Goal: Task Accomplishment & Management: Complete application form

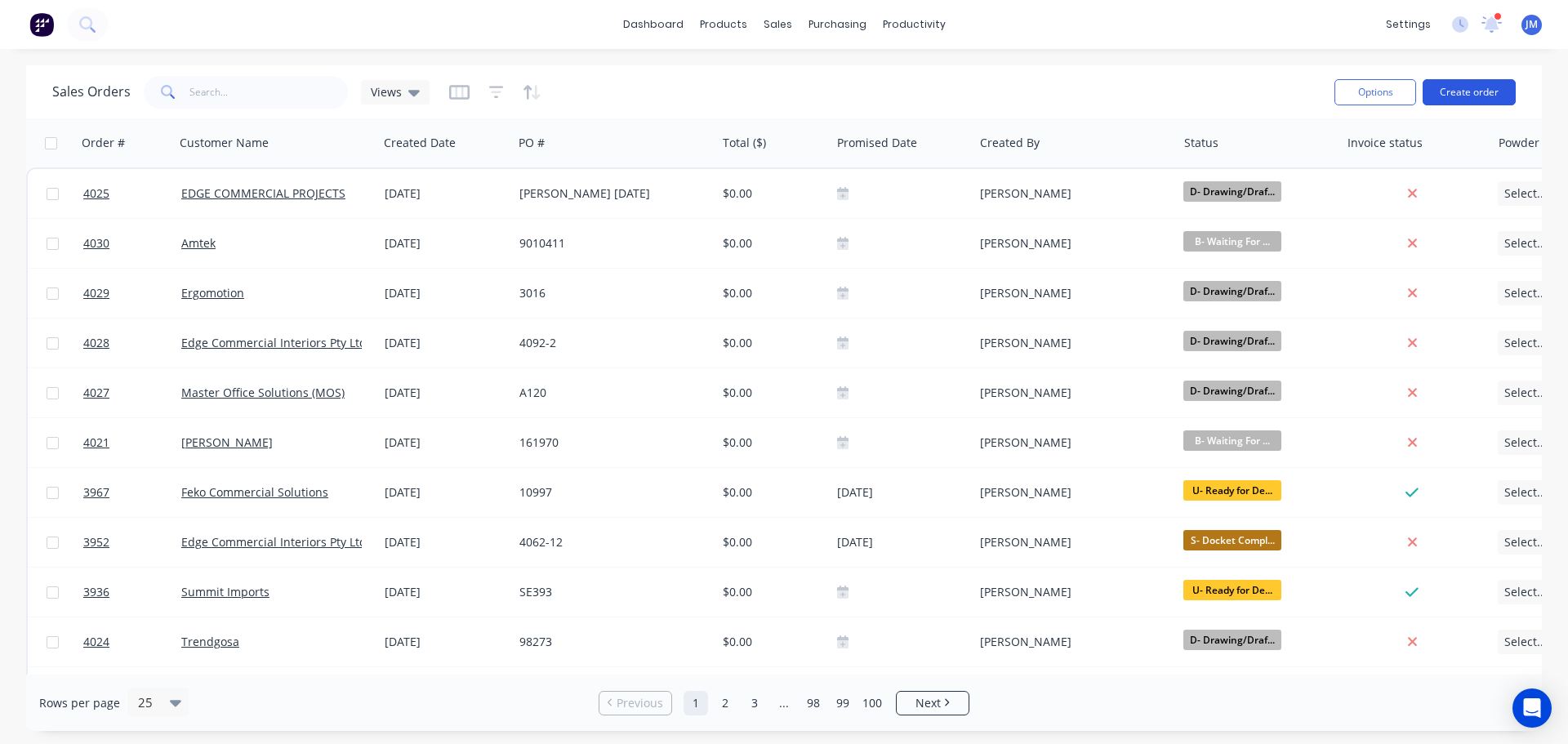
click at [1466, 89] on button "Create order" at bounding box center [1469, 91] width 93 height 26
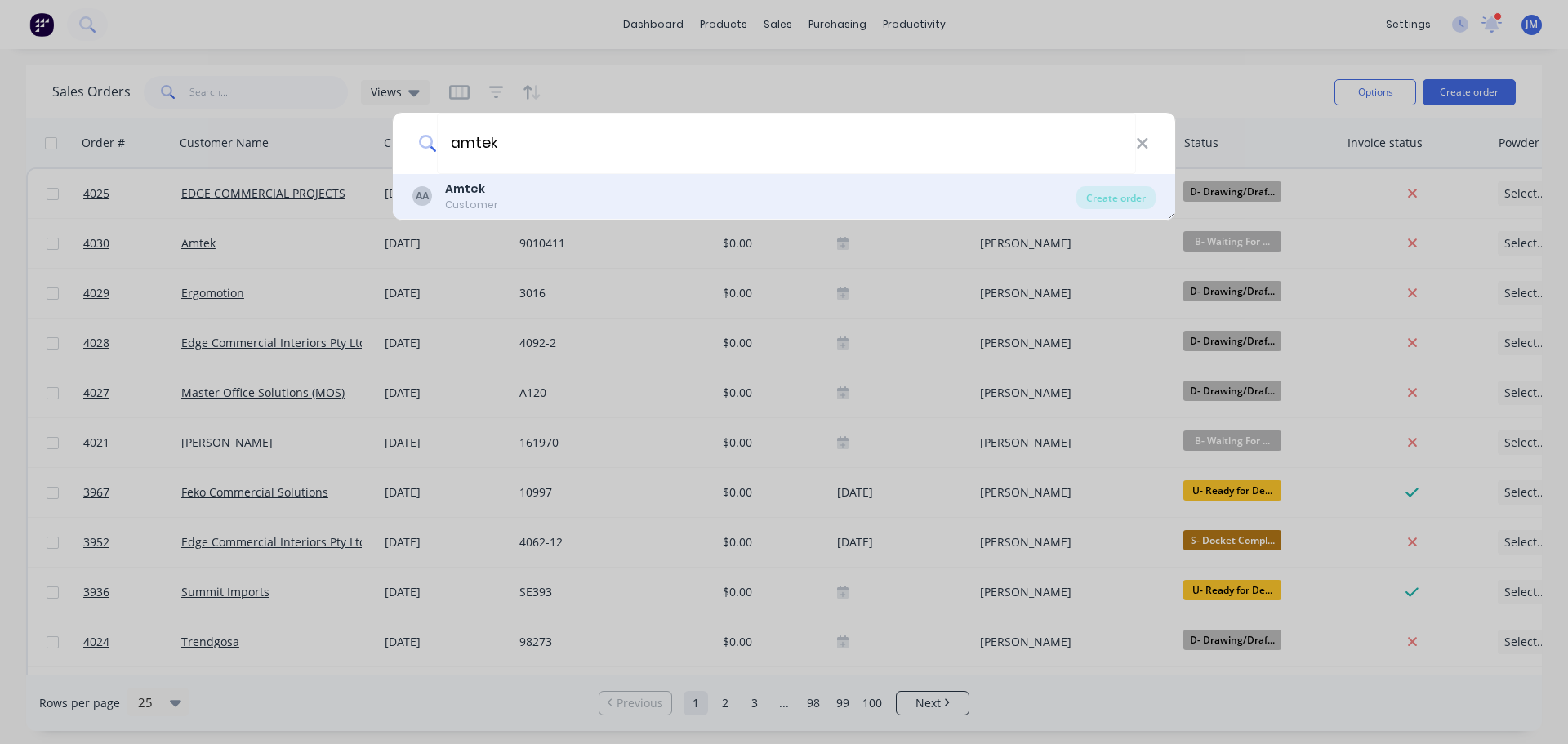
type input "amtek"
click at [464, 203] on div "Customer" at bounding box center [472, 205] width 53 height 15
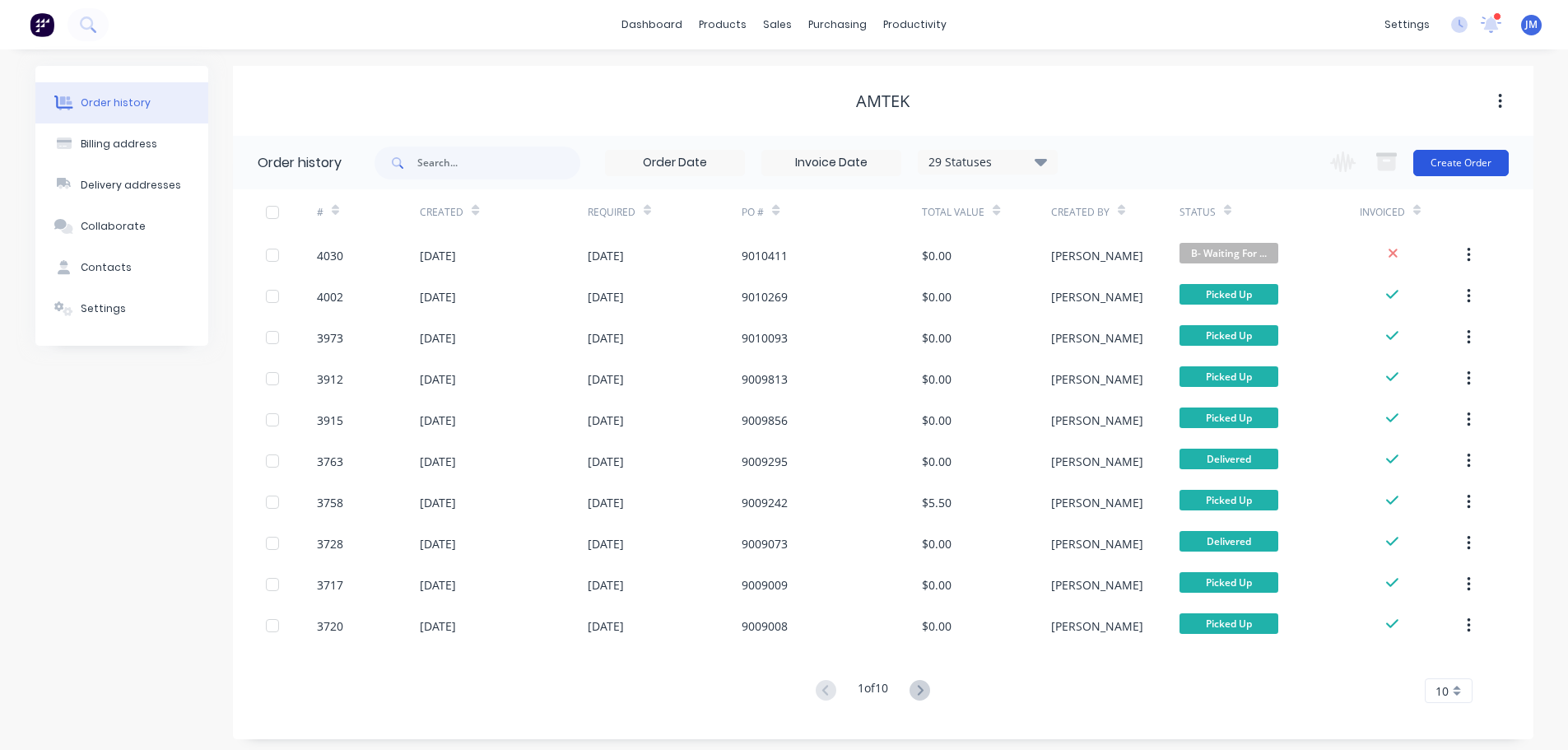
click at [1459, 164] on button "Create Order" at bounding box center [1461, 163] width 96 height 26
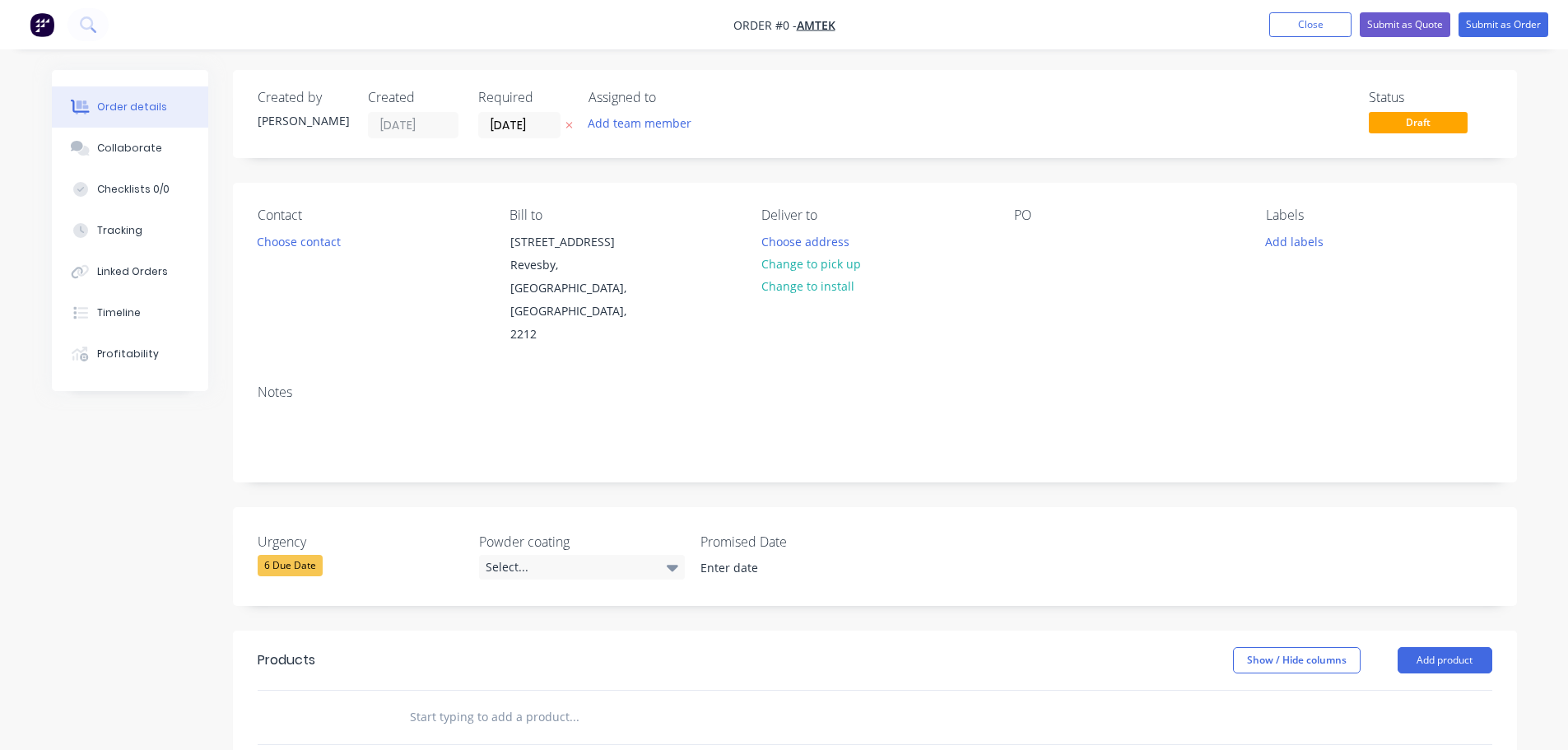
click at [289, 254] on div "Contact Choose contact" at bounding box center [370, 277] width 225 height 139
click at [289, 236] on button "Choose contact" at bounding box center [298, 240] width 101 height 22
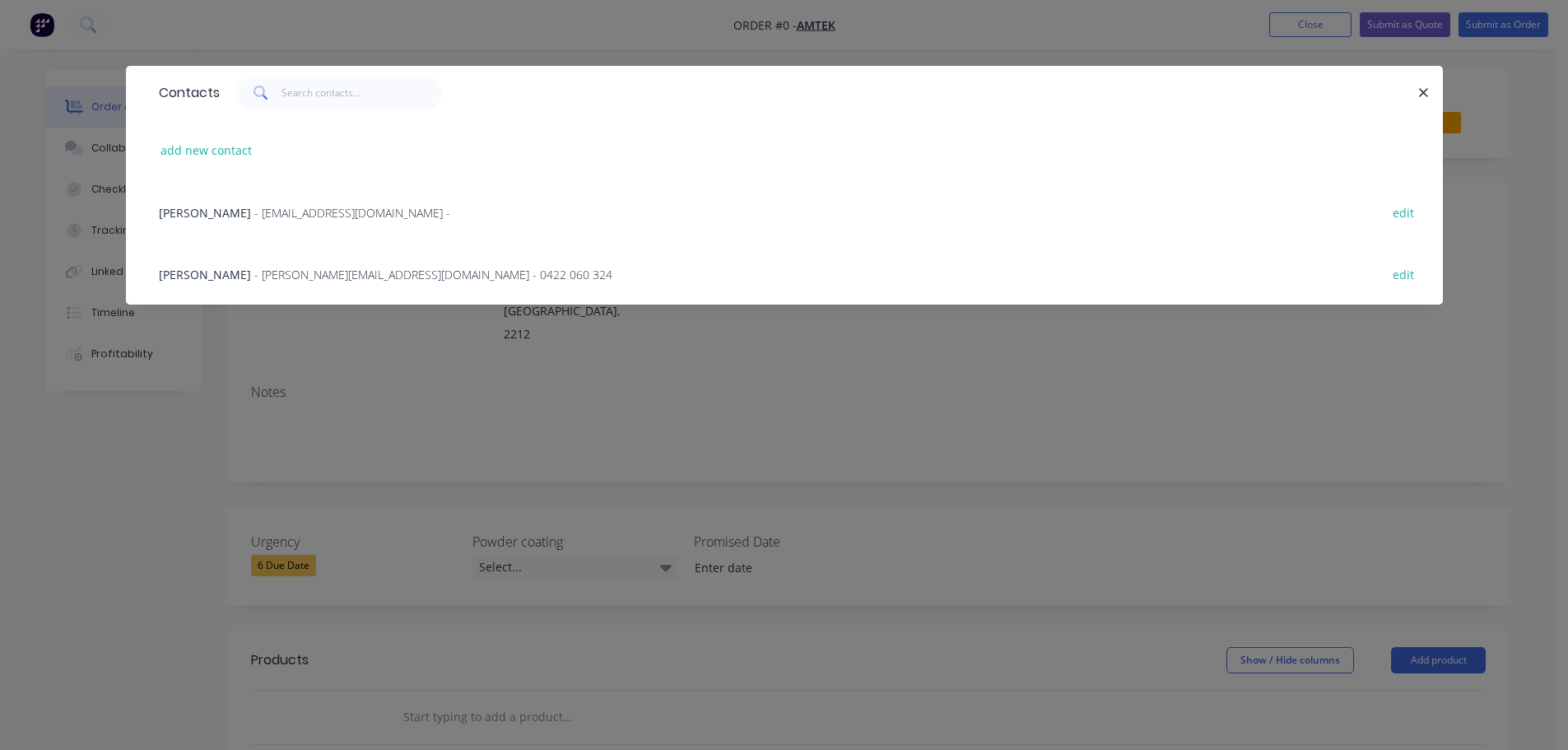
click at [260, 276] on span "- [PERSON_NAME][EMAIL_ADDRESS][DOMAIN_NAME] - 0422 060 324" at bounding box center [433, 274] width 358 height 16
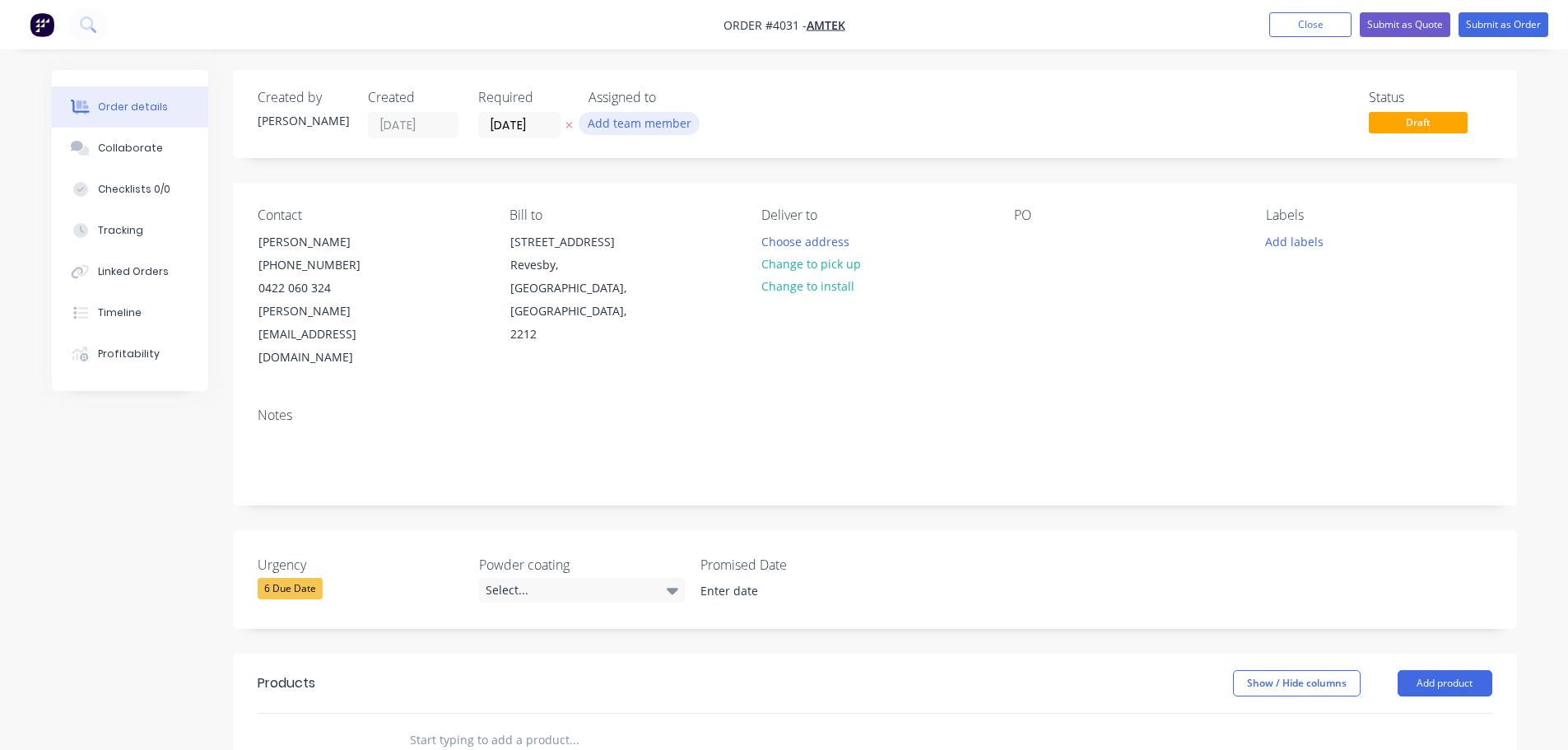
click at [635, 126] on button "Add team member" at bounding box center [639, 122] width 121 height 22
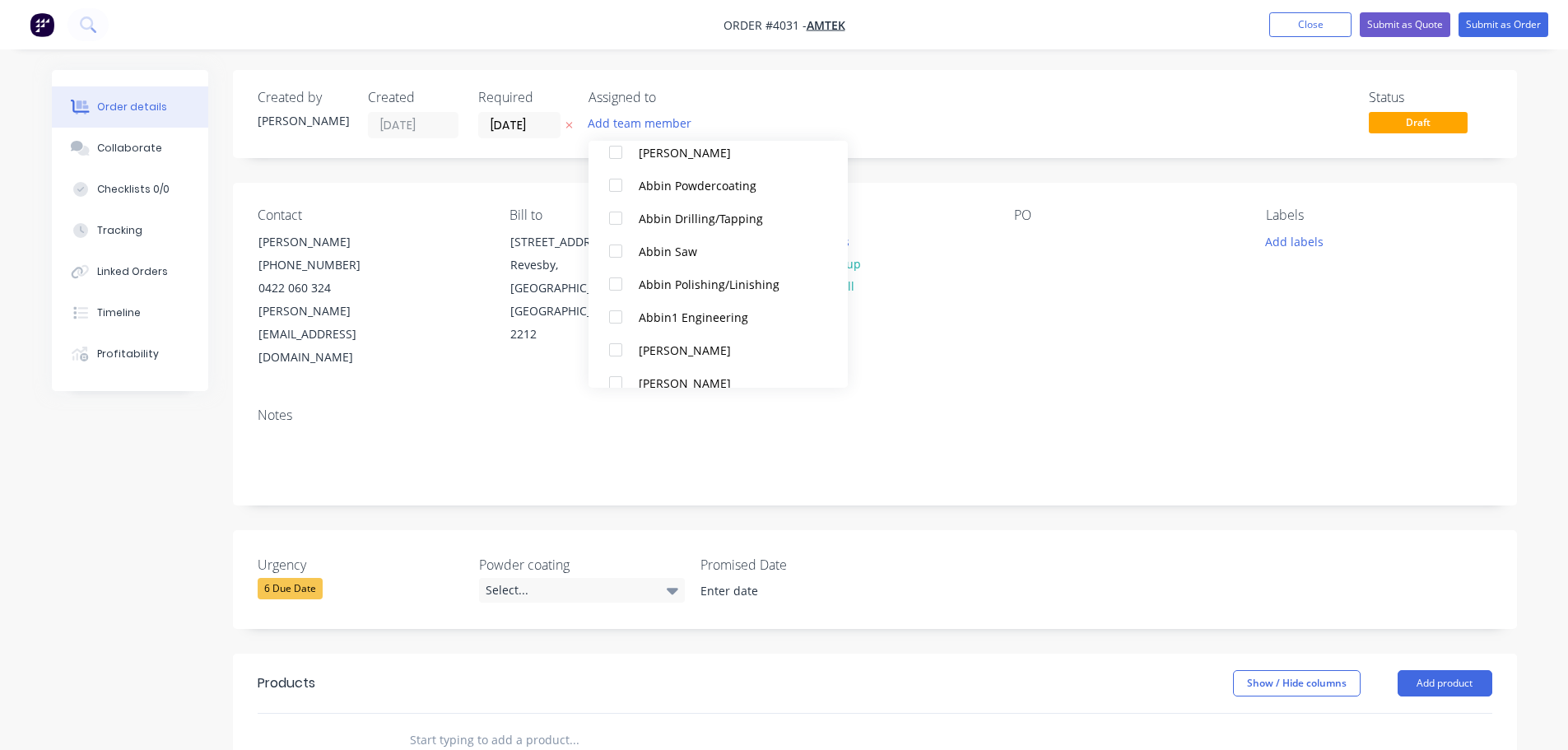
scroll to position [330, 0]
click at [614, 343] on div at bounding box center [616, 346] width 33 height 33
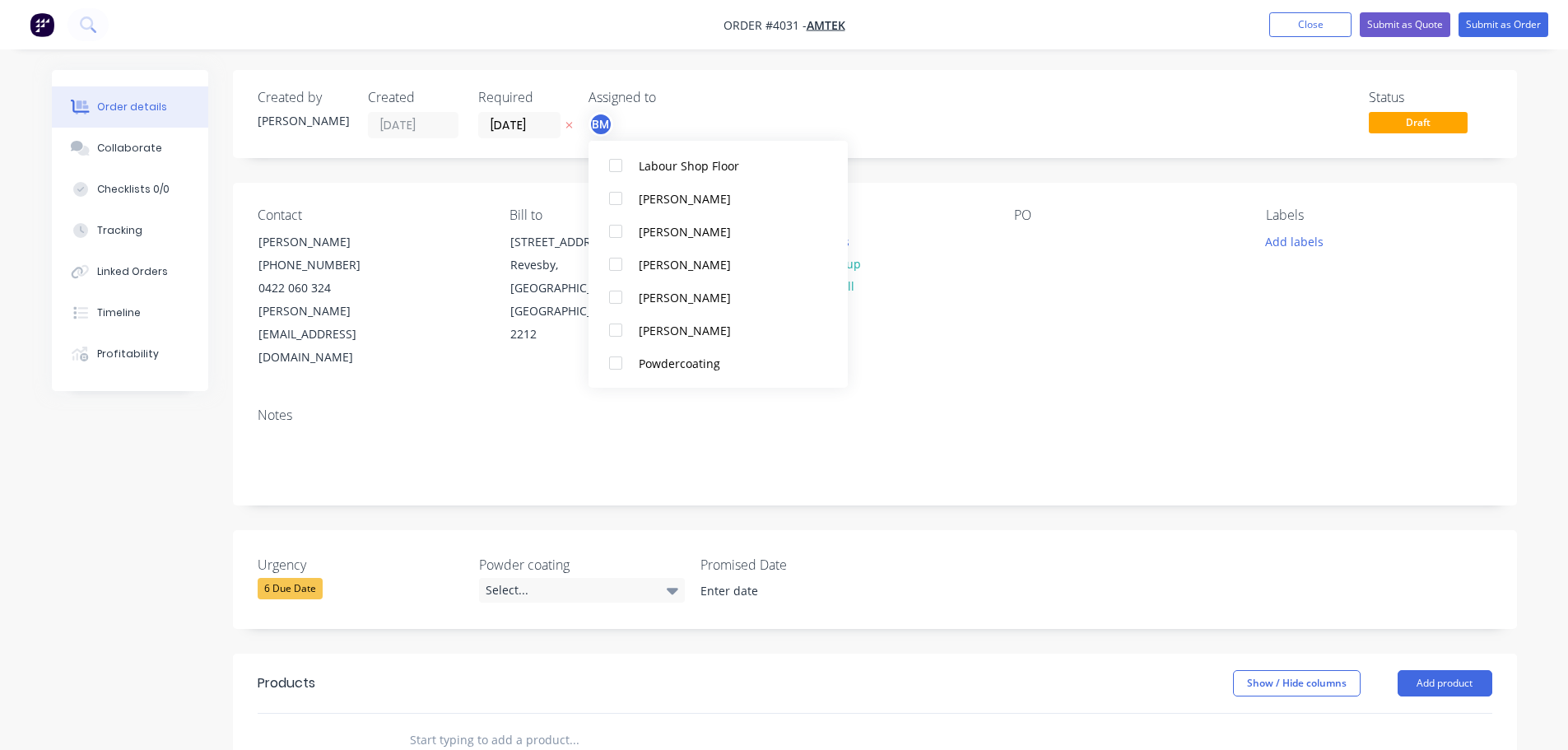
scroll to position [989, 0]
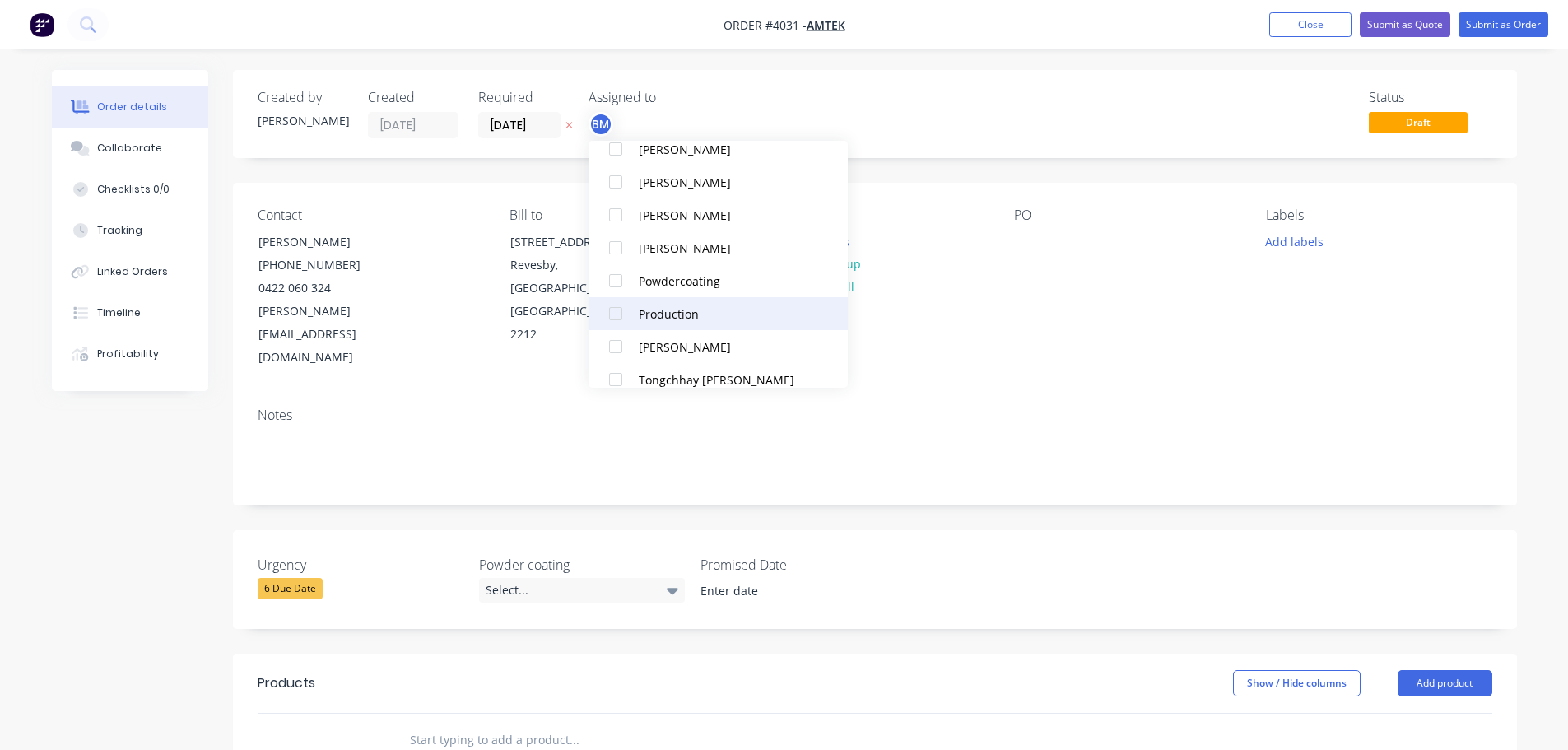
click at [620, 319] on div at bounding box center [616, 314] width 33 height 33
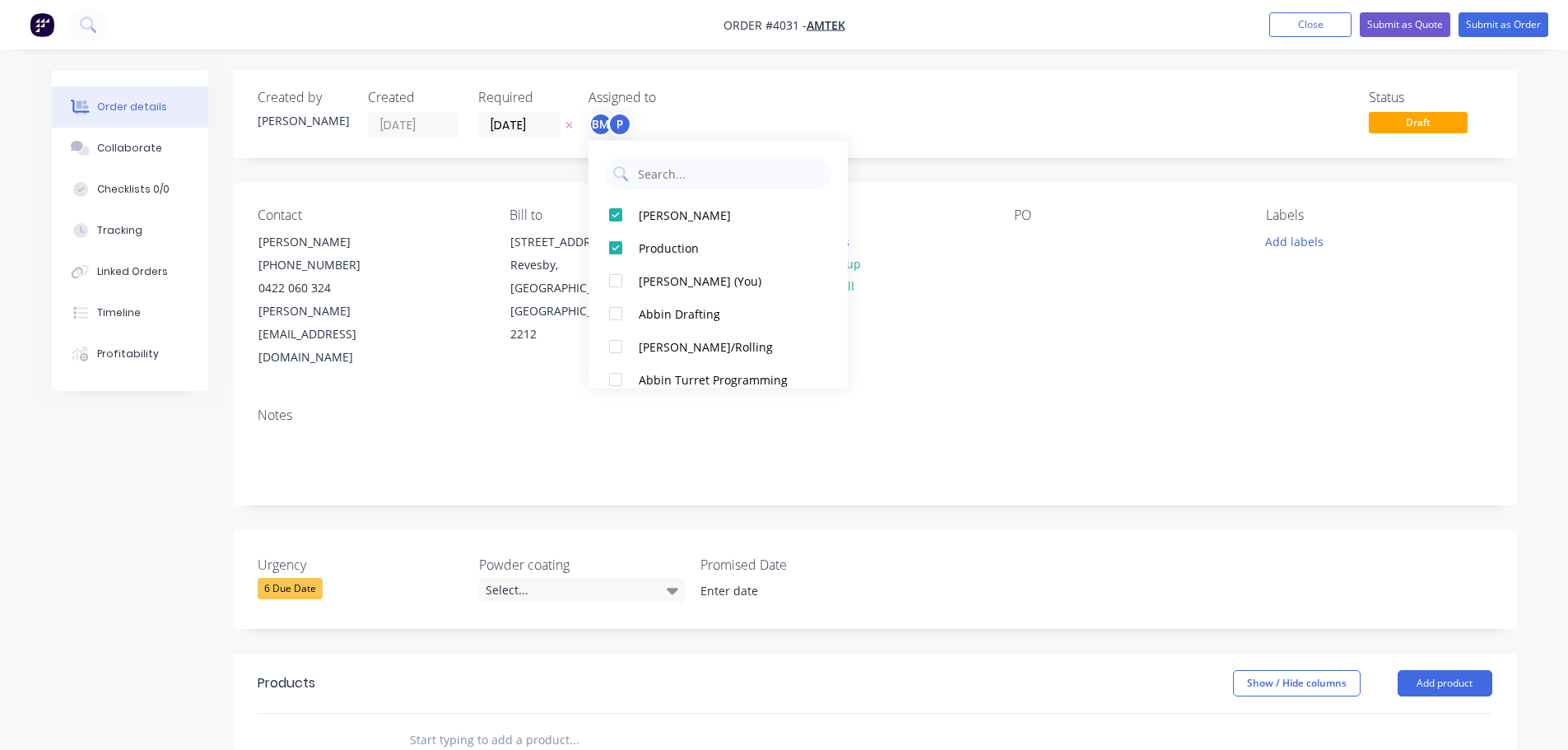
click at [973, 328] on div "Contact [PERSON_NAME] [PHONE_NUMBER] [PERSON_NAME][EMAIL_ADDRESS][DOMAIN_NAME] …" at bounding box center [875, 289] width 1284 height 212
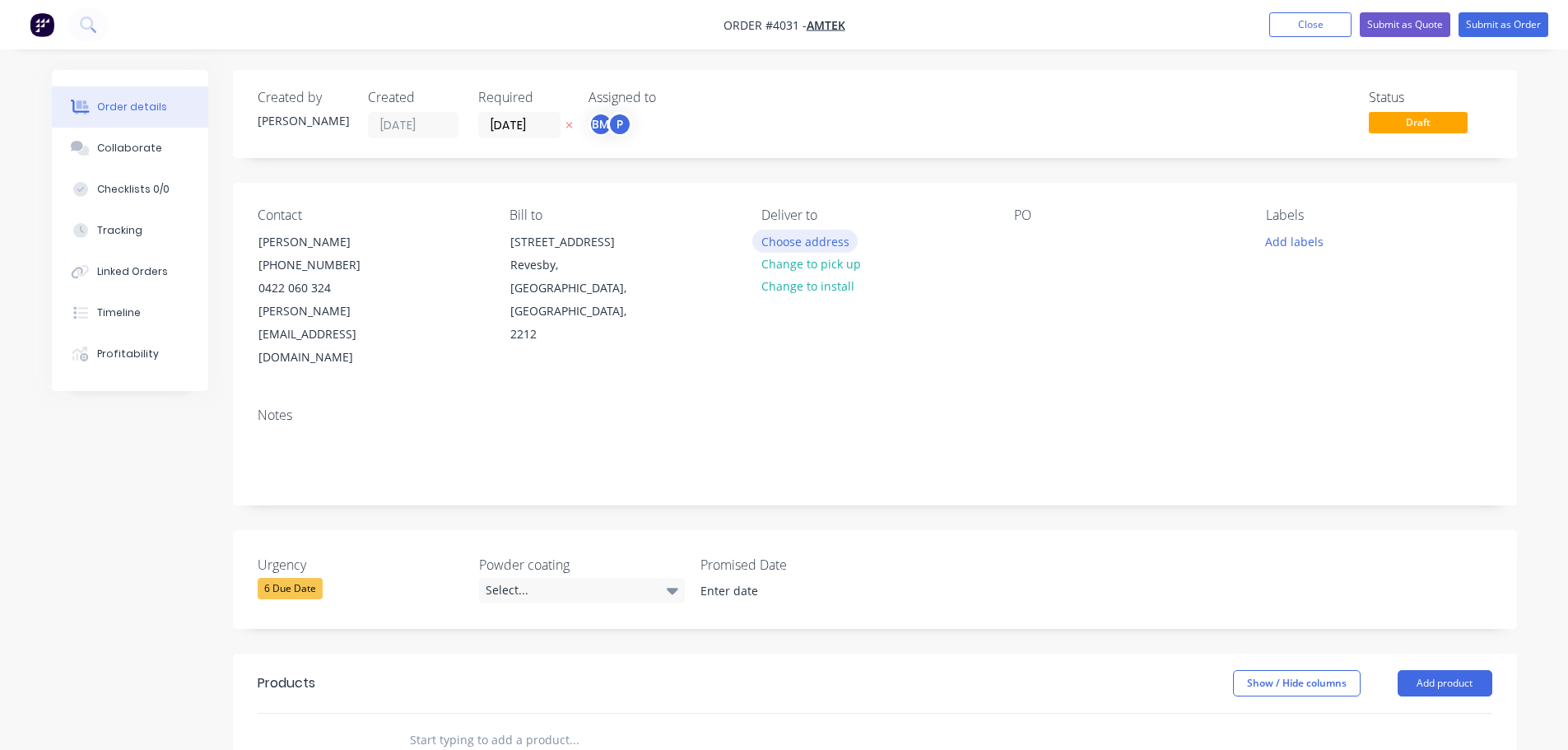
click at [810, 244] on button "Choose address" at bounding box center [805, 240] width 105 height 22
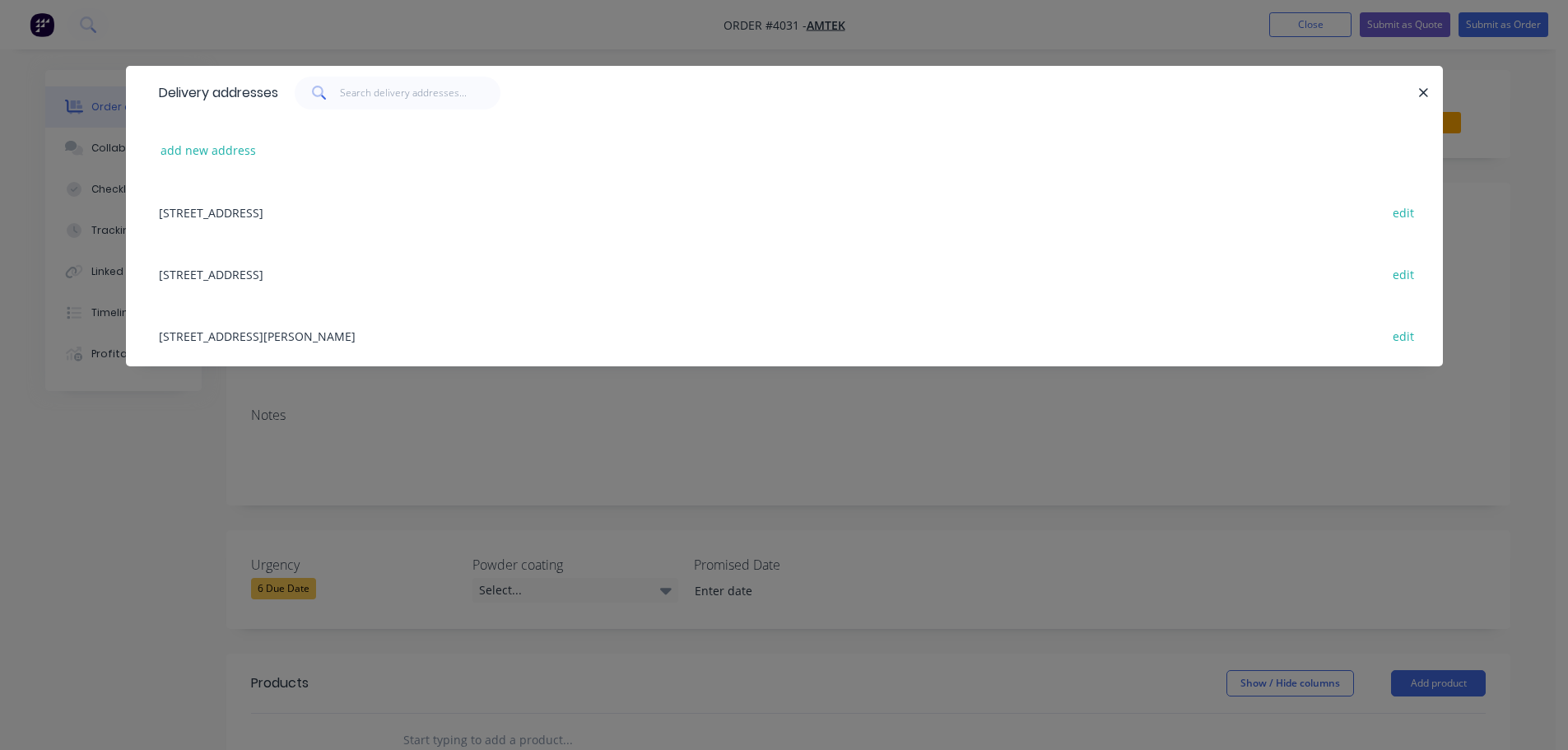
click at [285, 329] on div "[STREET_ADDRESS][PERSON_NAME] edit" at bounding box center [784, 335] width 1268 height 62
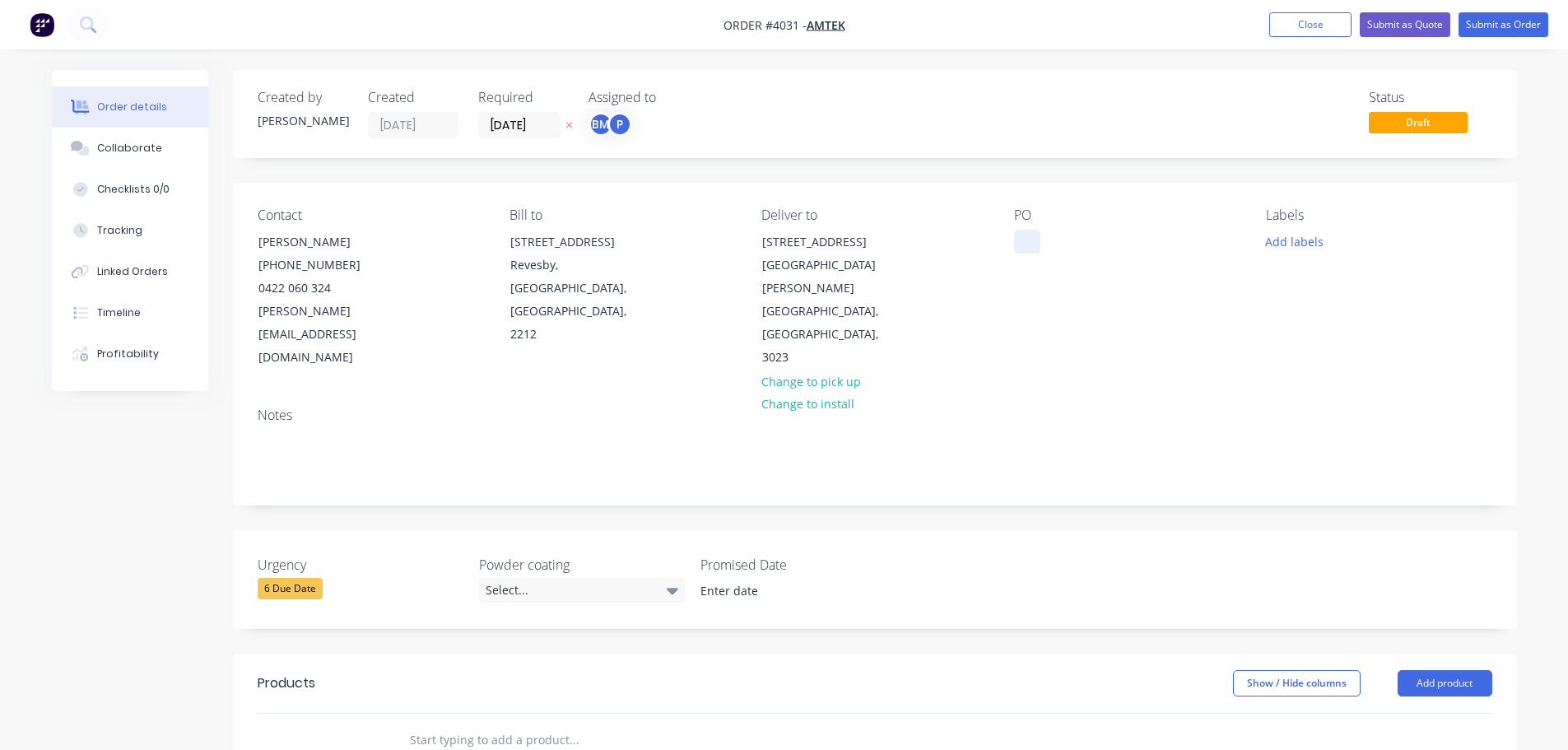
click at [1019, 240] on div at bounding box center [1027, 241] width 26 height 24
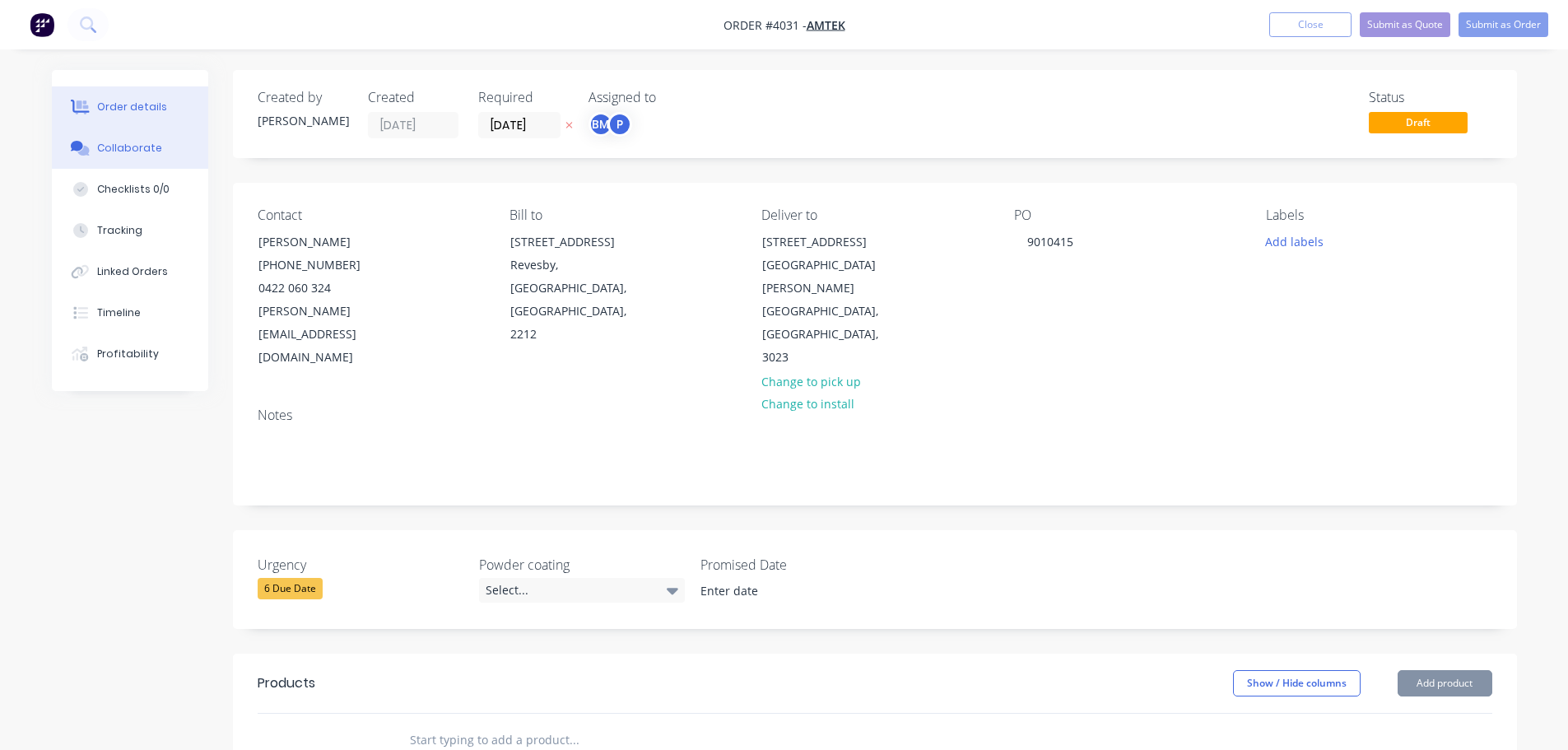
click at [147, 153] on div "Collaborate" at bounding box center [130, 148] width 65 height 15
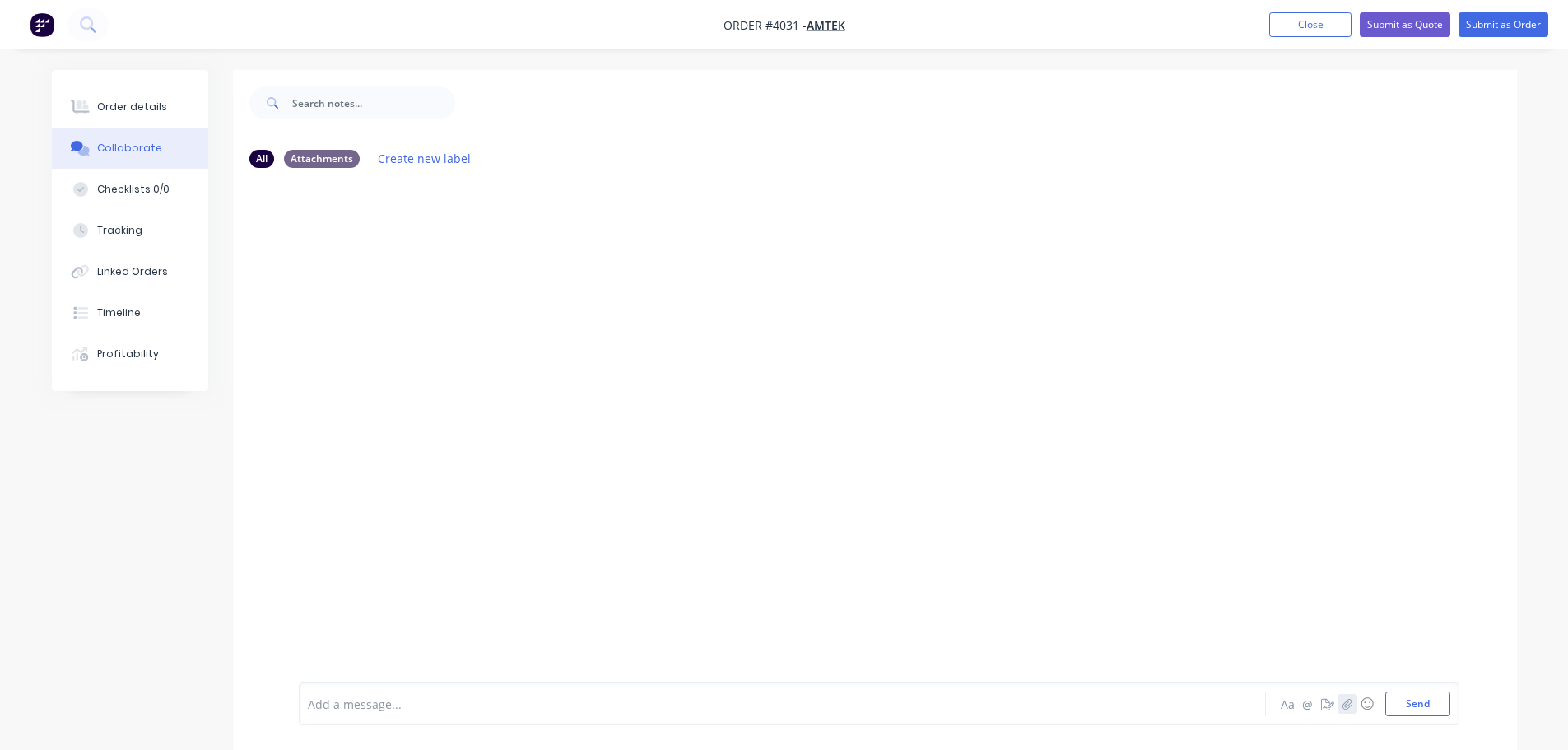
click at [1348, 700] on icon "button" at bounding box center [1346, 704] width 10 height 12
click at [111, 97] on button "Order details" at bounding box center [130, 107] width 156 height 41
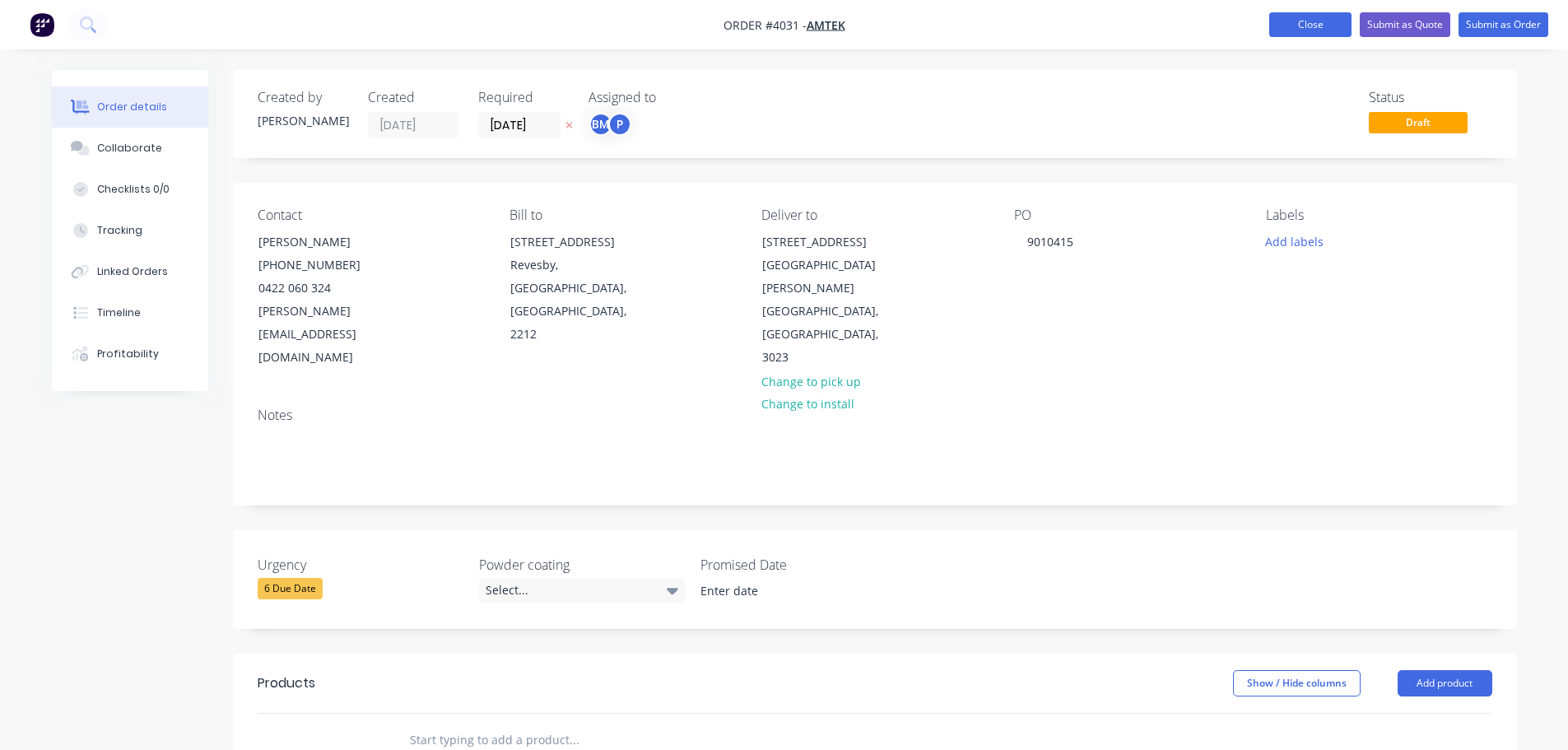
click at [1322, 20] on button "Close" at bounding box center [1311, 25] width 82 height 25
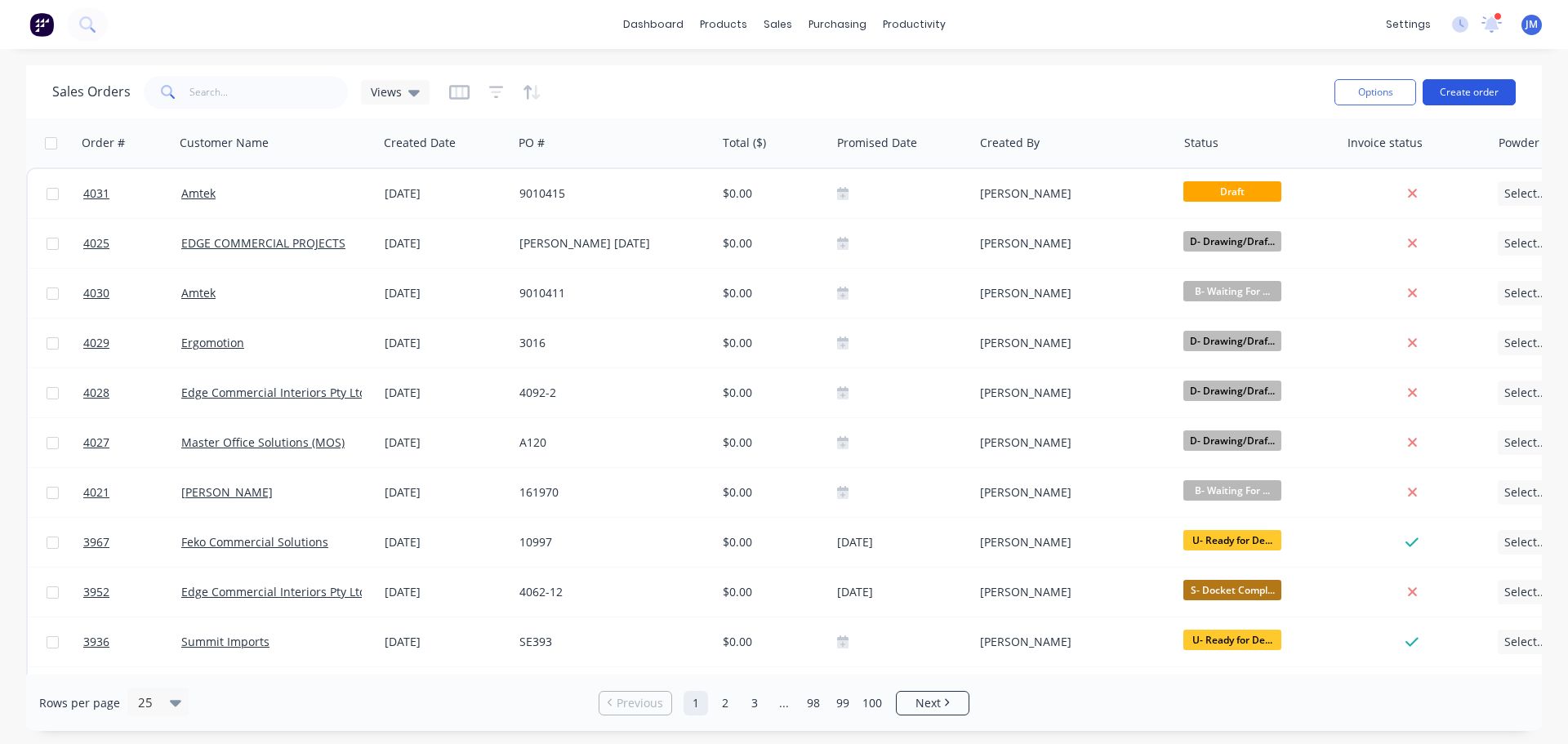
click at [1478, 81] on button "Create order" at bounding box center [1469, 91] width 93 height 26
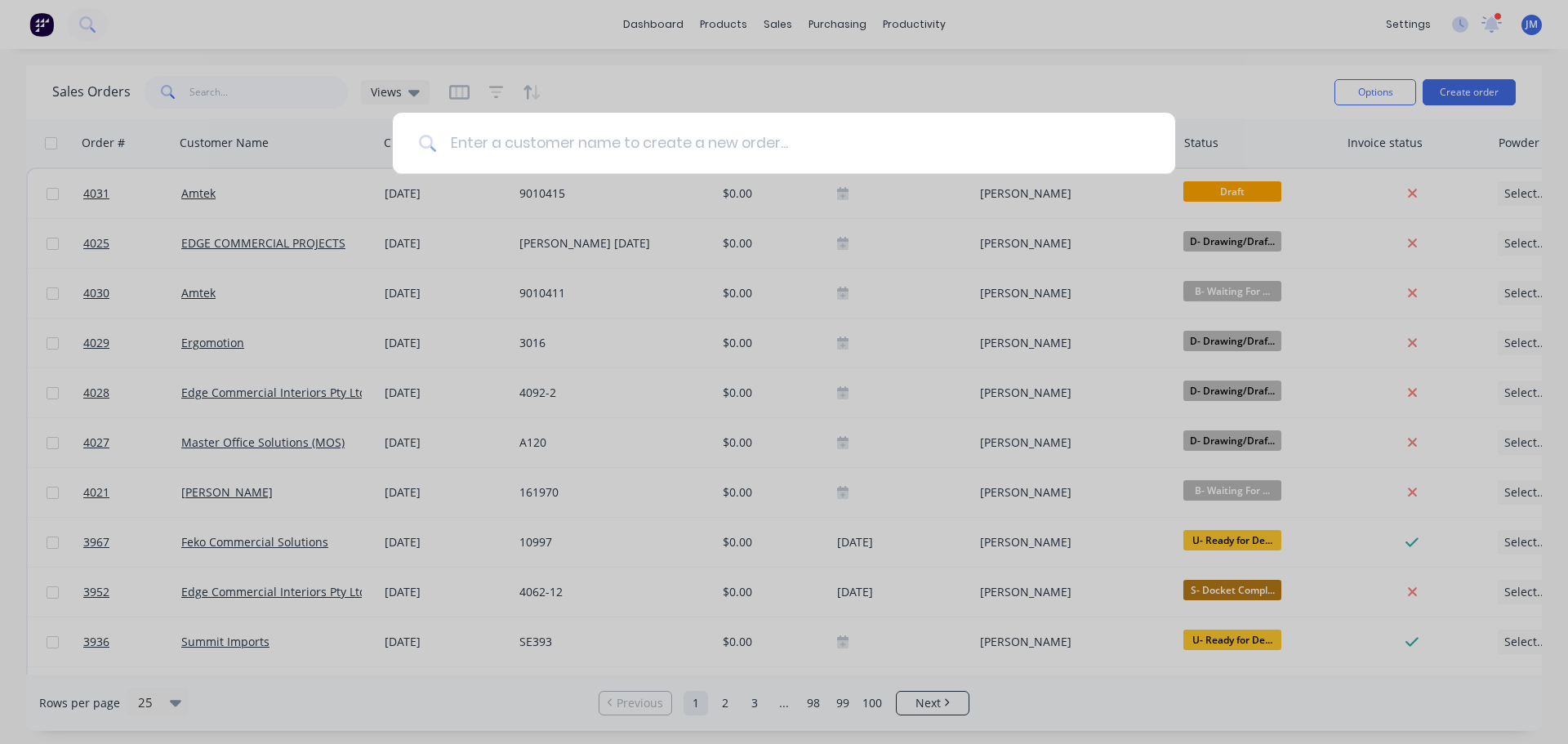
click at [556, 160] on input at bounding box center [792, 143] width 712 height 61
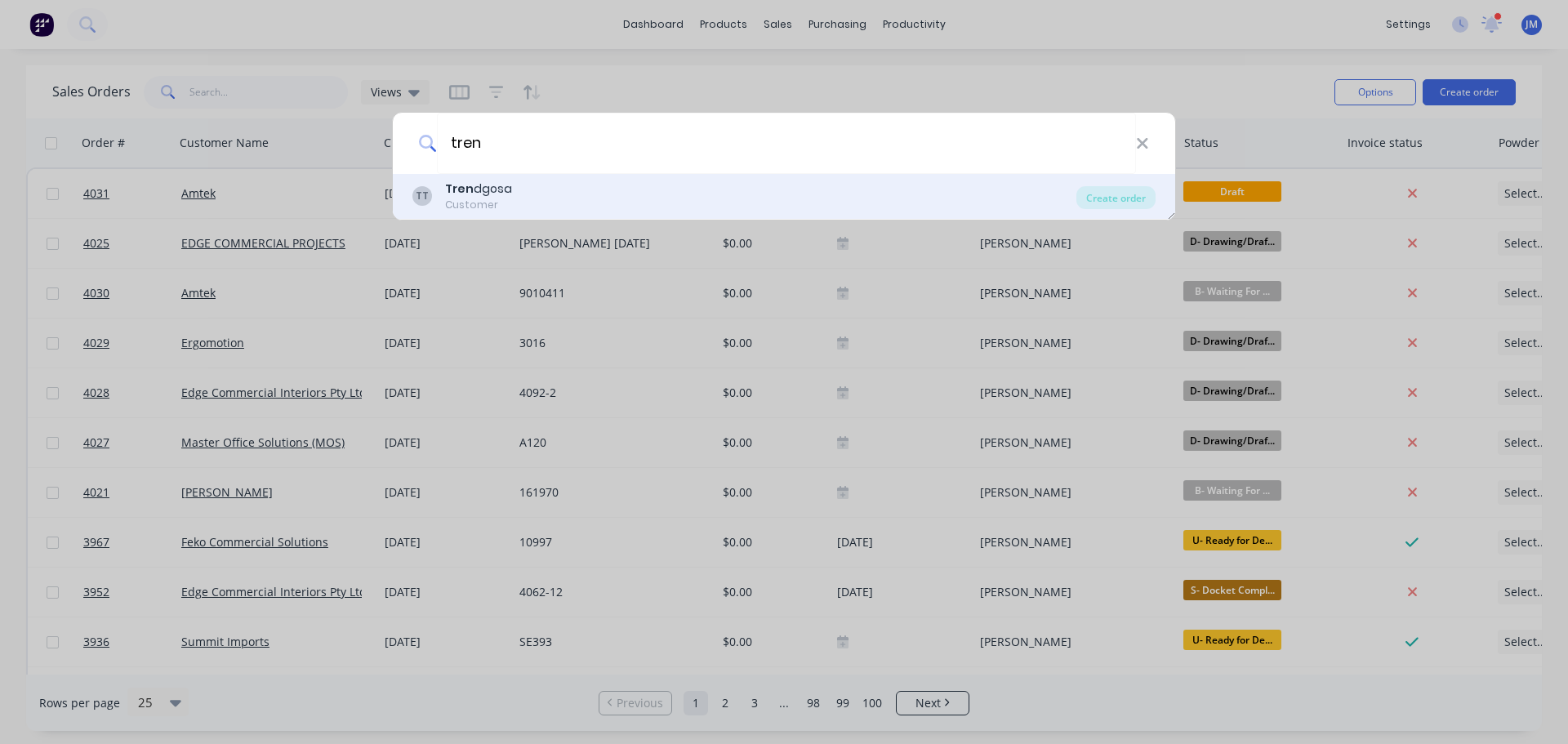
type input "tren"
click at [471, 208] on div "Customer" at bounding box center [479, 205] width 67 height 15
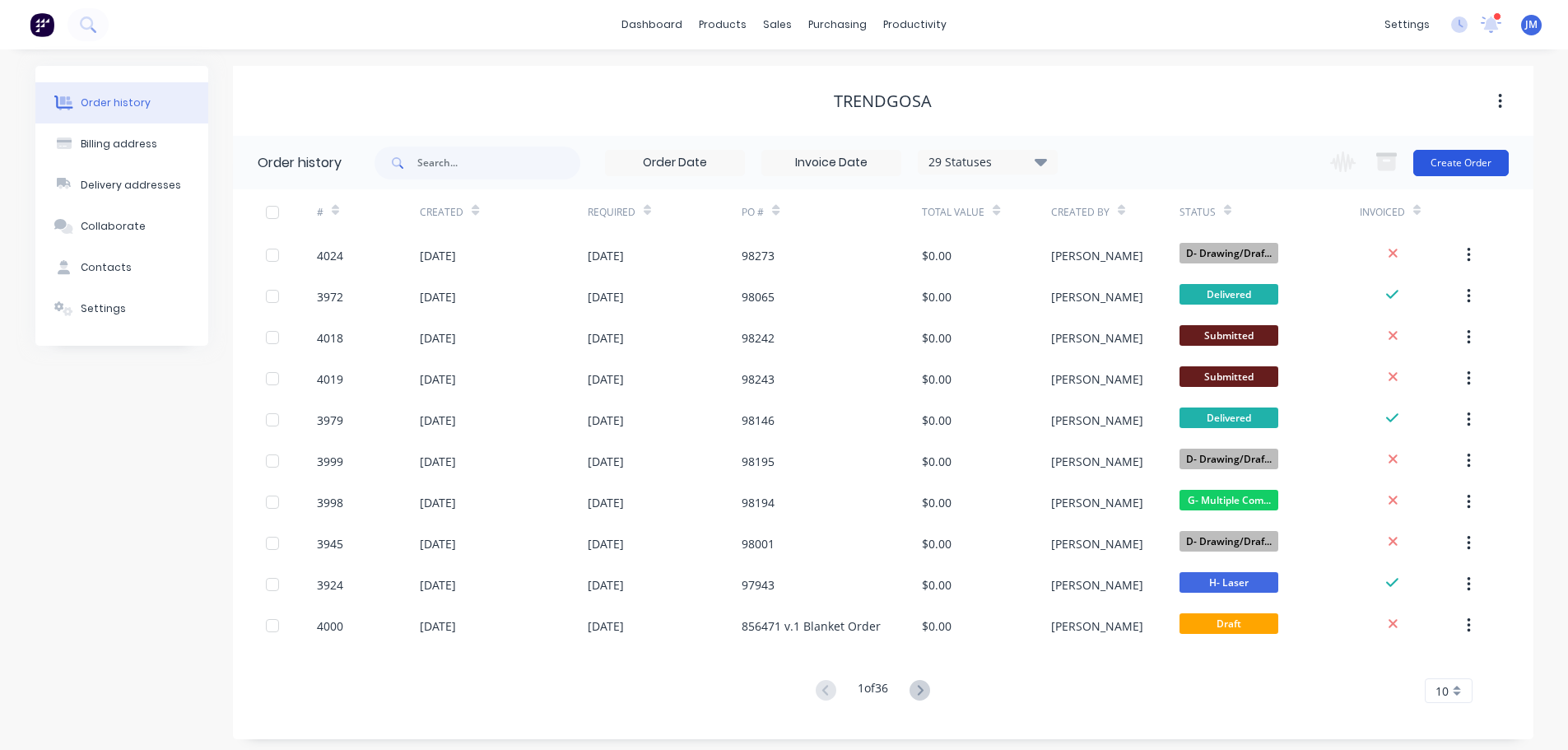
click at [1470, 167] on button "Create Order" at bounding box center [1461, 163] width 96 height 26
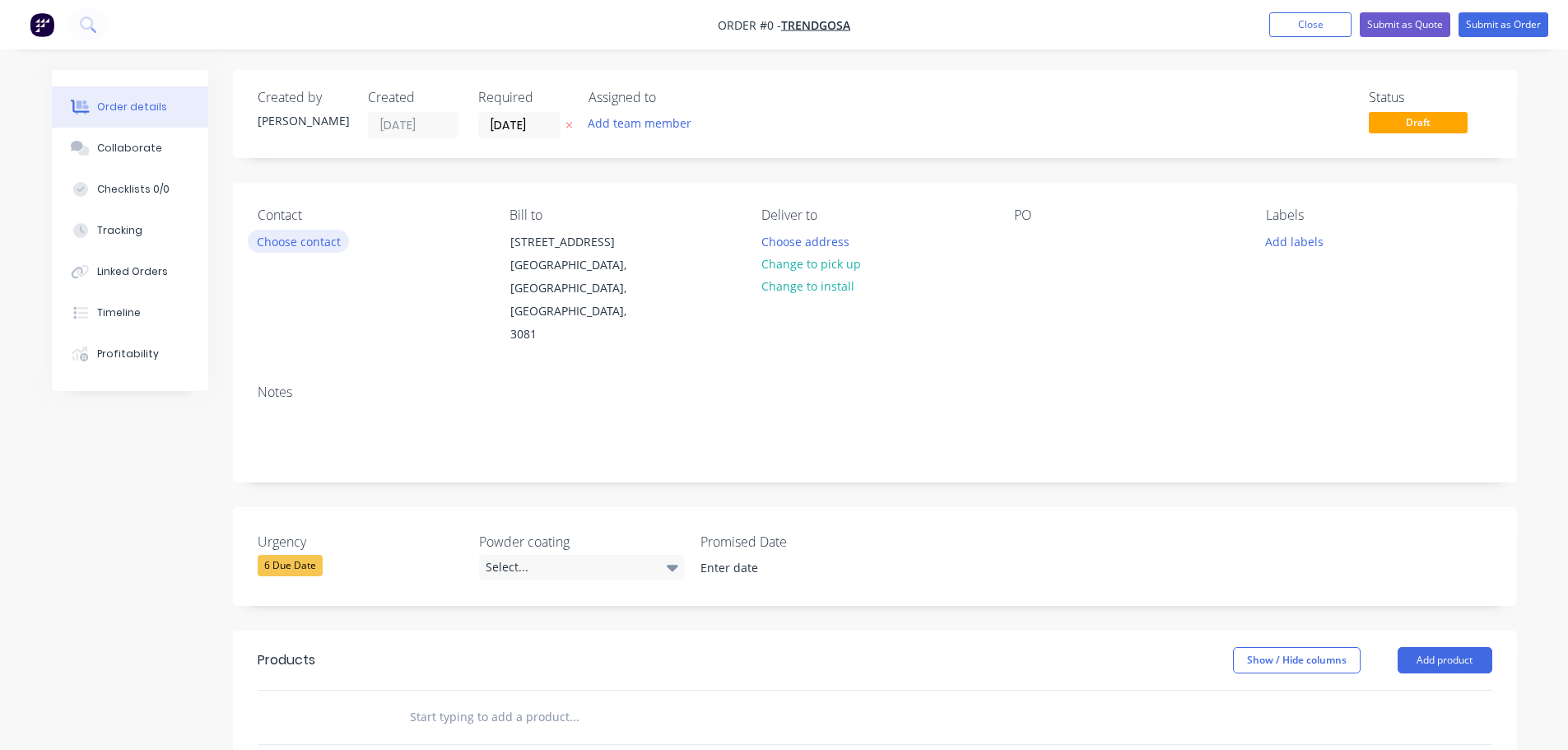
click at [298, 249] on button "Choose contact" at bounding box center [298, 240] width 101 height 22
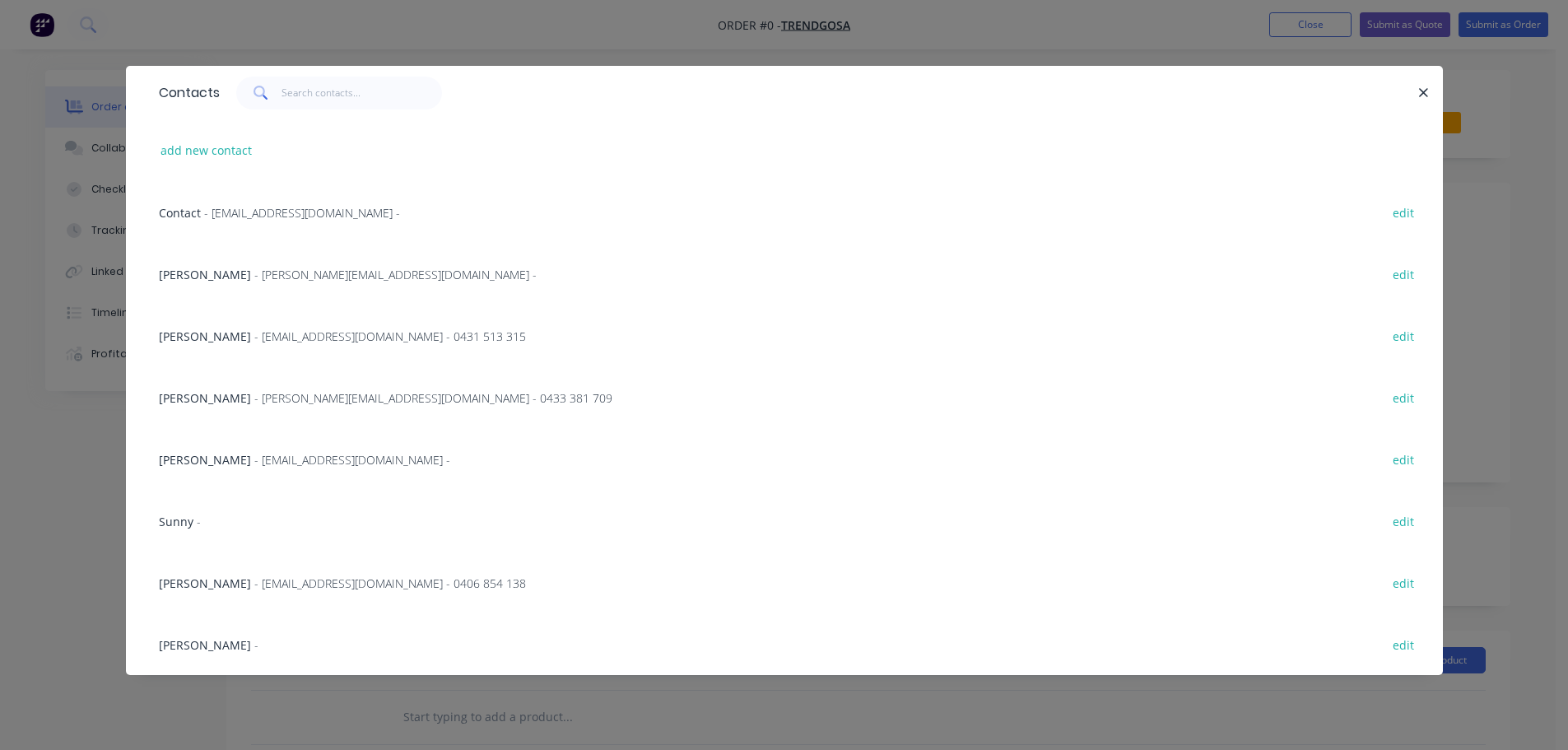
click at [277, 271] on span "- [PERSON_NAME][EMAIL_ADDRESS][DOMAIN_NAME] -" at bounding box center [396, 274] width 282 height 16
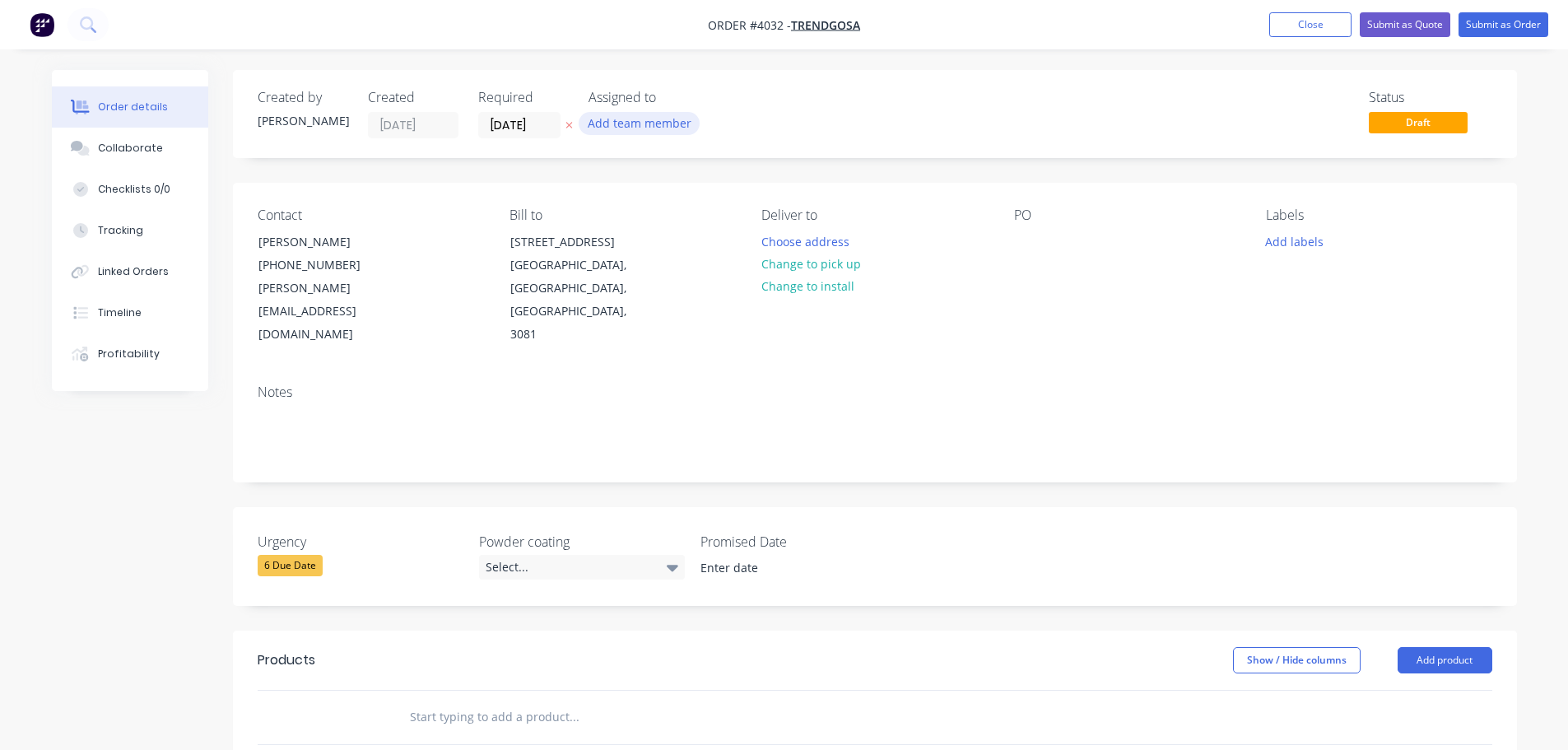
click at [635, 122] on button "Add team member" at bounding box center [639, 122] width 121 height 22
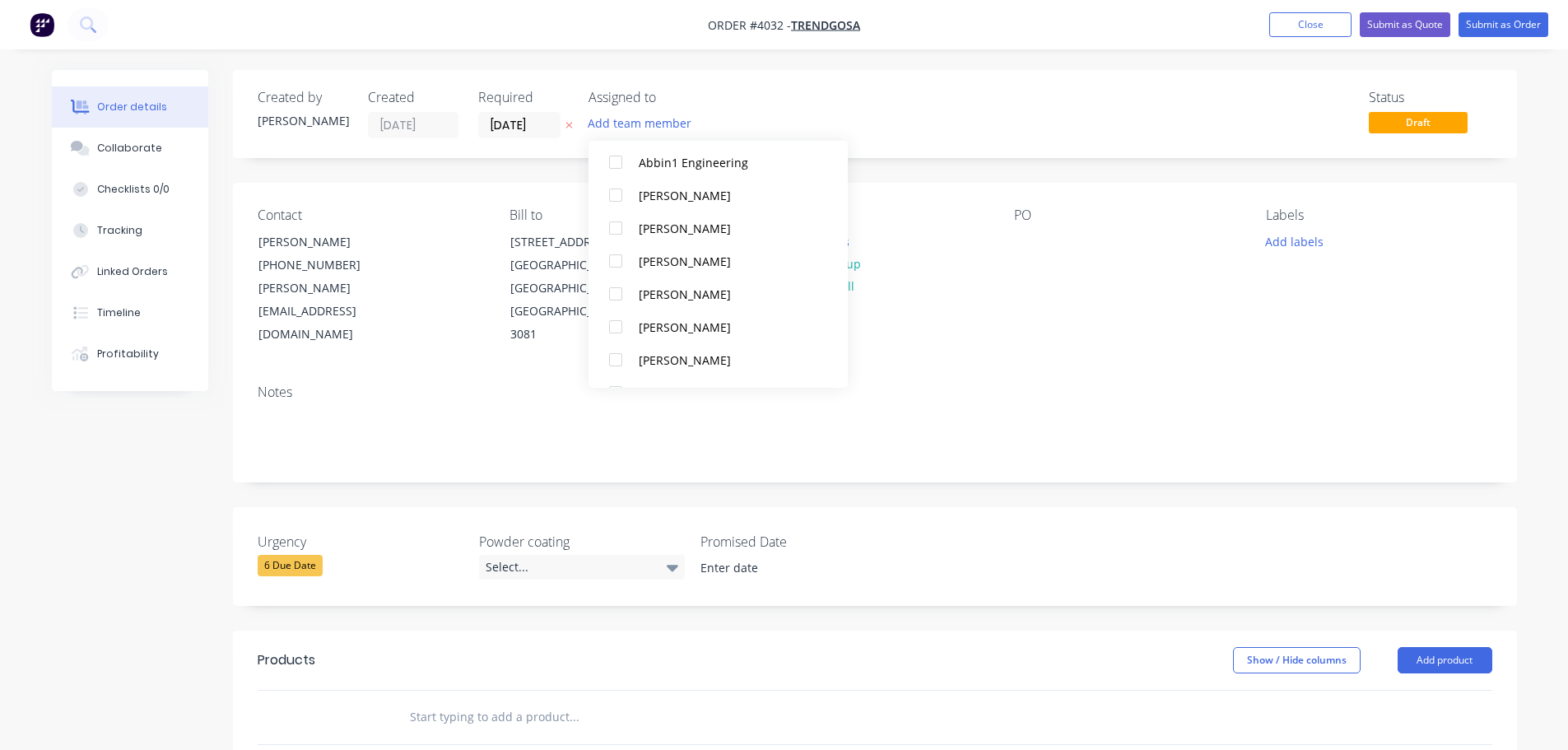
scroll to position [494, 0]
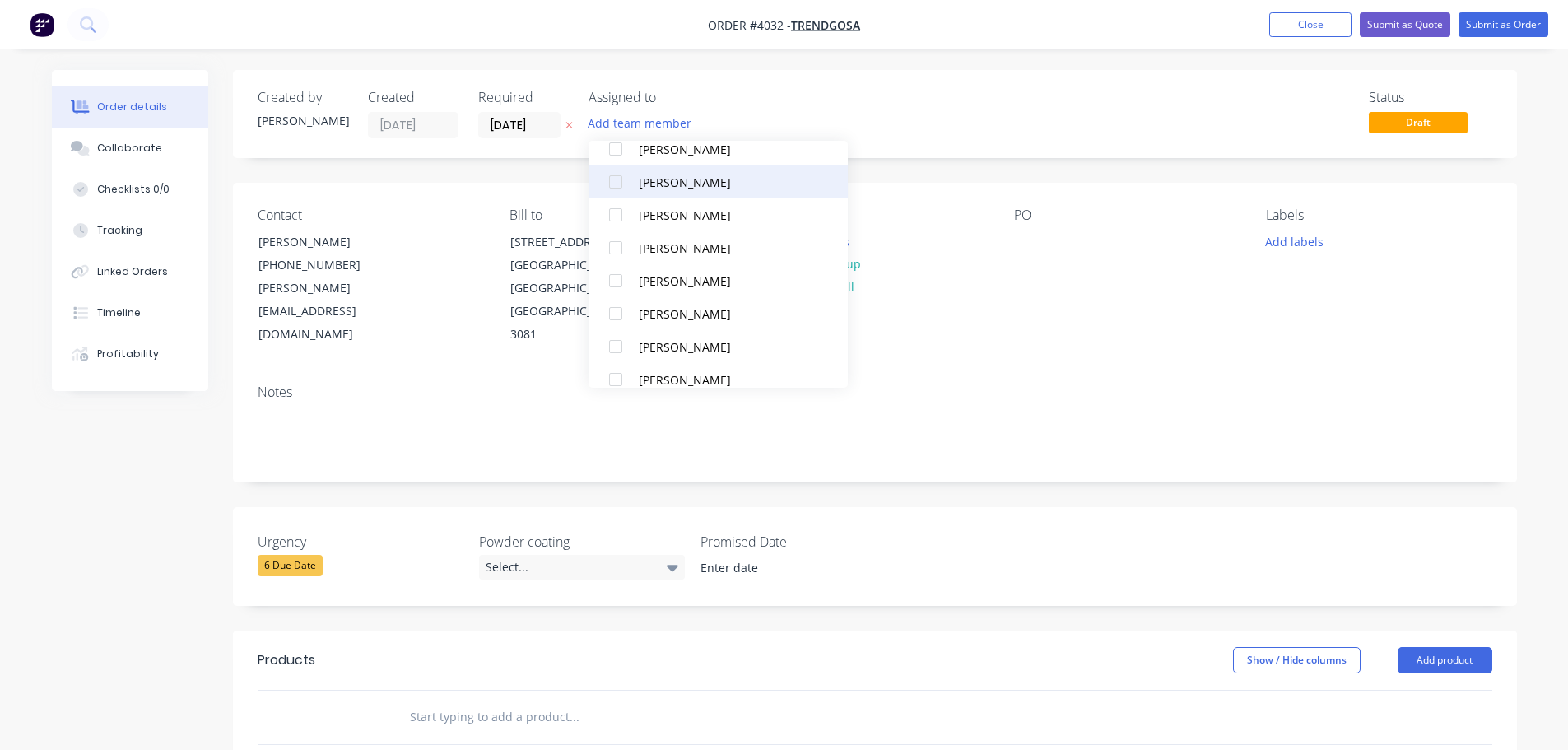
click at [621, 178] on div at bounding box center [616, 181] width 33 height 33
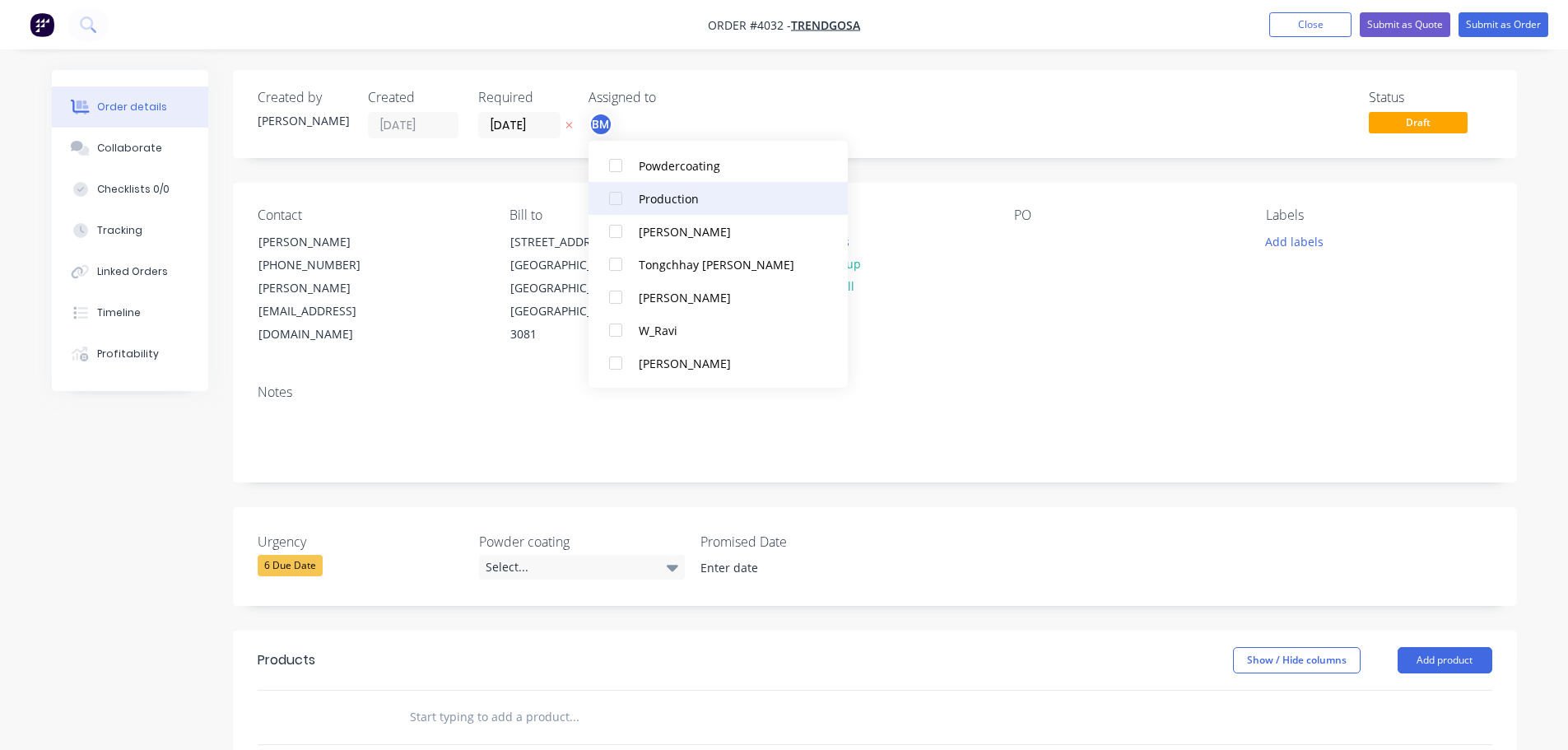
click at [631, 191] on div at bounding box center [616, 198] width 33 height 33
click at [1049, 317] on div "Contact [PERSON_NAME] [PHONE_NUMBER] [PERSON_NAME][EMAIL_ADDRESS][DOMAIN_NAME] …" at bounding box center [875, 277] width 1284 height 189
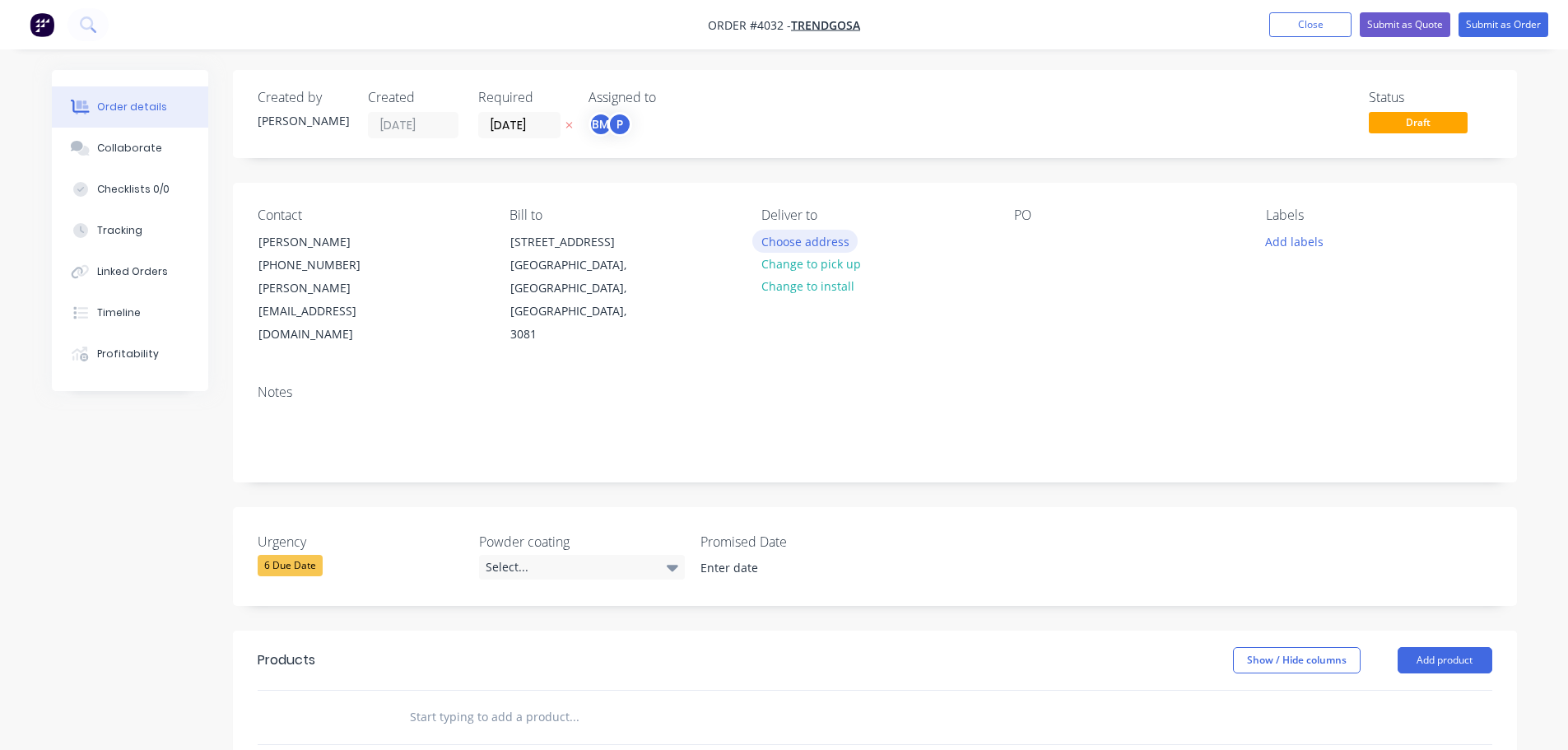
click at [815, 242] on button "Choose address" at bounding box center [805, 240] width 105 height 22
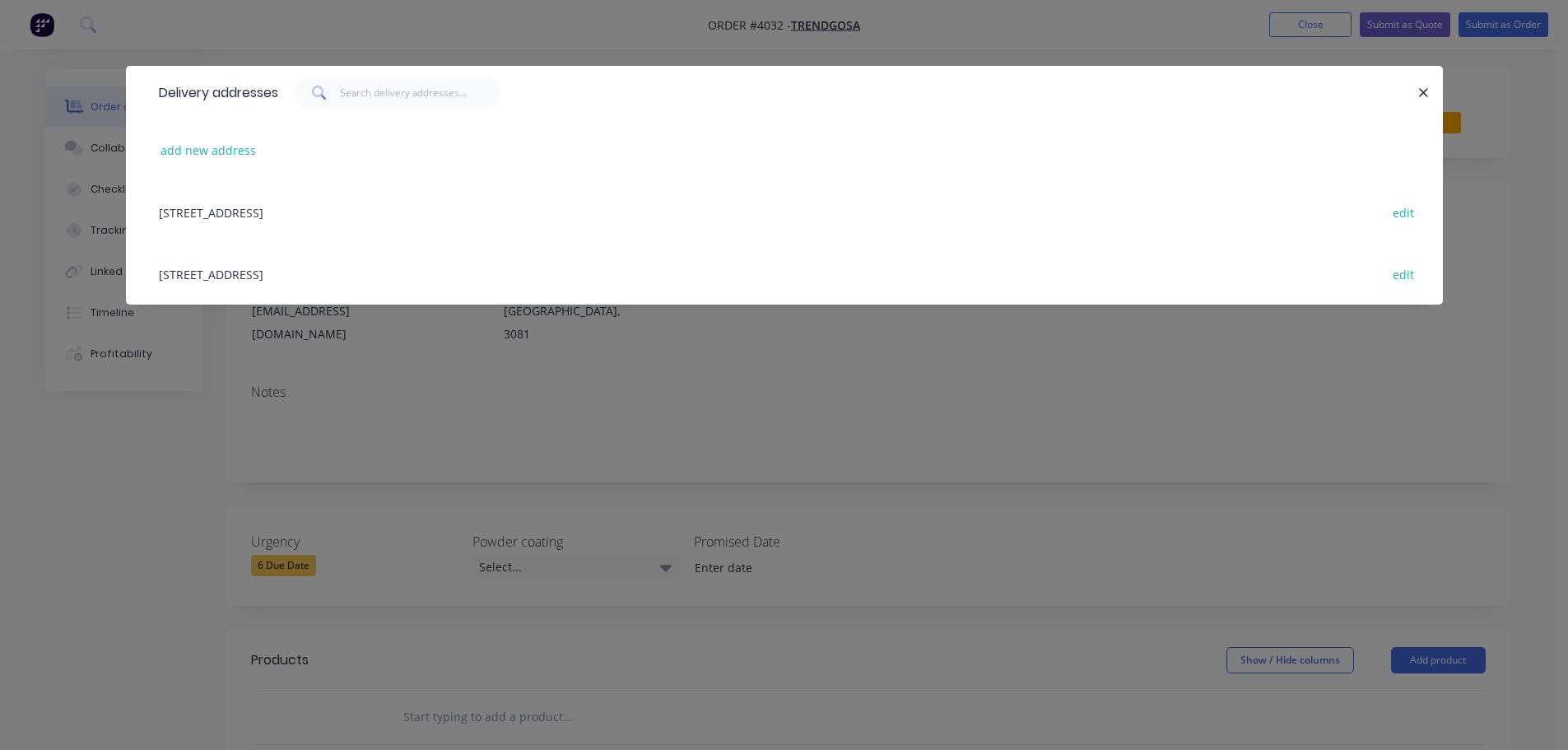
click at [323, 214] on div "[STREET_ADDRESS] edit" at bounding box center [784, 212] width 1268 height 62
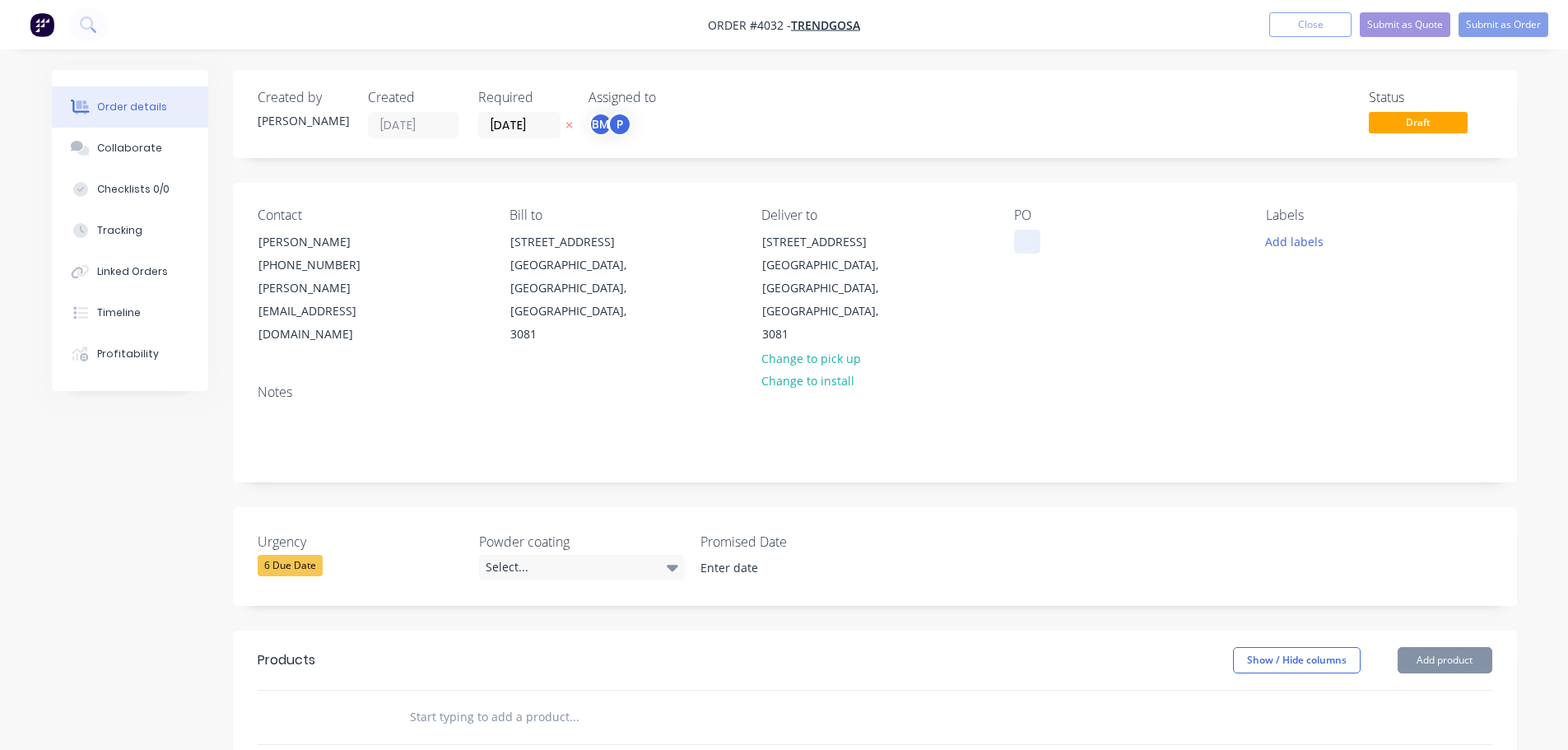
click at [1036, 240] on div at bounding box center [1027, 241] width 26 height 24
click at [120, 151] on div "Collaborate" at bounding box center [130, 148] width 65 height 15
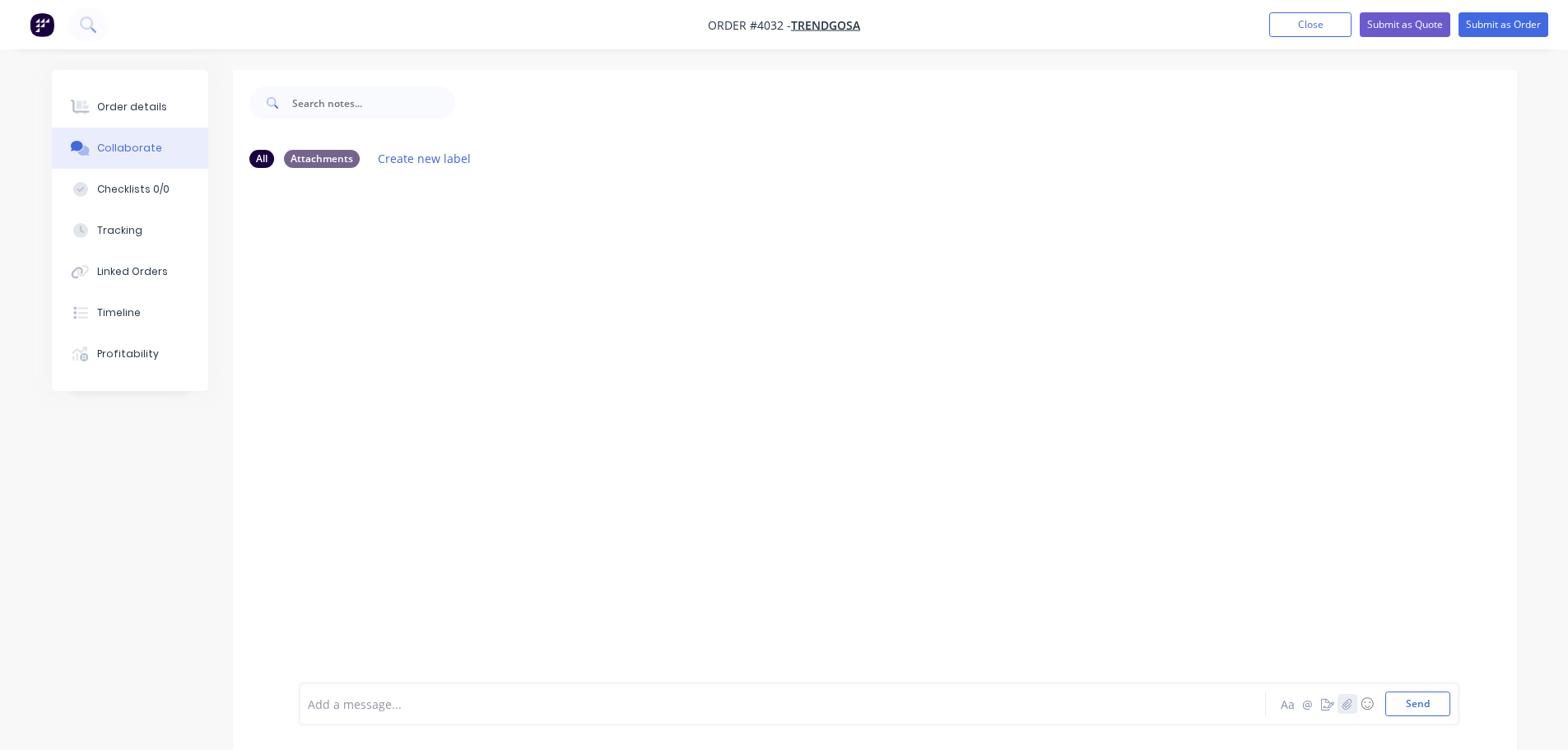
click at [1338, 702] on button "button" at bounding box center [1347, 704] width 20 height 20
click at [1433, 704] on button "Send" at bounding box center [1418, 704] width 65 height 25
click at [143, 106] on div "Order details" at bounding box center [132, 106] width 70 height 15
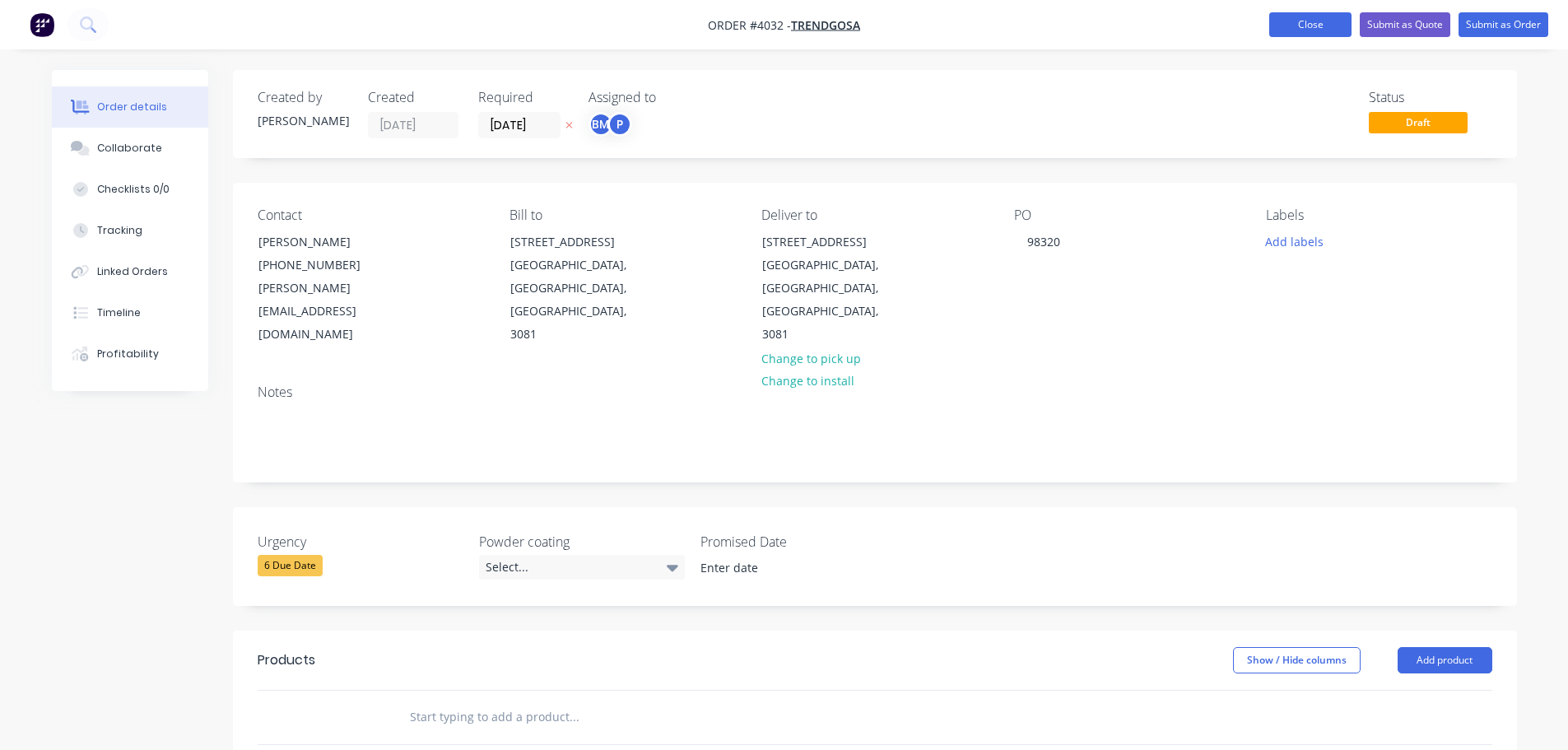
click at [1297, 30] on button "Close" at bounding box center [1311, 25] width 82 height 25
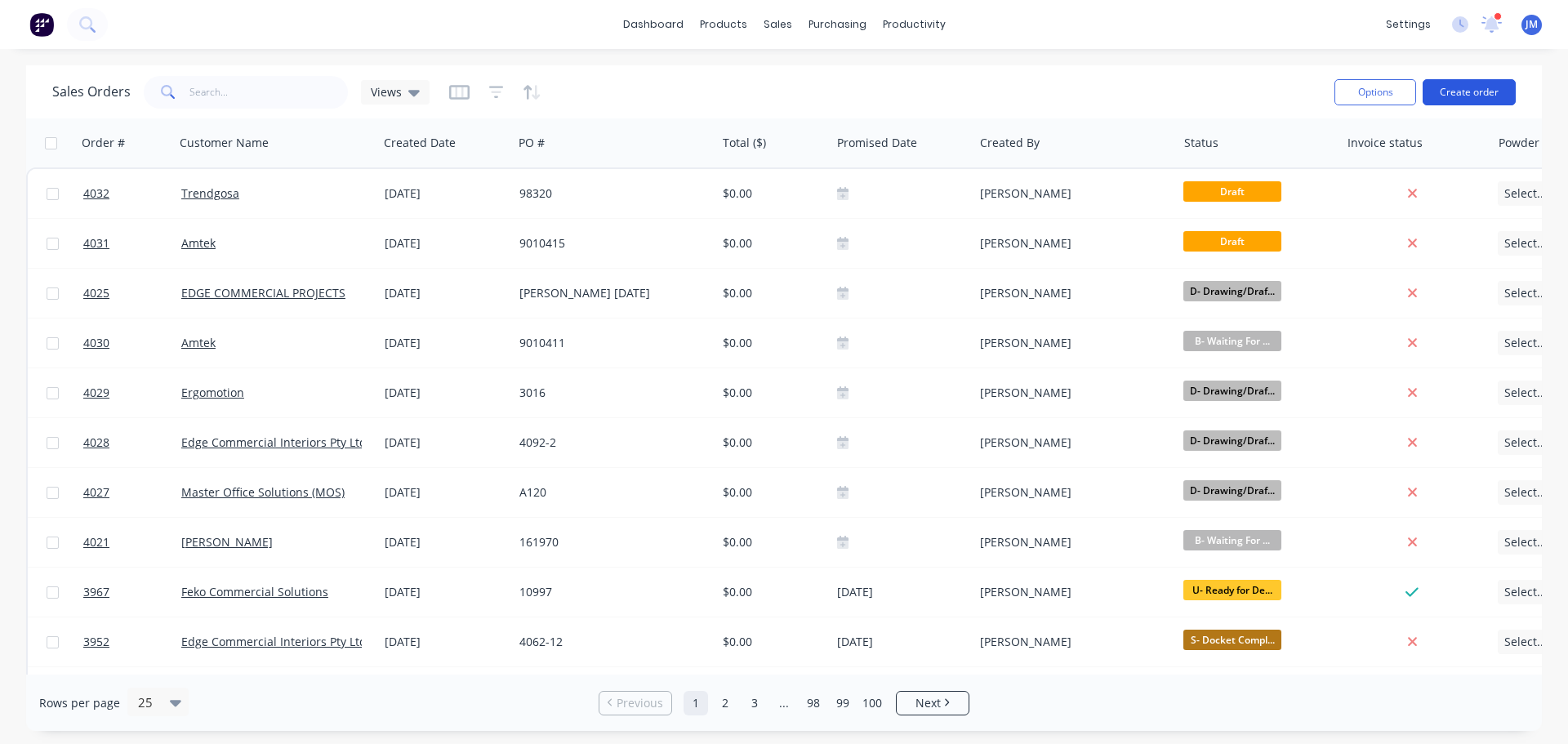
click at [1468, 90] on button "Create order" at bounding box center [1469, 91] width 93 height 26
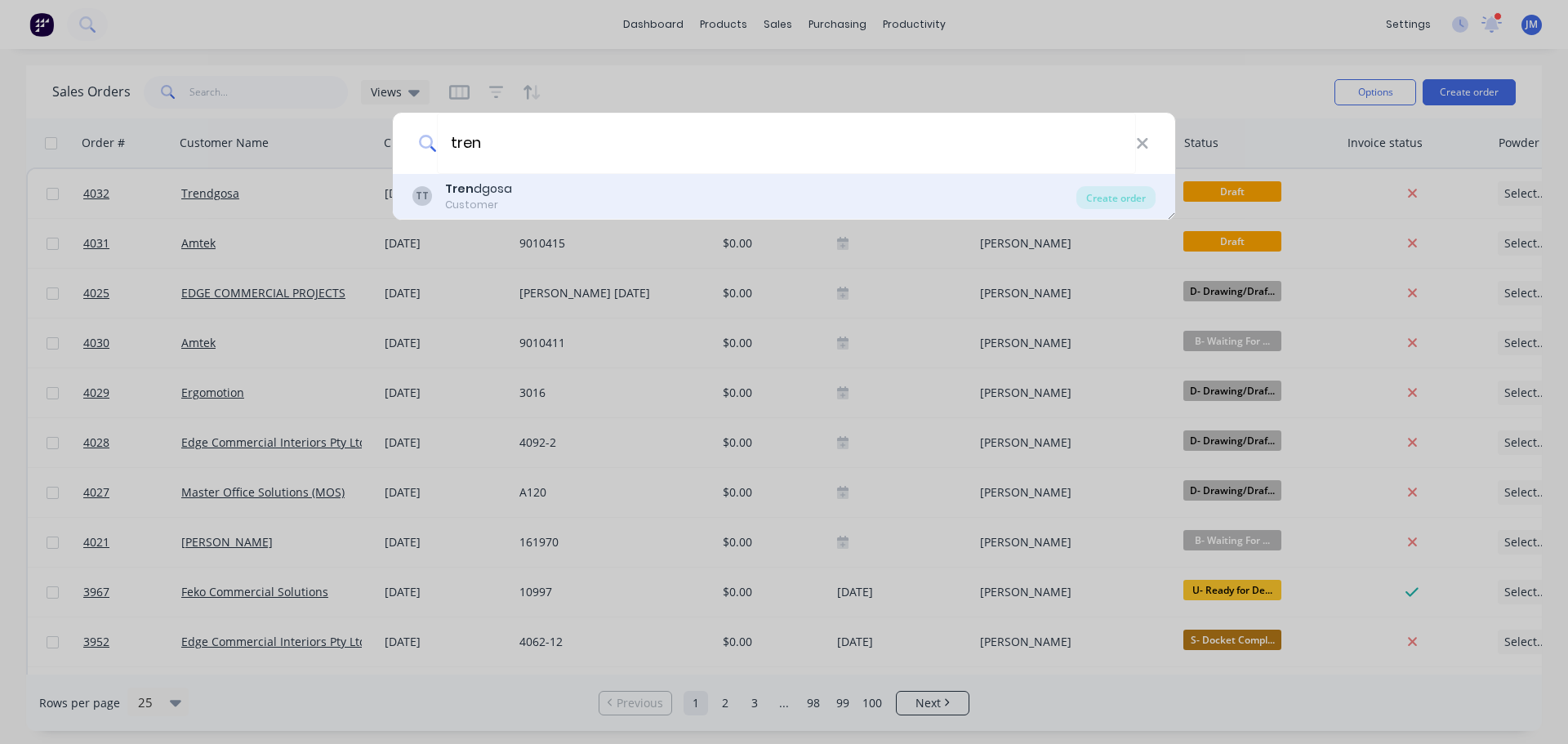
type input "tren"
click at [510, 192] on div "TT Tren dgosa Customer" at bounding box center [744, 197] width 664 height 32
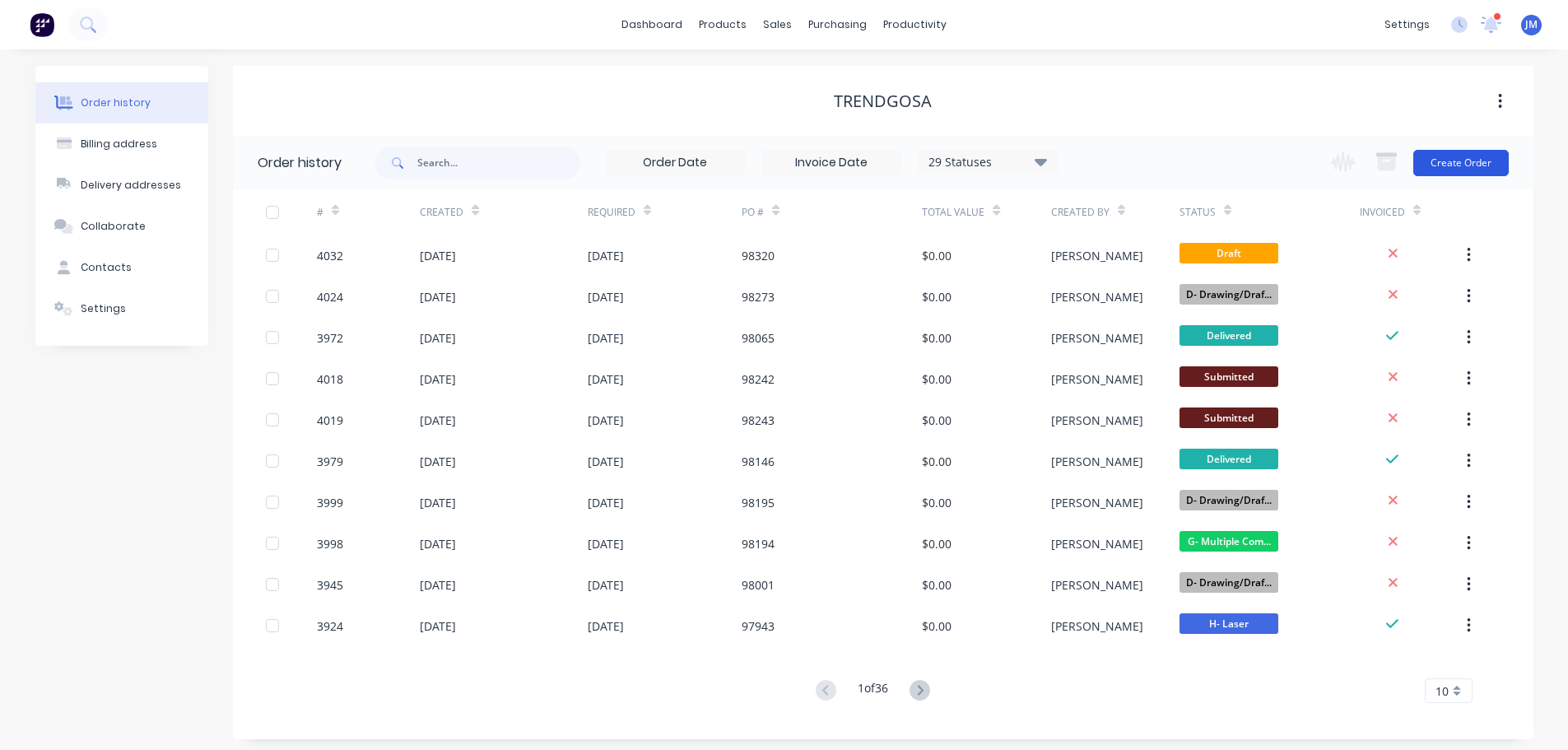
click at [1456, 157] on button "Create Order" at bounding box center [1461, 163] width 96 height 26
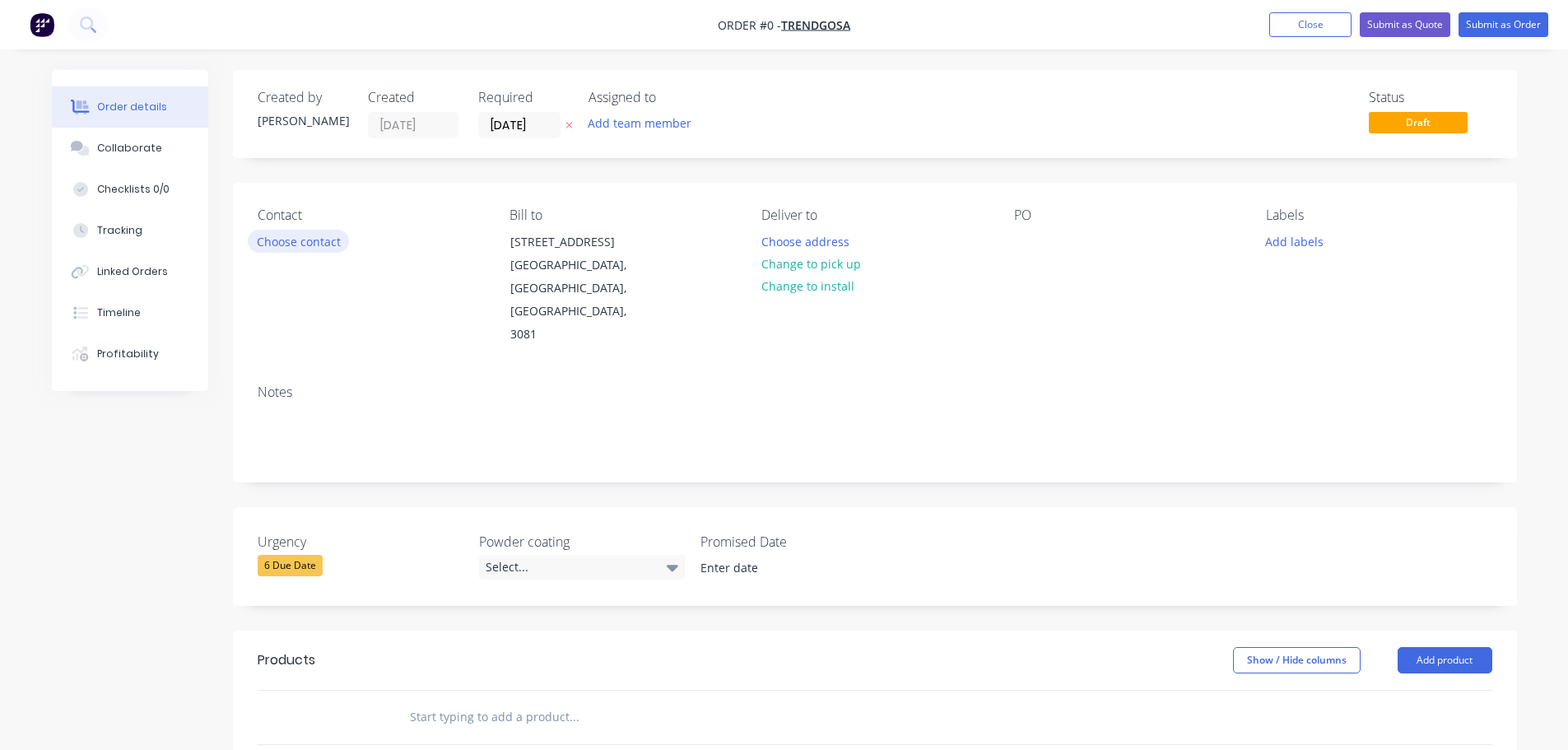
click at [315, 240] on button "Choose contact" at bounding box center [298, 240] width 101 height 22
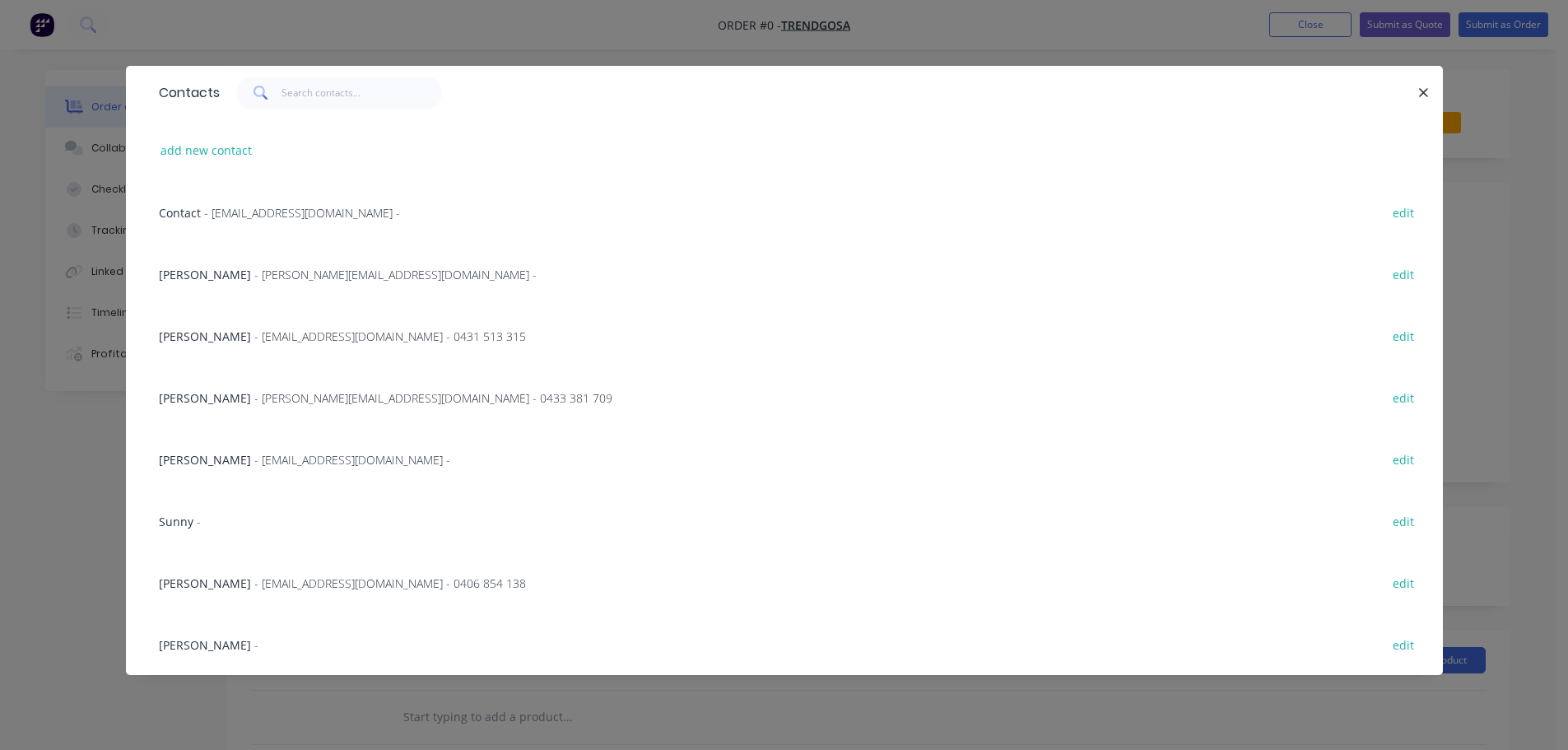
click at [292, 275] on span "- [PERSON_NAME][EMAIL_ADDRESS][DOMAIN_NAME] -" at bounding box center [396, 274] width 282 height 16
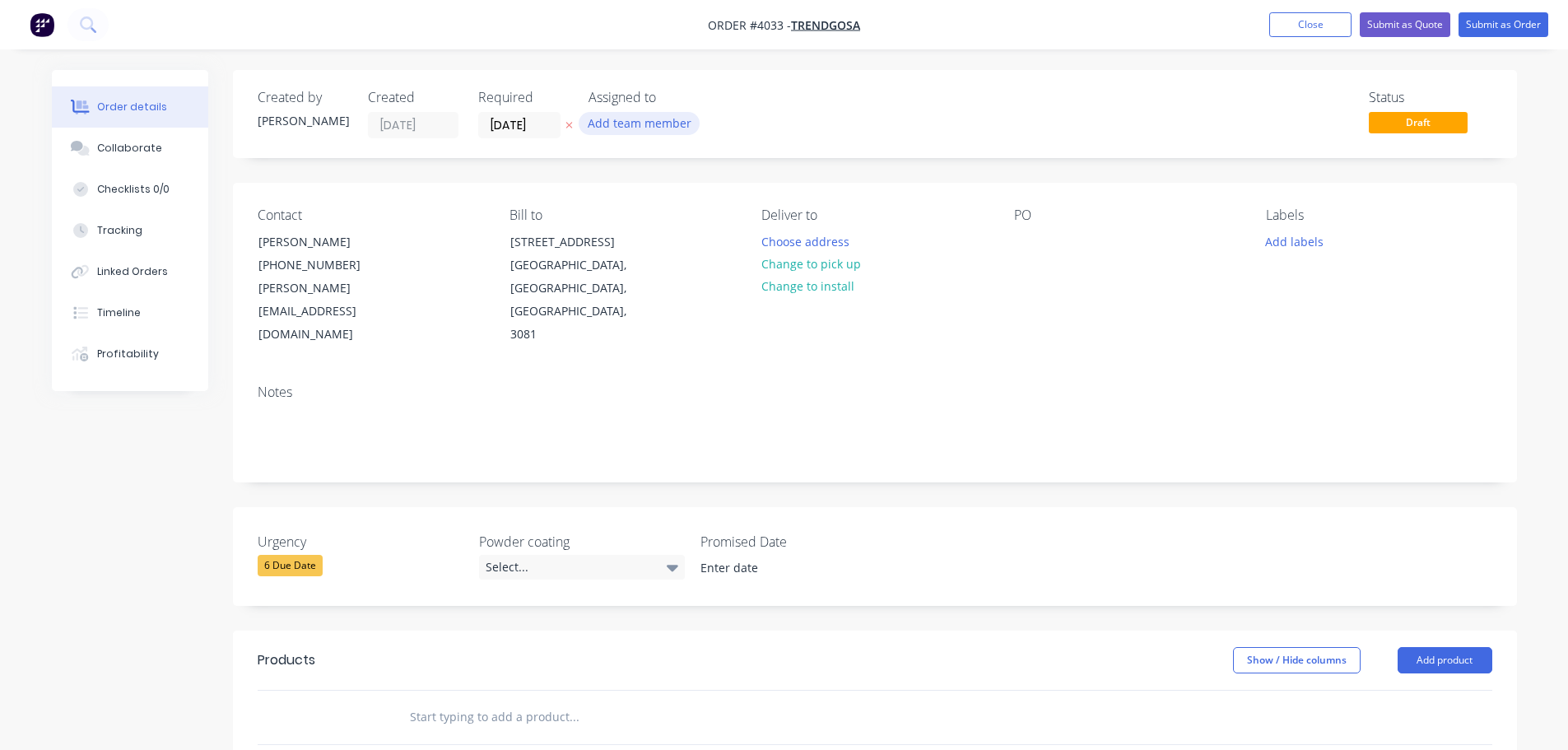
click at [641, 114] on button "Add team member" at bounding box center [639, 122] width 121 height 22
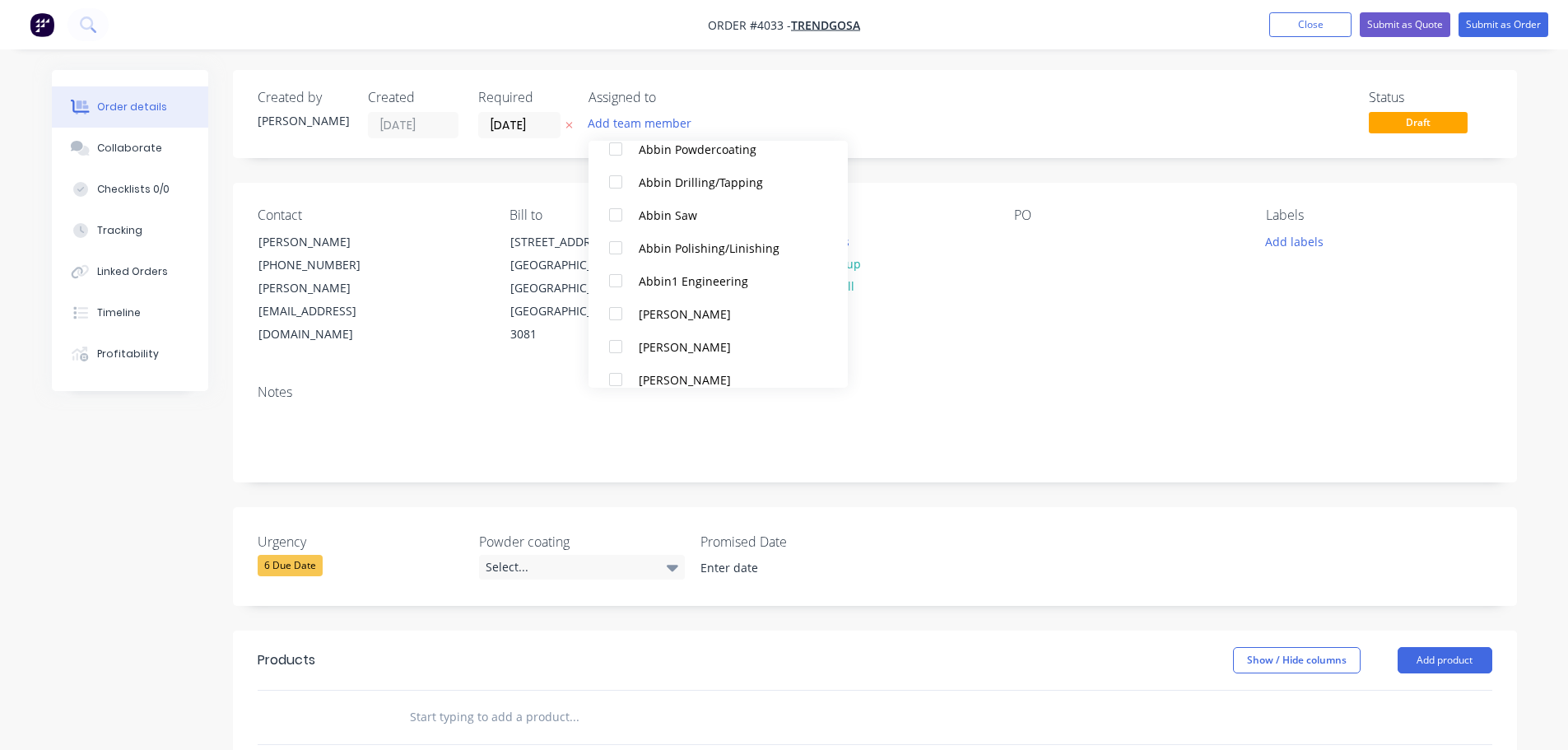
scroll to position [412, 0]
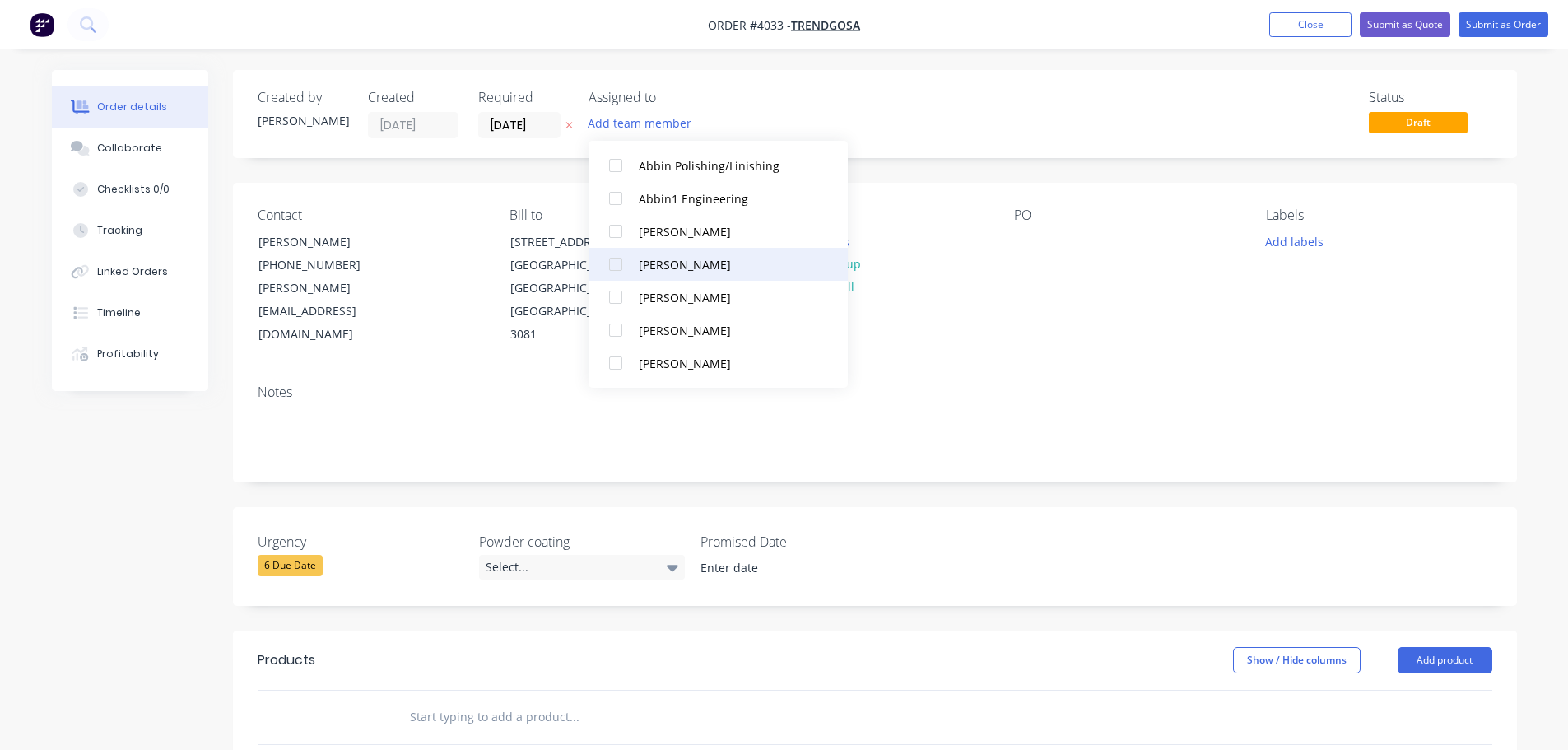
click at [623, 266] on div at bounding box center [616, 264] width 33 height 33
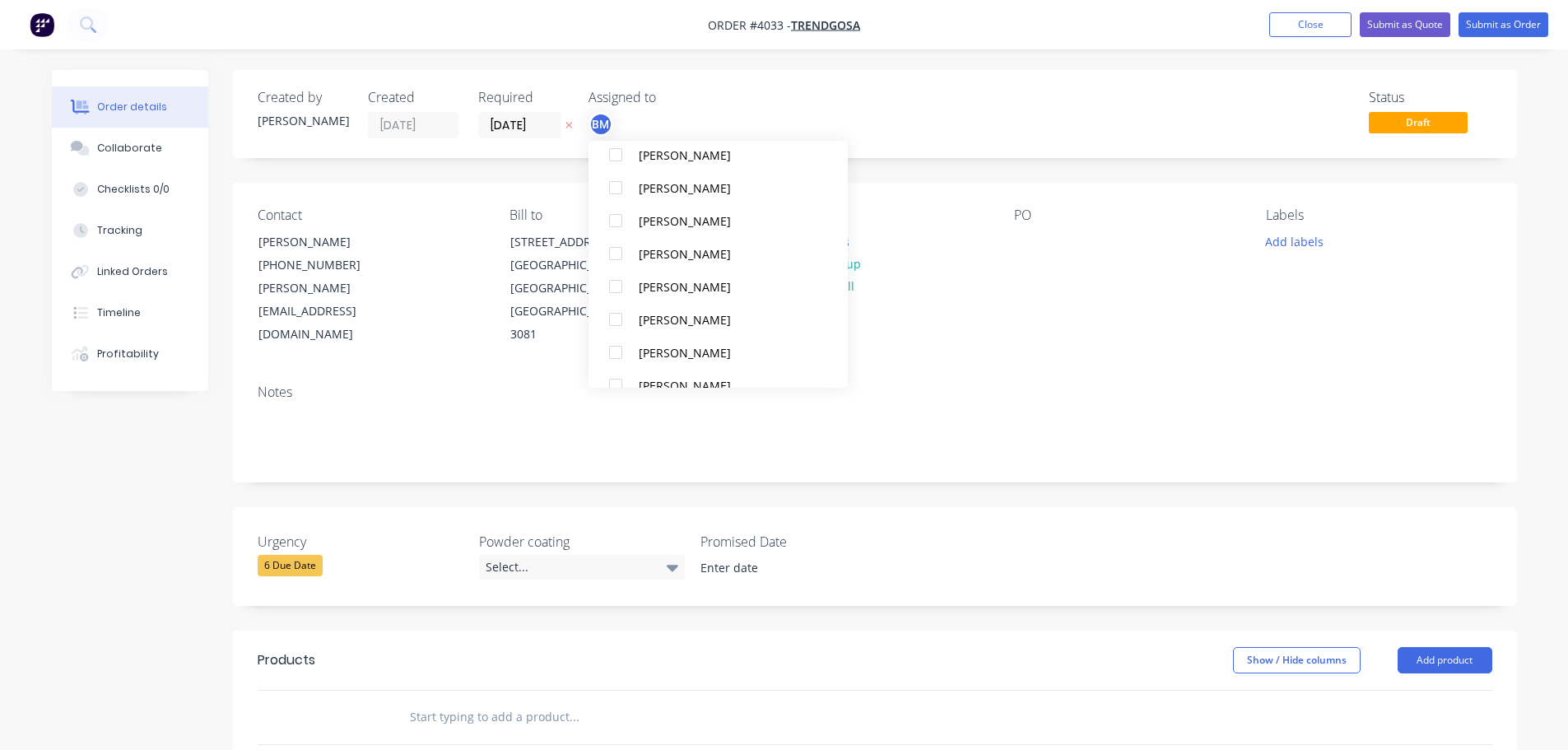
scroll to position [659, 0]
click at [615, 291] on div at bounding box center [616, 281] width 33 height 33
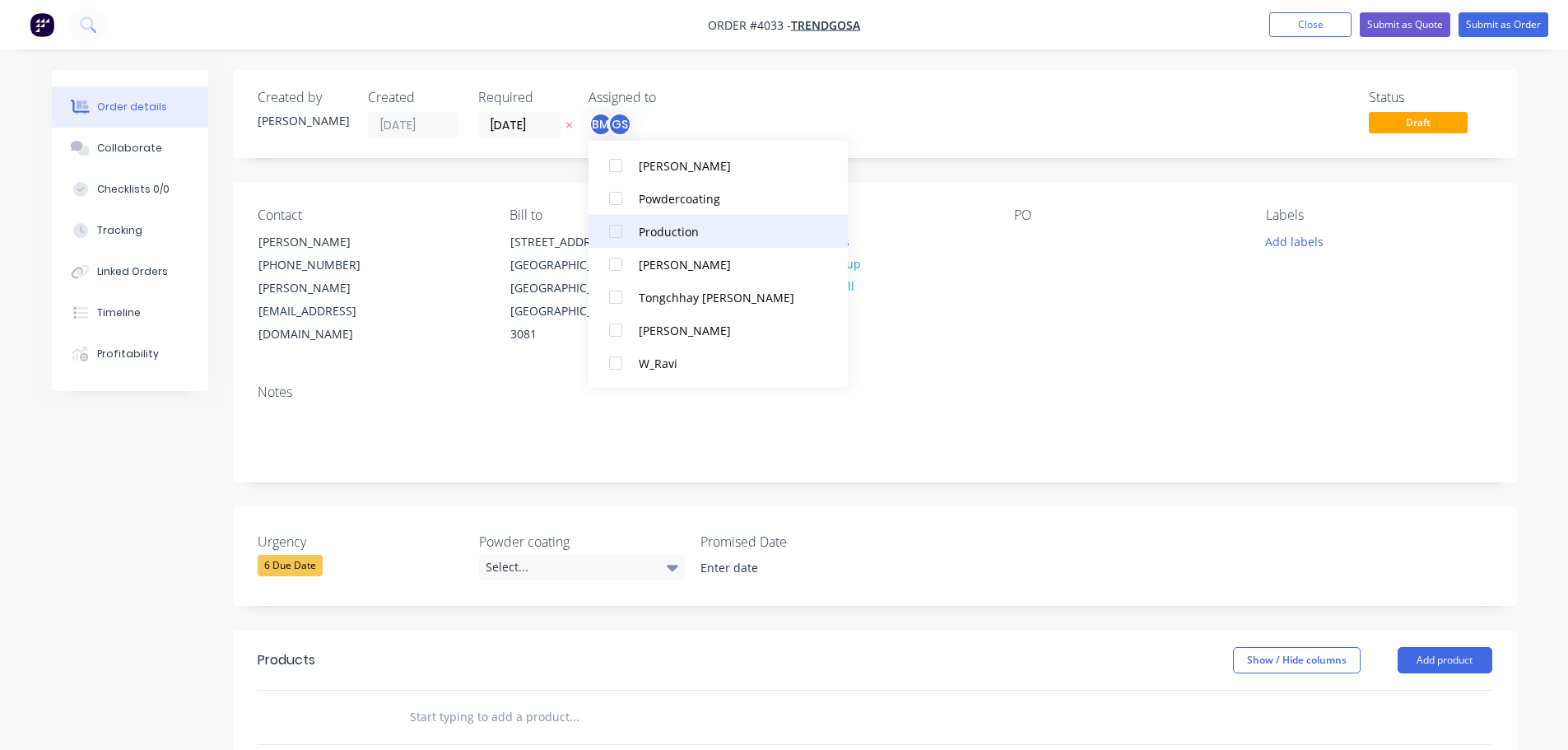
click at [618, 226] on div at bounding box center [616, 231] width 33 height 33
click at [999, 304] on div "Contact [PERSON_NAME] [PHONE_NUMBER] [PERSON_NAME][EMAIL_ADDRESS][DOMAIN_NAME] …" at bounding box center [875, 277] width 1284 height 189
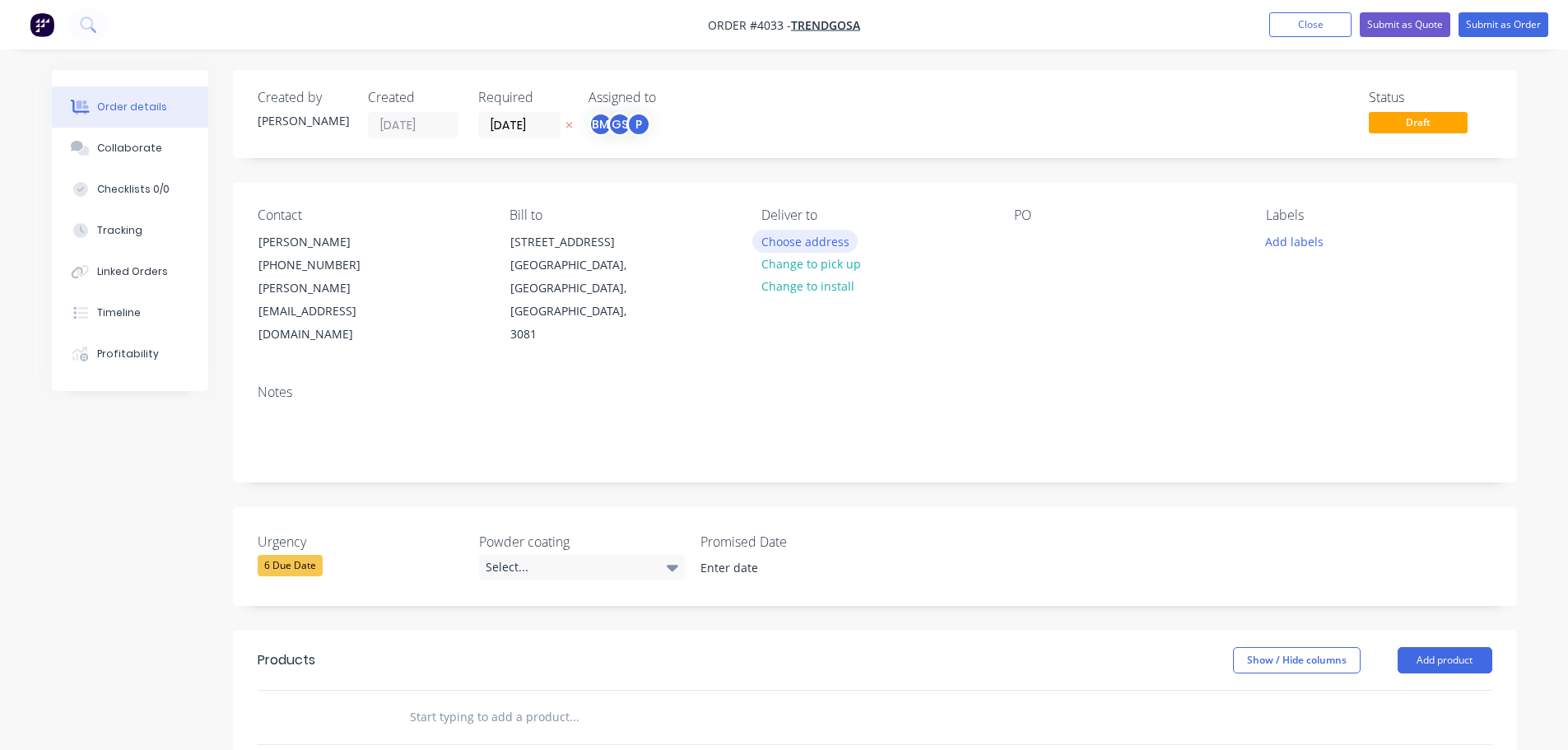
click at [821, 240] on button "Choose address" at bounding box center [805, 240] width 105 height 22
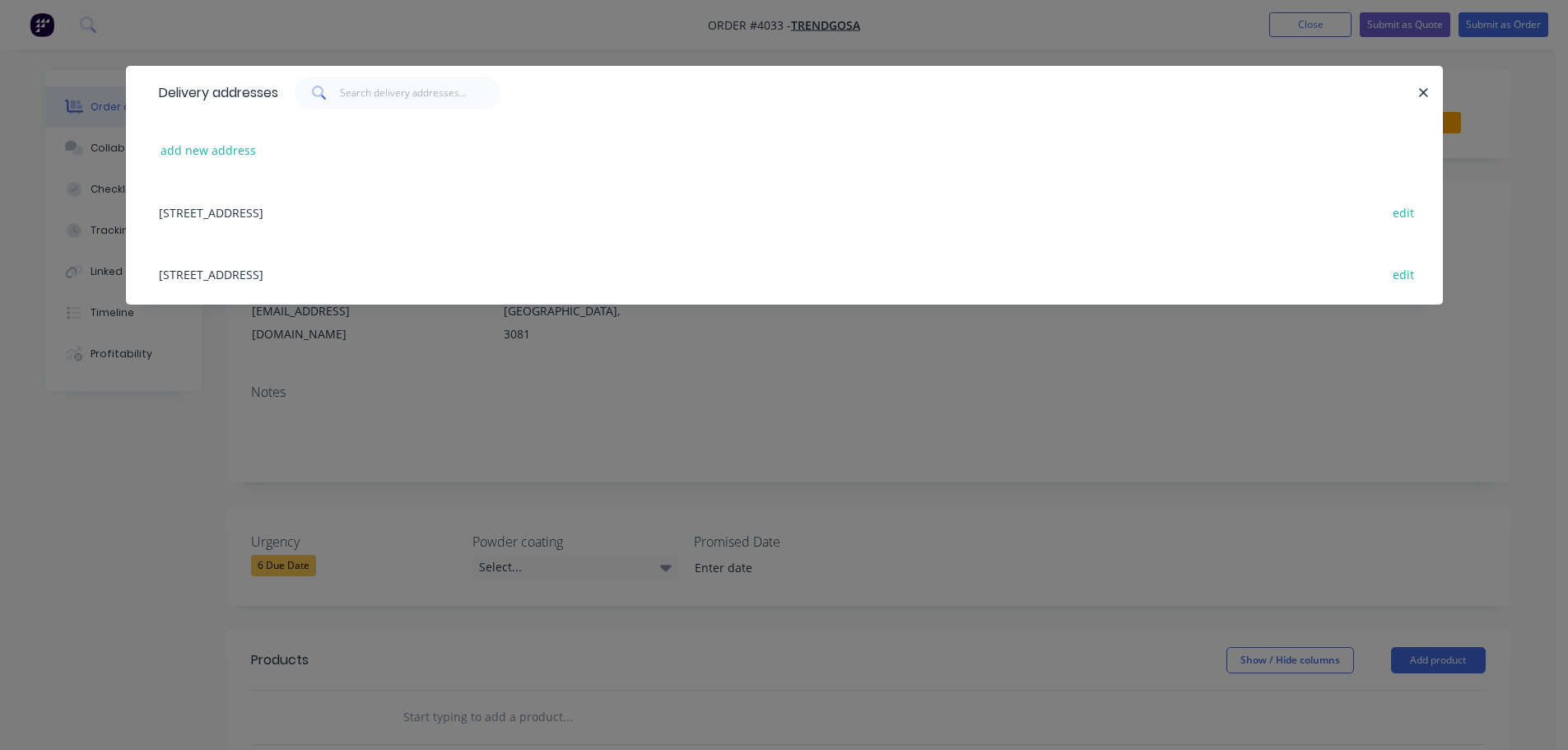
click at [278, 272] on div "[STREET_ADDRESS] edit" at bounding box center [784, 274] width 1268 height 62
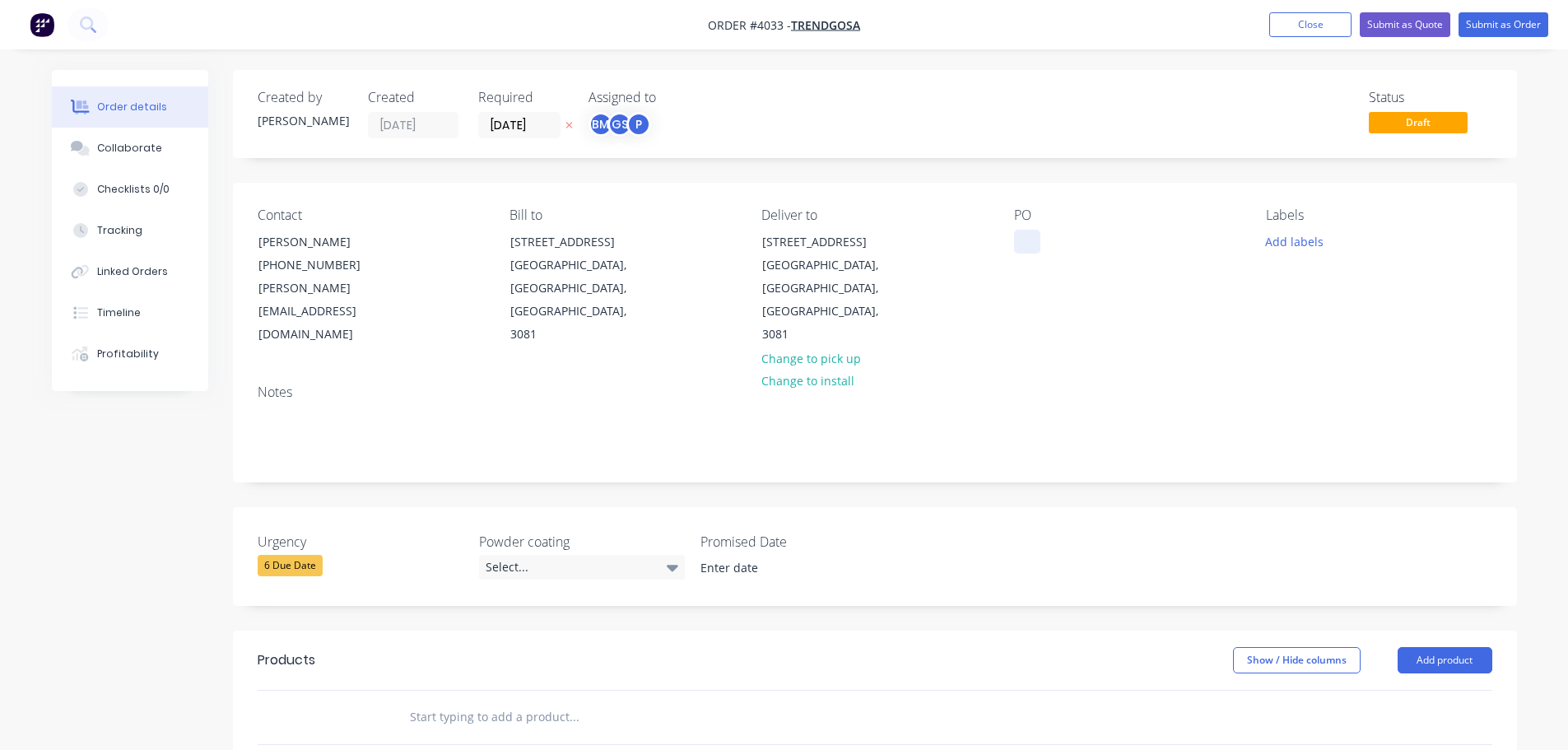
click at [1024, 243] on div at bounding box center [1027, 241] width 26 height 24
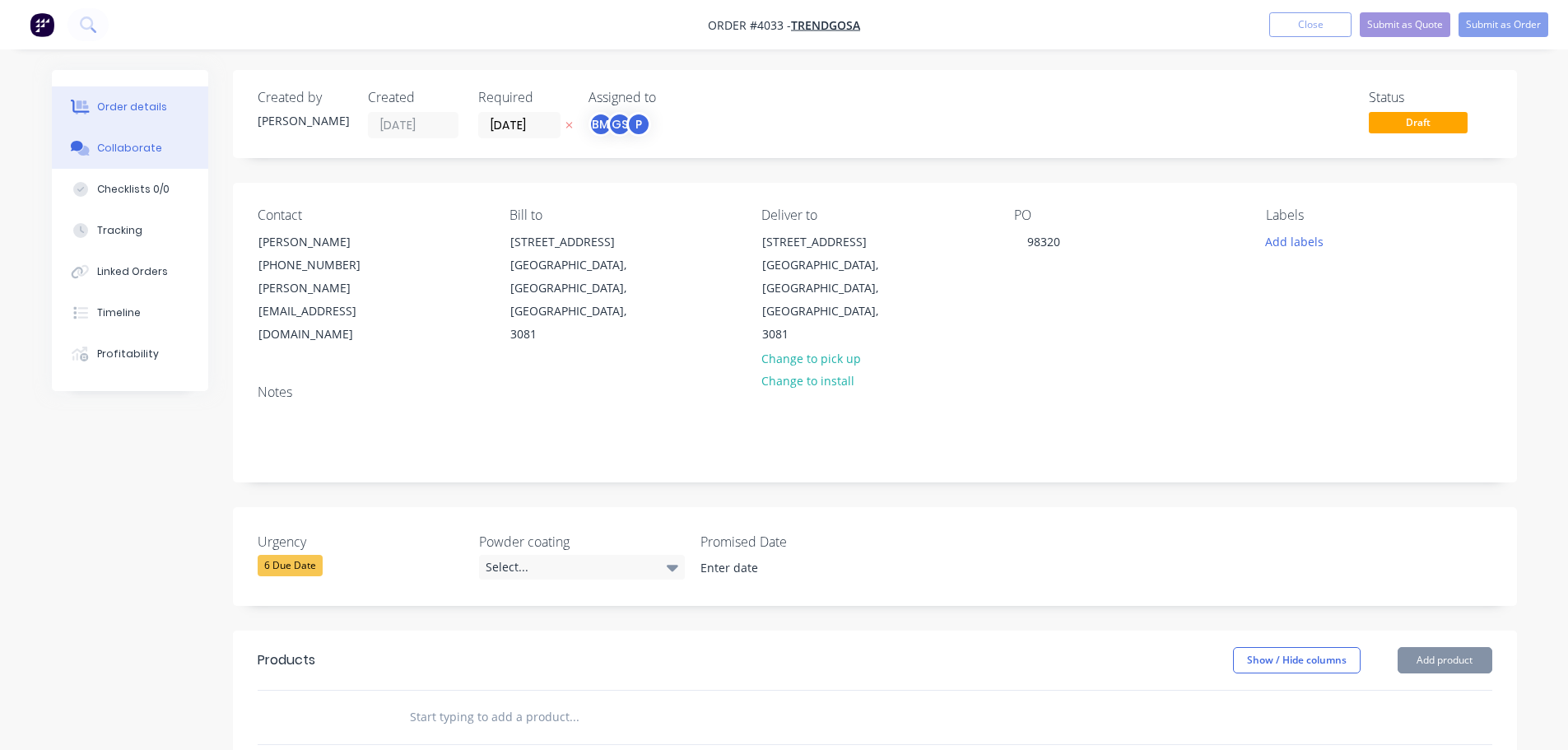
click at [124, 147] on div "Collaborate" at bounding box center [130, 148] width 65 height 15
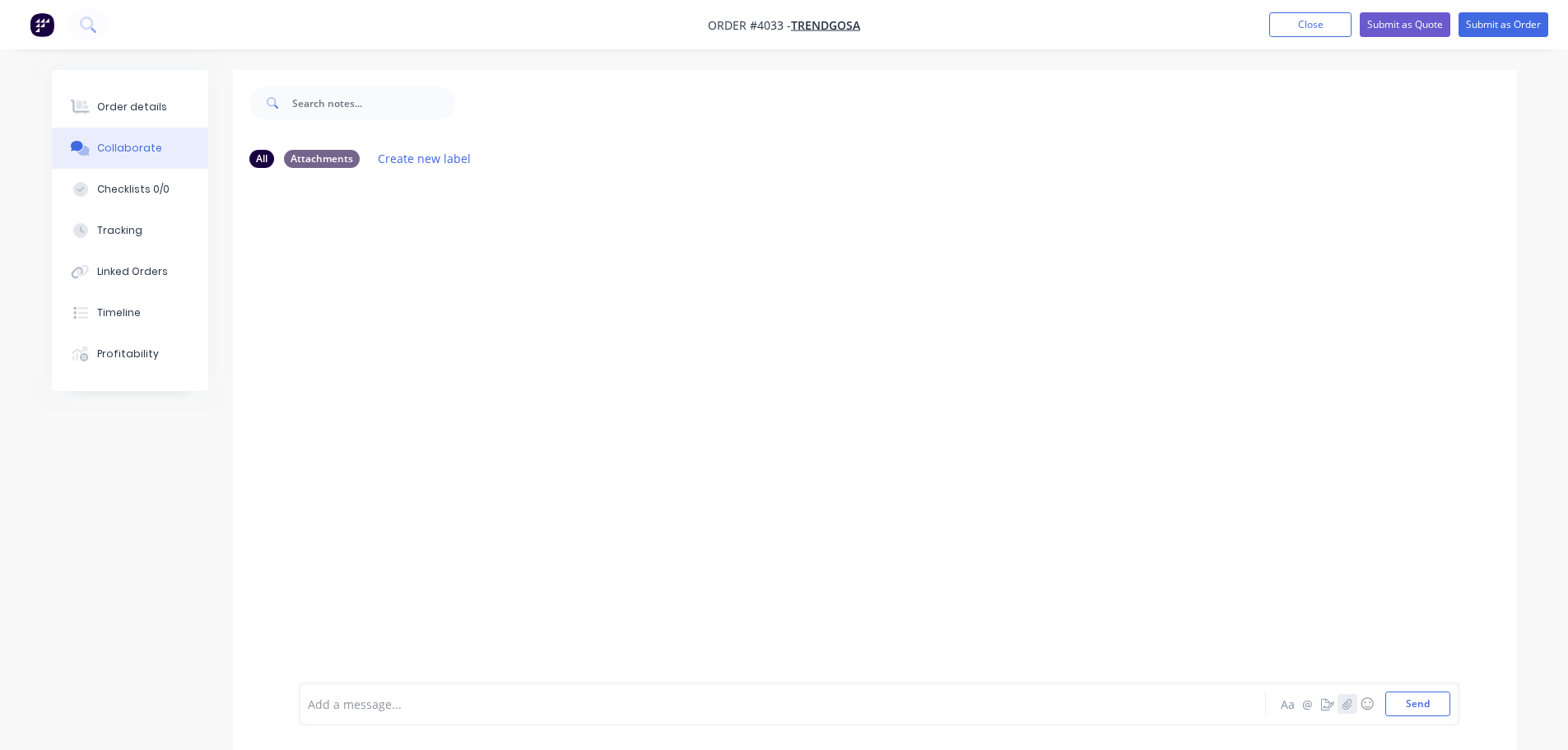
click at [1339, 706] on button "button" at bounding box center [1347, 704] width 20 height 20
click at [132, 110] on div "Order details" at bounding box center [132, 106] width 70 height 15
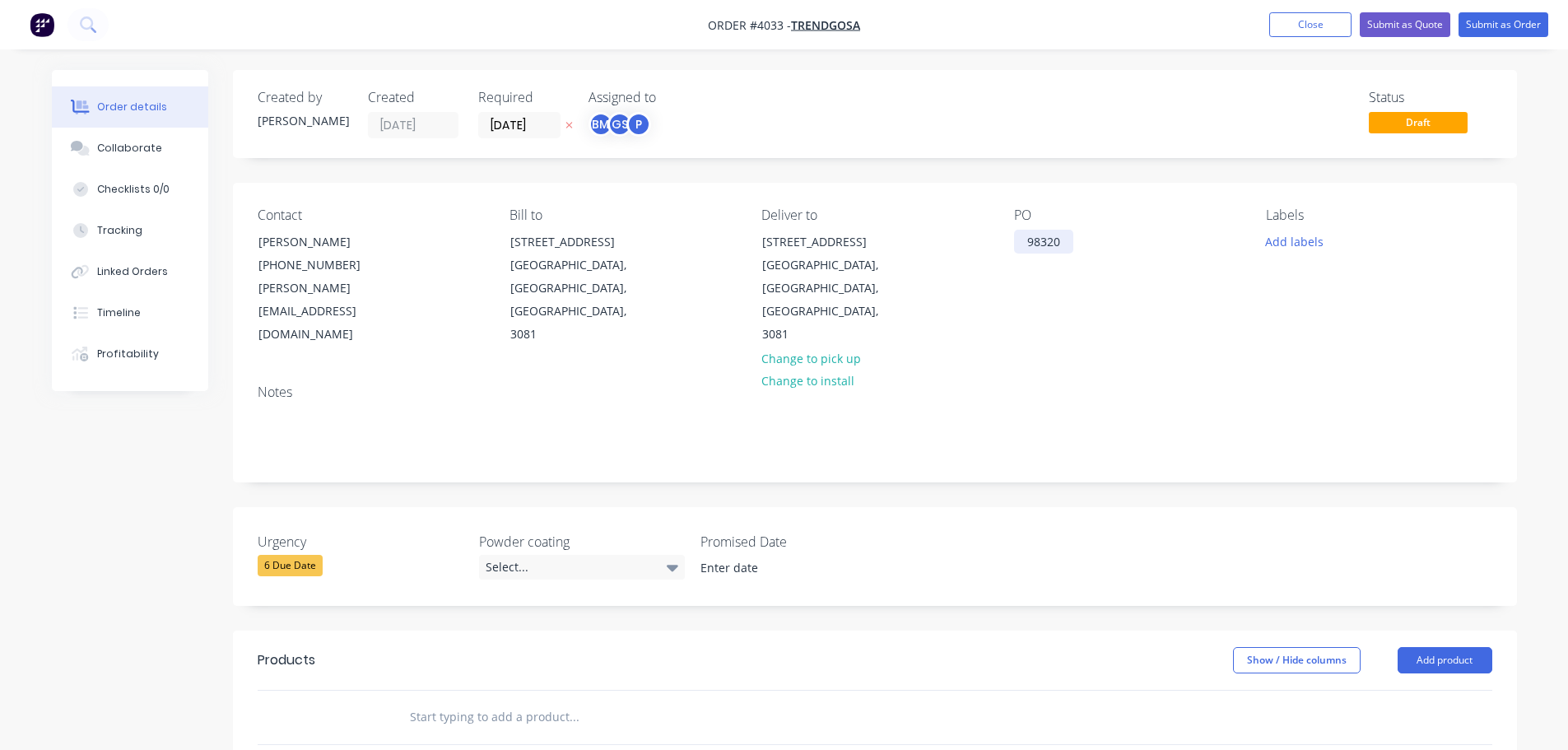
click at [1060, 249] on div "98320" at bounding box center [1044, 241] width 59 height 24
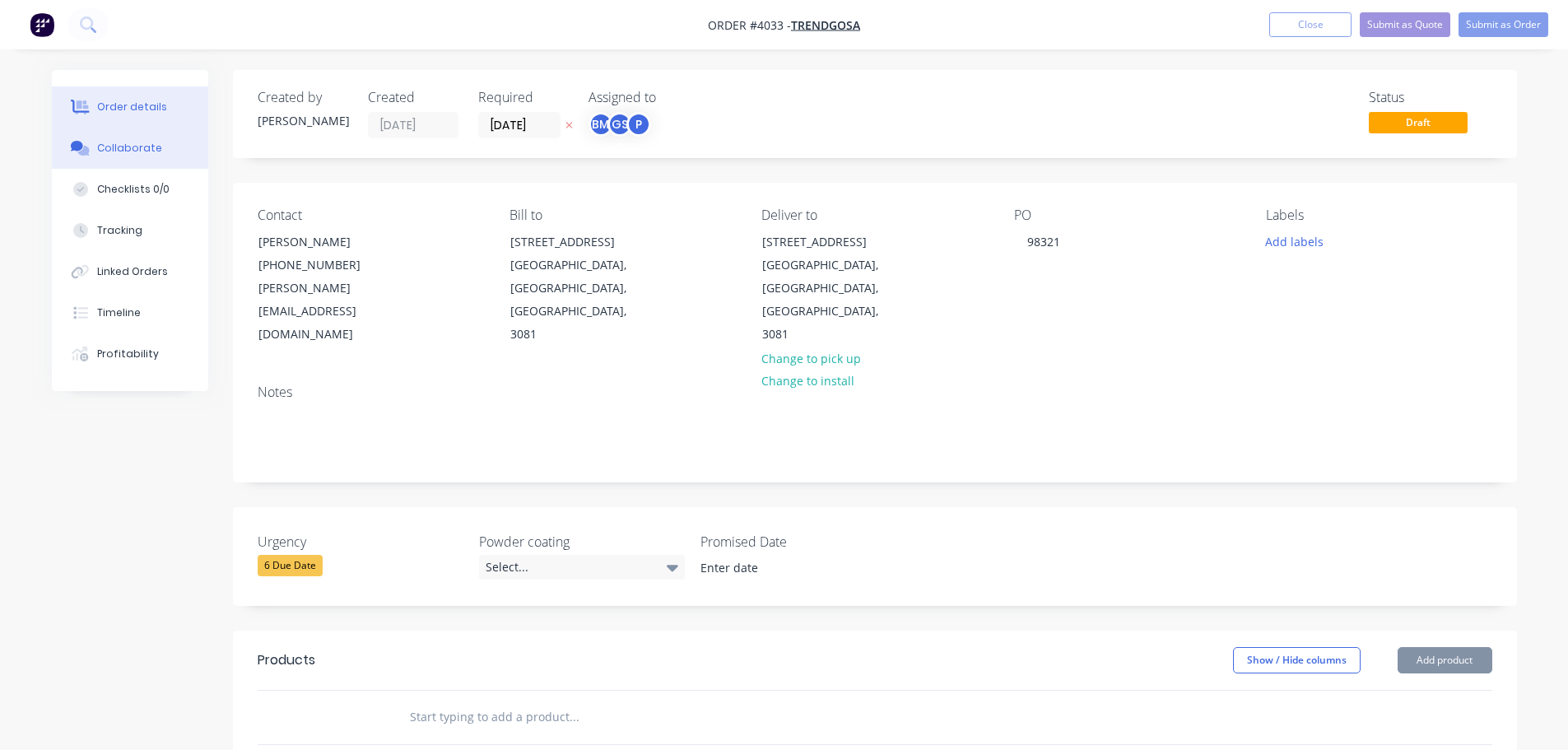
click at [113, 146] on div "Collaborate" at bounding box center [130, 148] width 65 height 15
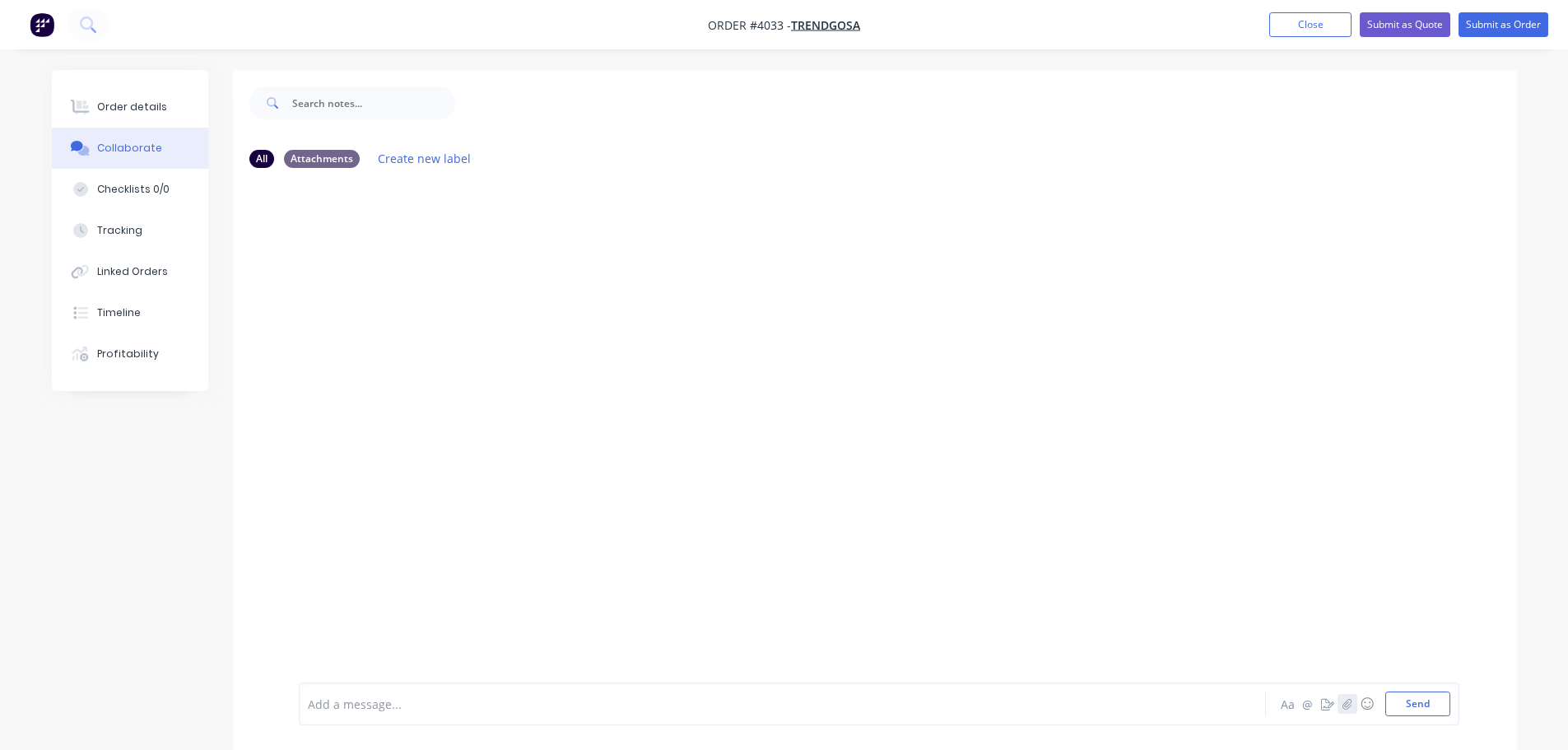
click at [1345, 704] on icon "button" at bounding box center [1346, 704] width 10 height 12
click at [1417, 695] on button "Send" at bounding box center [1418, 704] width 65 height 25
click at [122, 107] on div "Order details" at bounding box center [132, 106] width 70 height 15
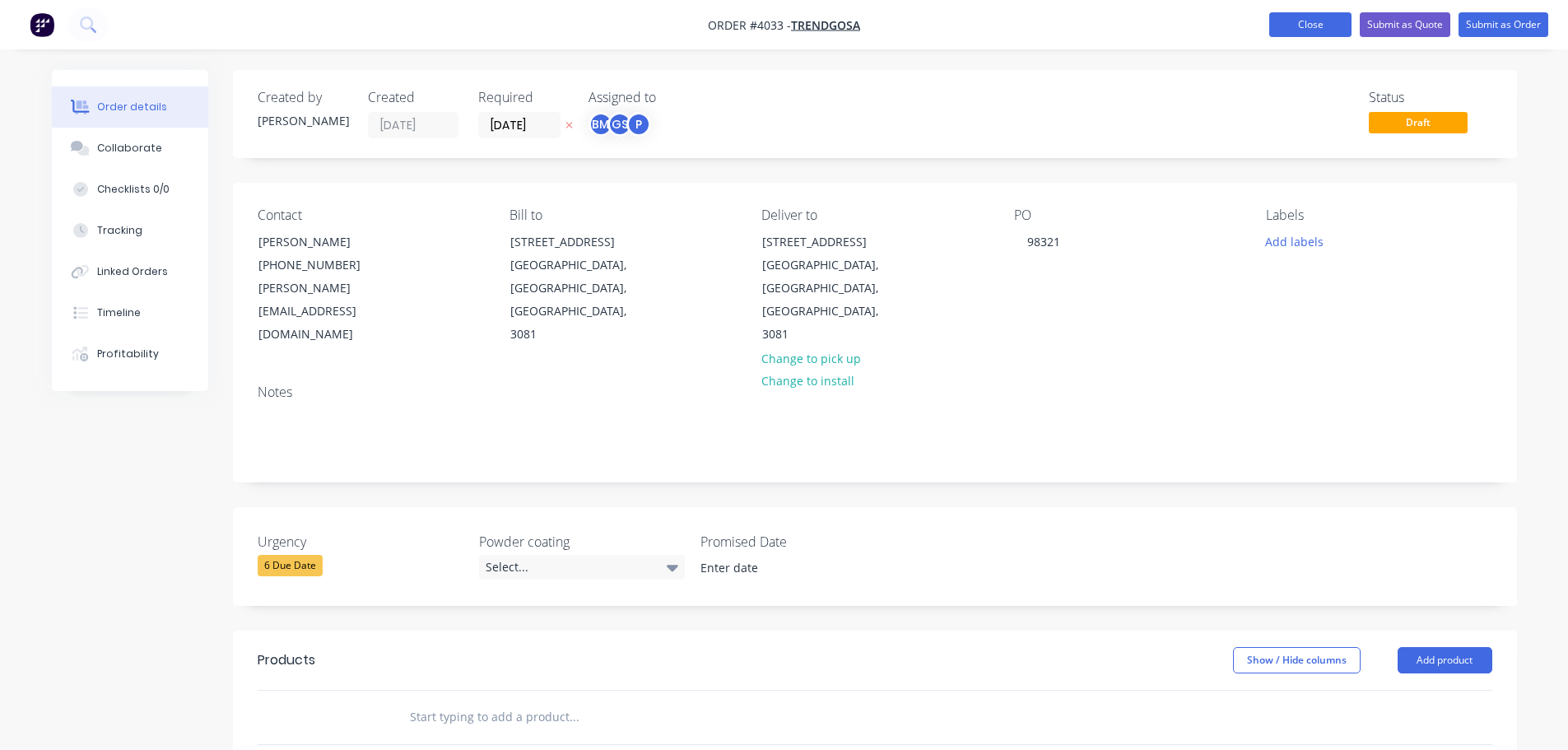
click at [1317, 22] on button "Close" at bounding box center [1311, 25] width 82 height 25
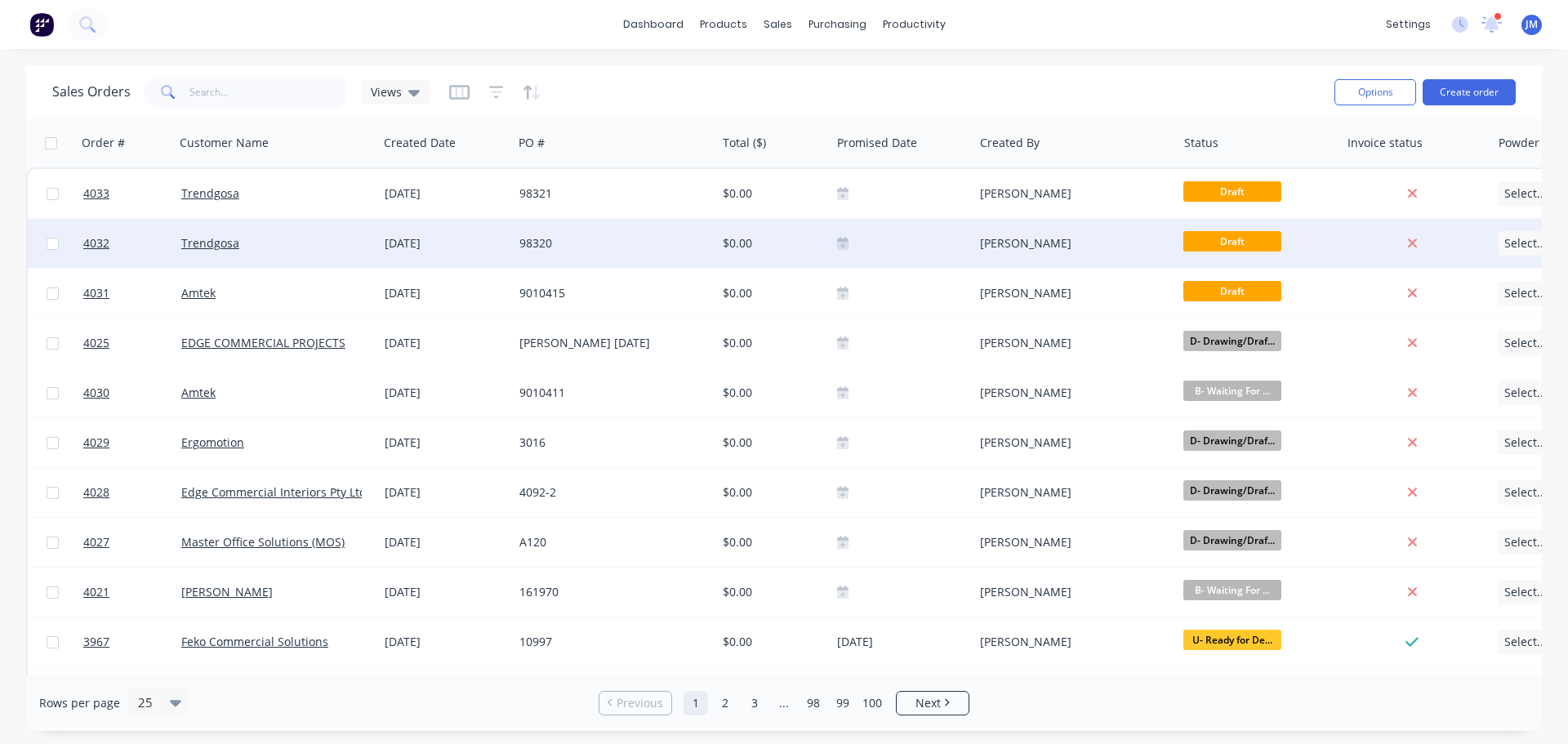
click at [524, 235] on div "98320" at bounding box center [610, 243] width 182 height 16
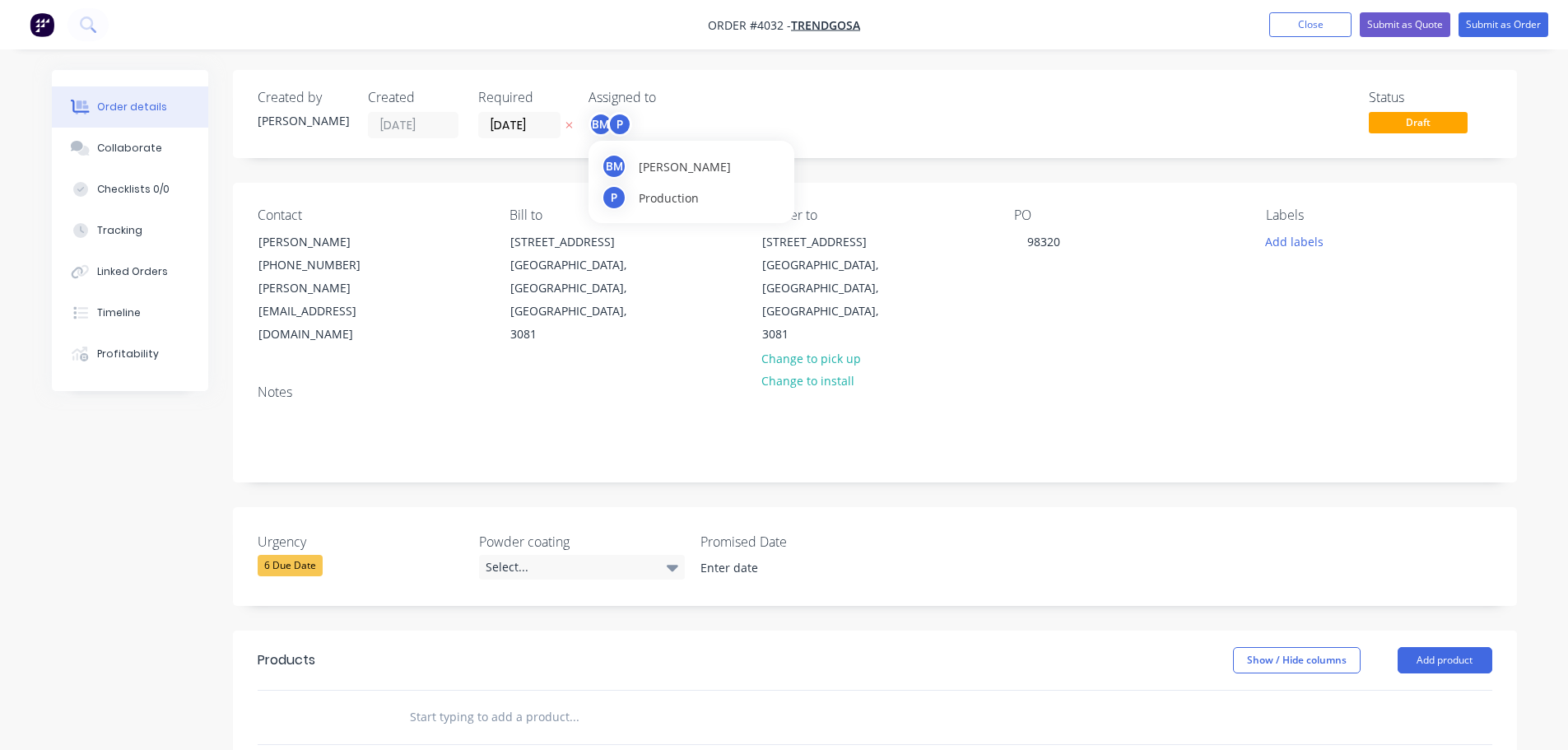
click at [608, 118] on div "P" at bounding box center [620, 124] width 25 height 25
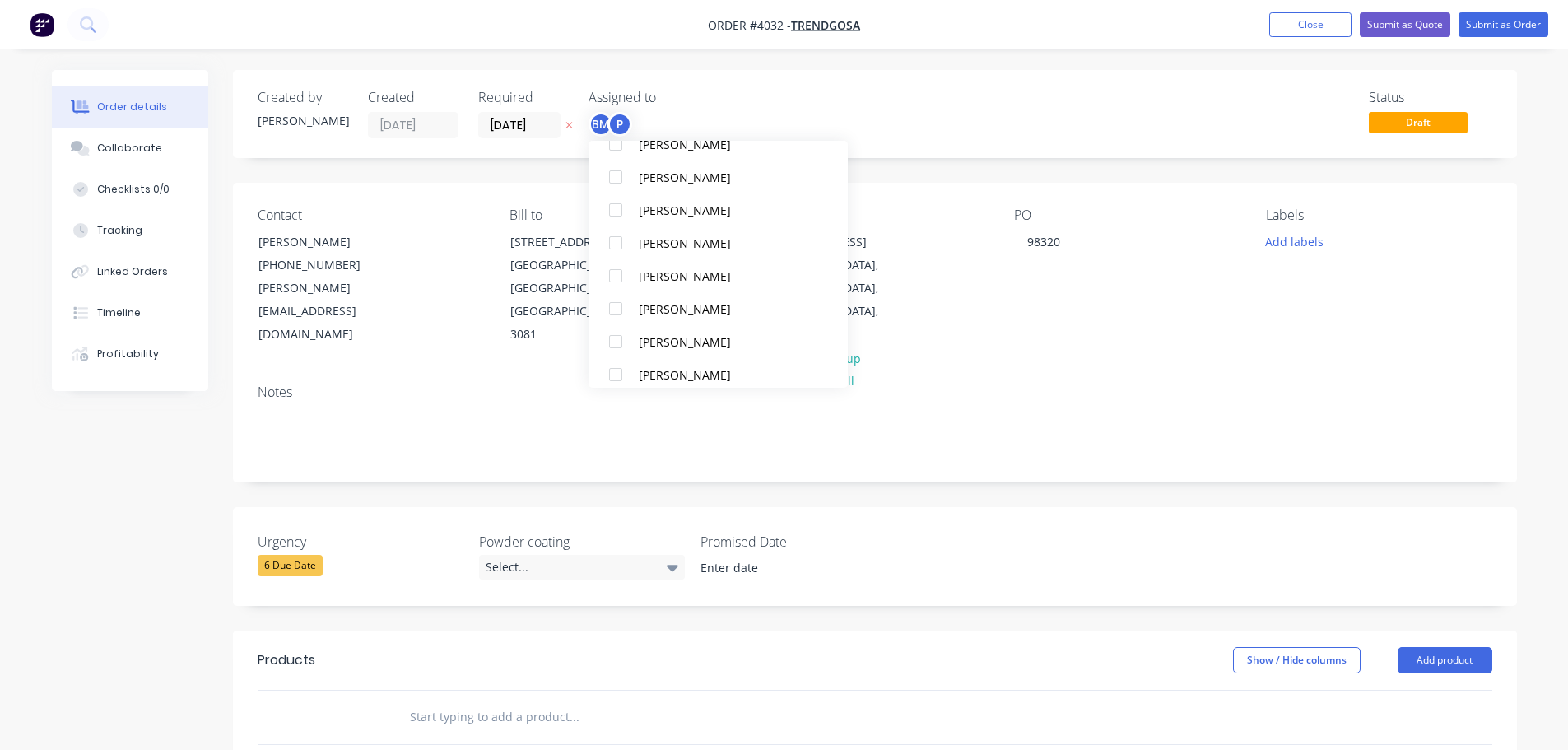
scroll to position [823, 0]
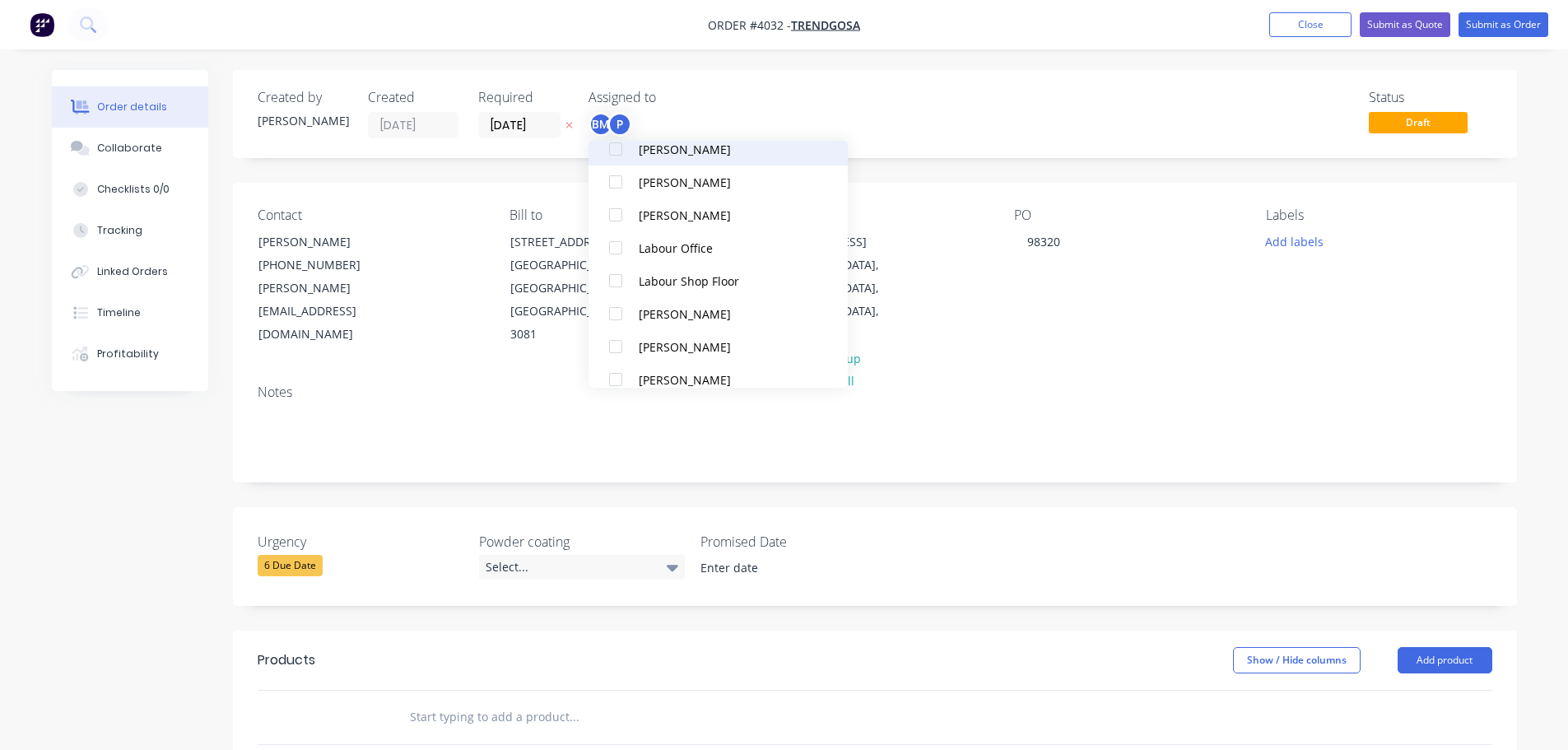
click at [627, 148] on div at bounding box center [616, 148] width 33 height 33
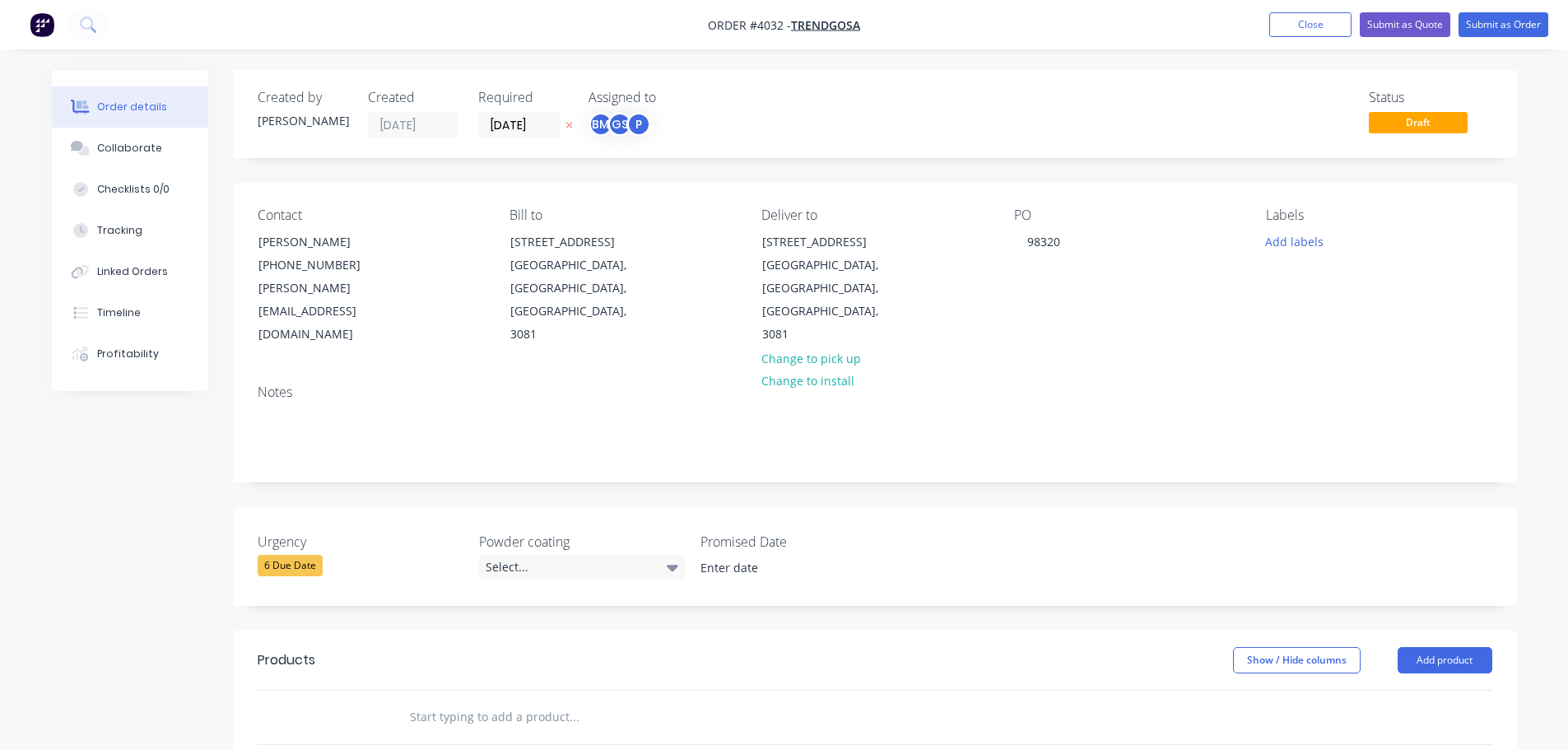
click at [1037, 127] on div "Status Draft" at bounding box center [1122, 114] width 739 height 48
click at [1304, 28] on button "Close" at bounding box center [1311, 25] width 82 height 25
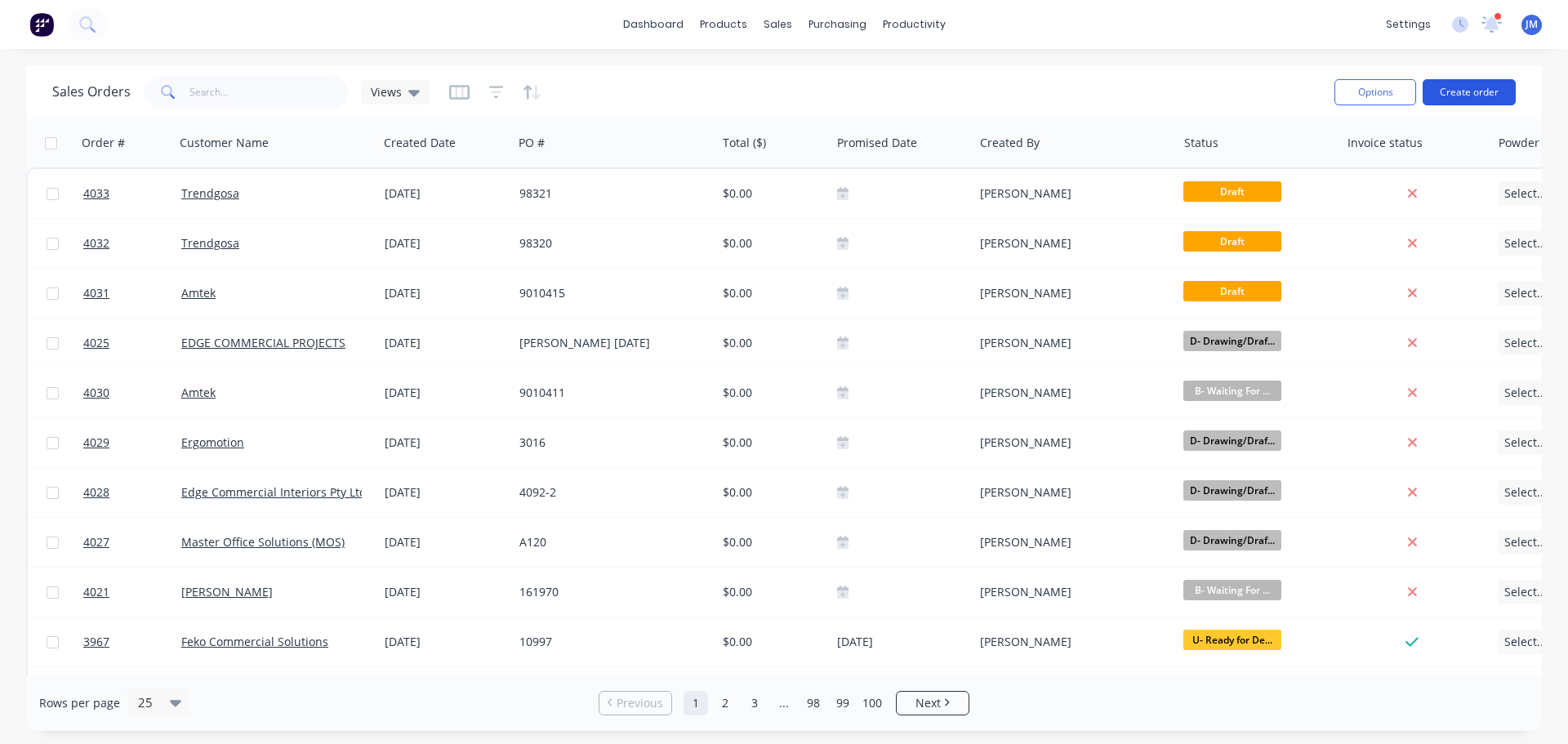
click at [1486, 90] on button "Create order" at bounding box center [1469, 91] width 93 height 26
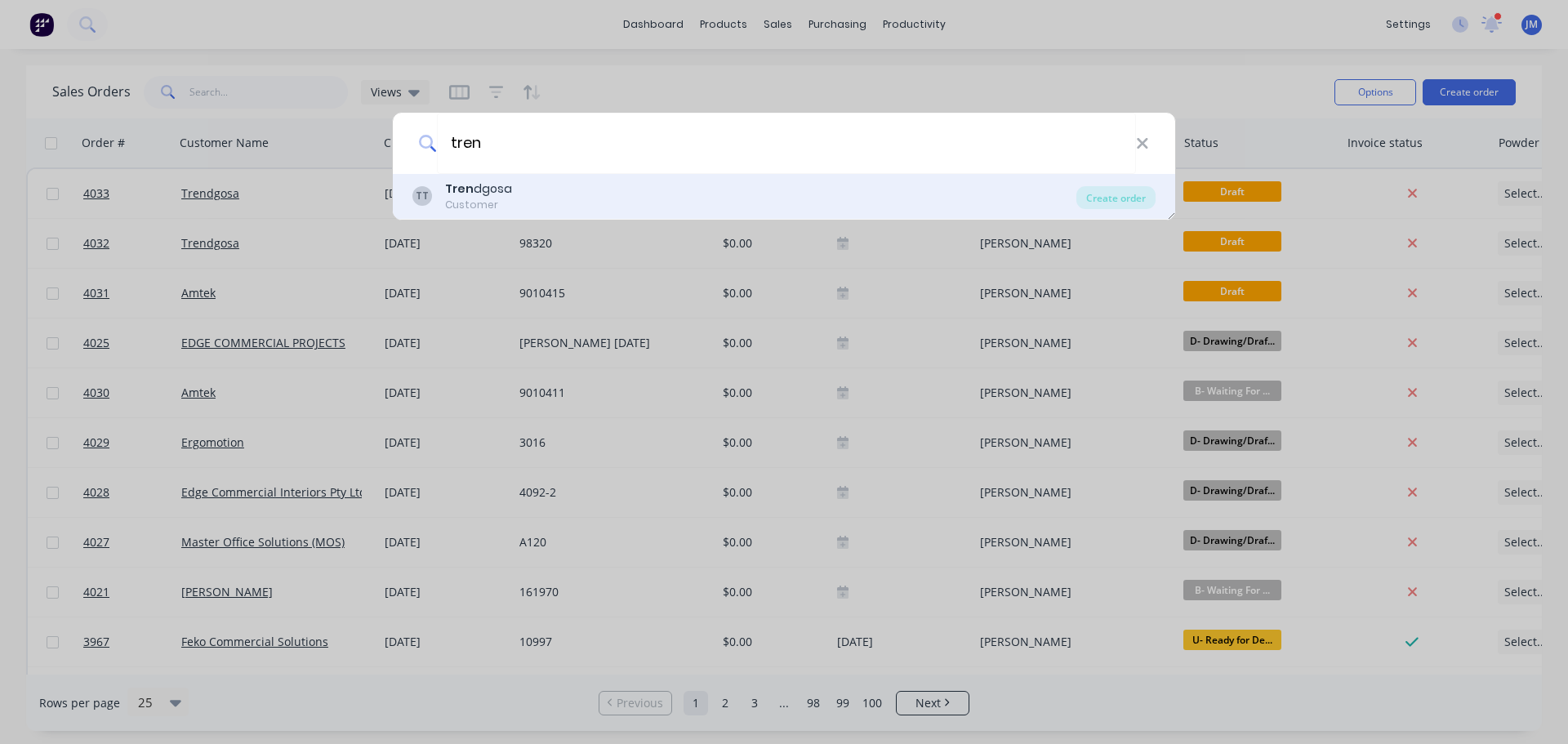
type input "tren"
click at [495, 202] on div "Customer" at bounding box center [479, 205] width 67 height 15
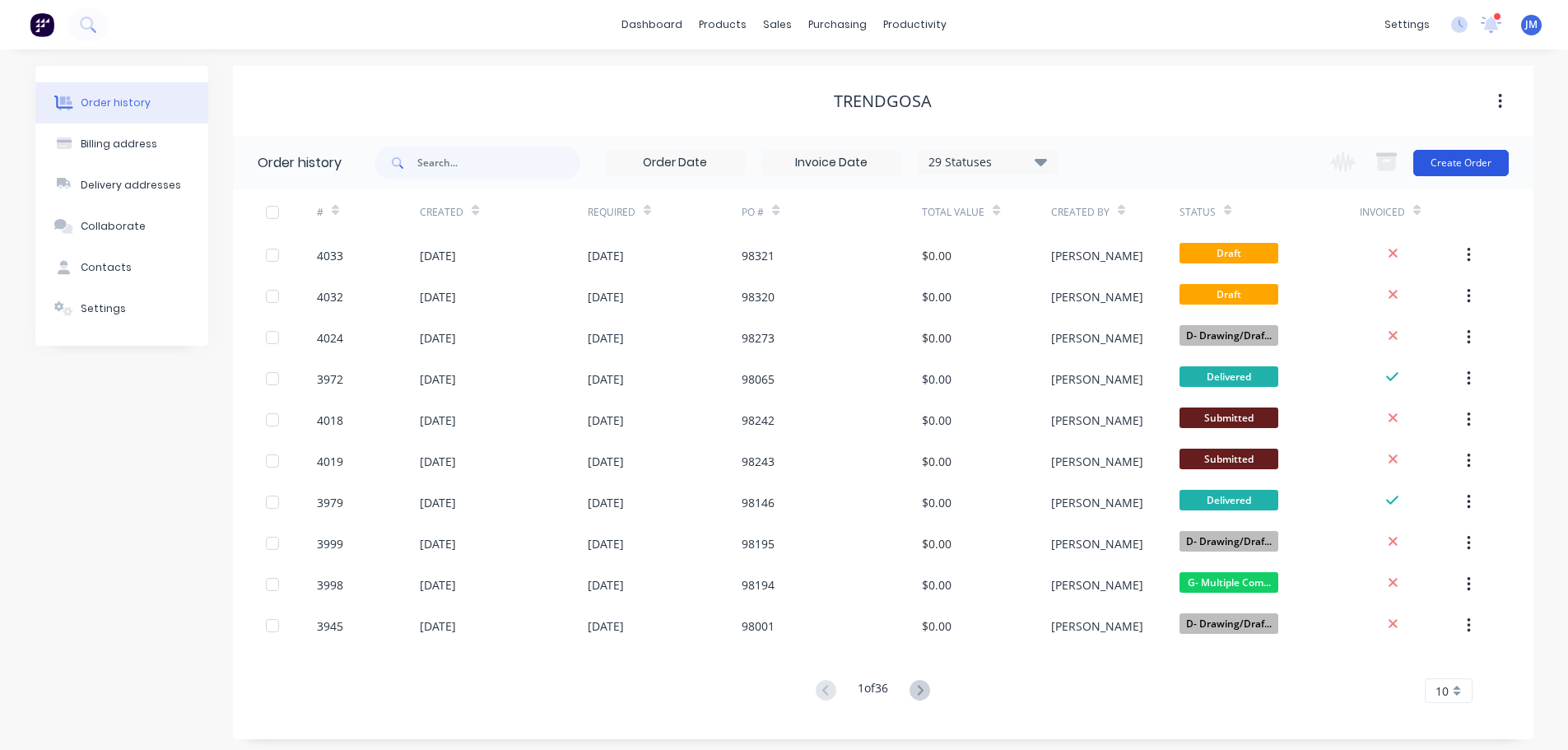
click at [1448, 162] on button "Create Order" at bounding box center [1461, 163] width 96 height 26
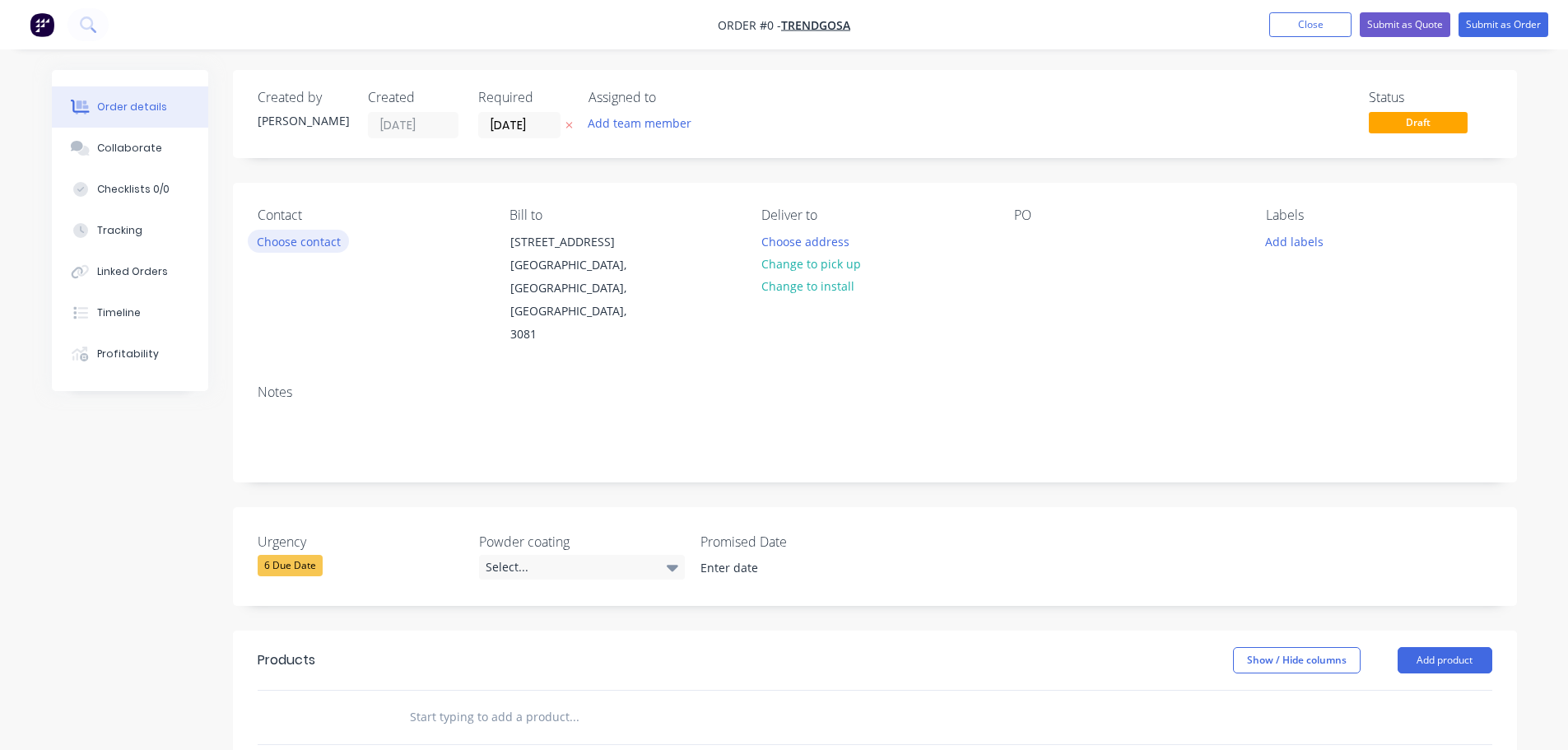
click at [317, 234] on button "Choose contact" at bounding box center [298, 240] width 101 height 22
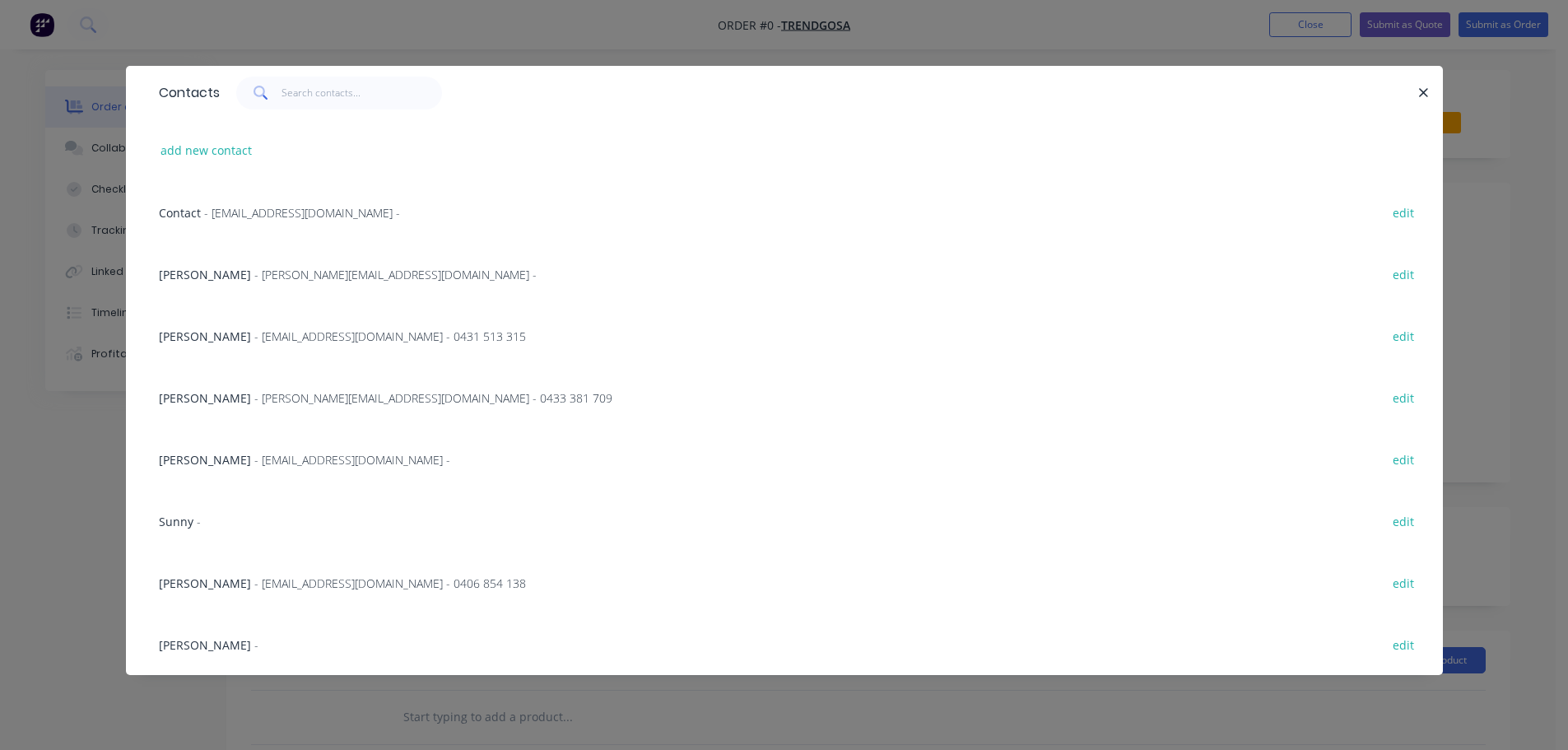
click at [288, 269] on span "- [PERSON_NAME][EMAIL_ADDRESS][DOMAIN_NAME] -" at bounding box center [396, 274] width 282 height 16
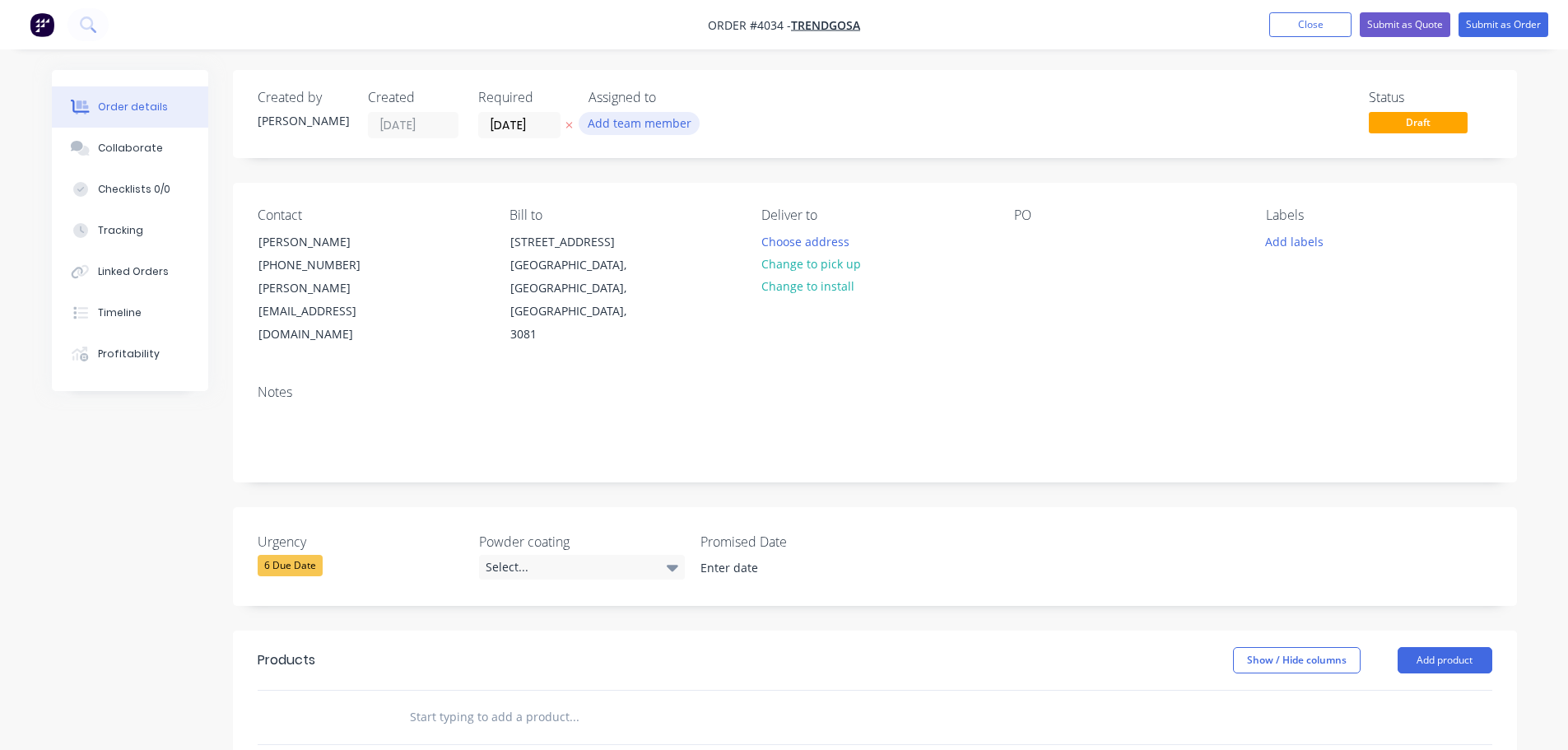
click at [626, 130] on button "Add team member" at bounding box center [639, 122] width 121 height 22
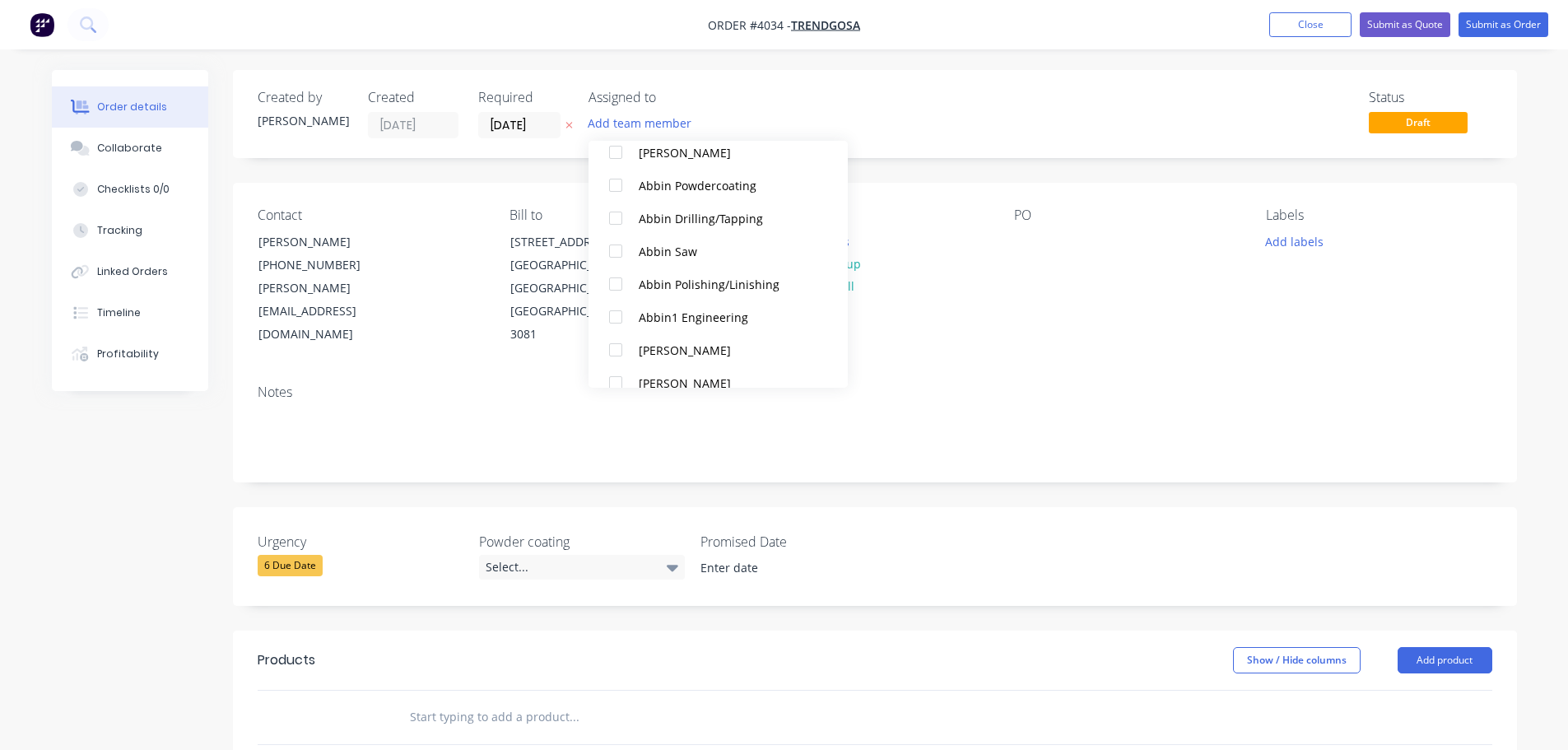
scroll to position [330, 0]
click at [609, 334] on div at bounding box center [616, 346] width 33 height 33
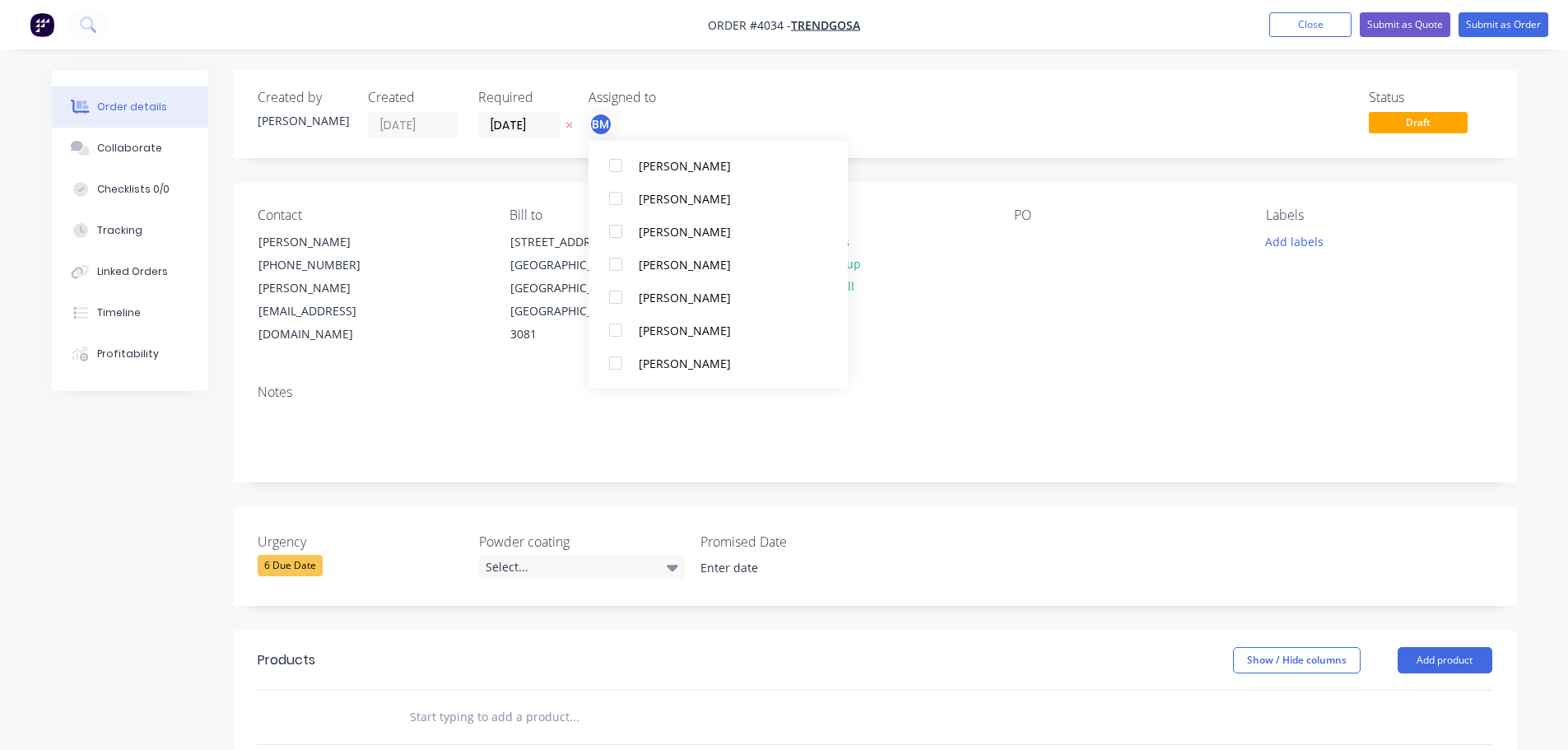
scroll to position [659, 0]
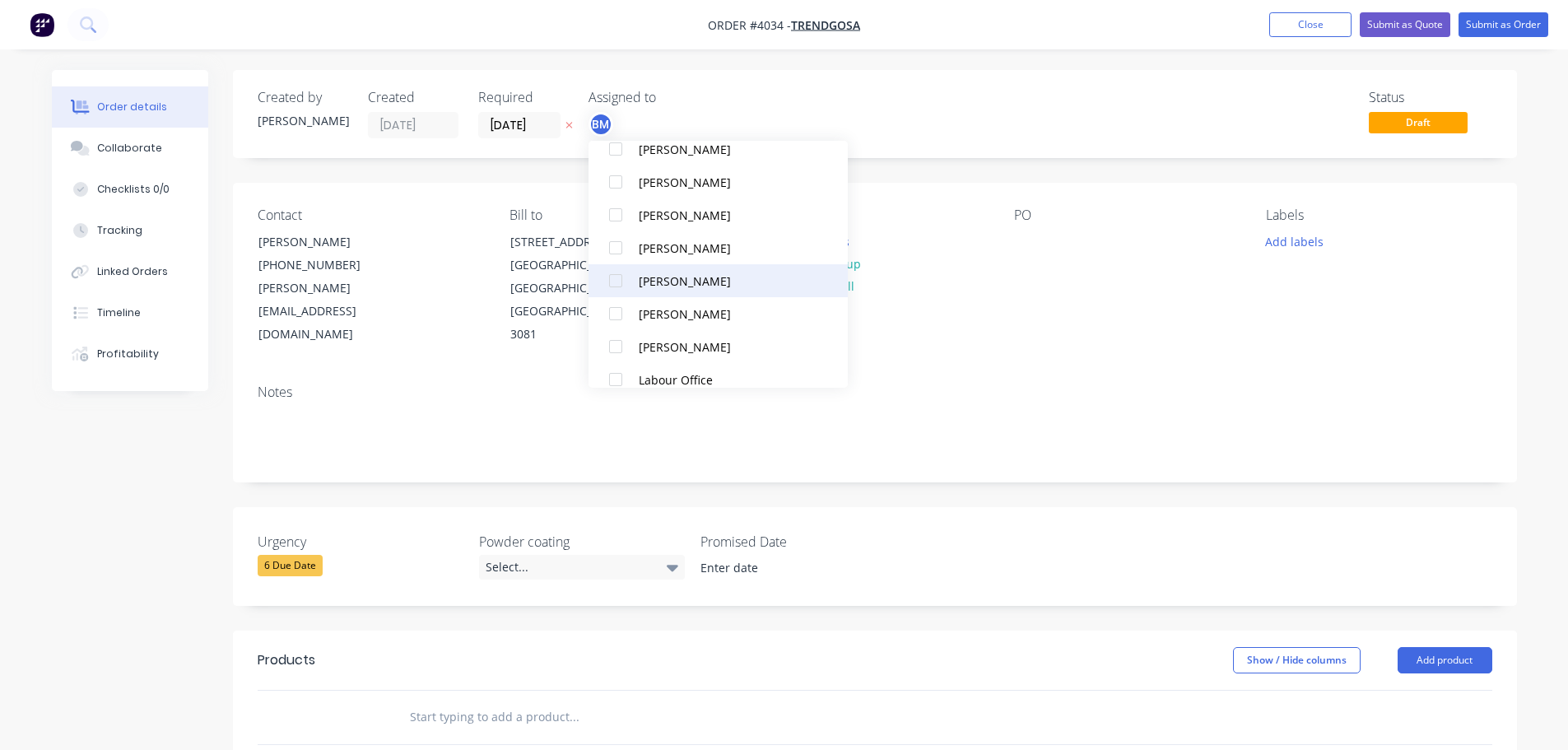
click at [617, 278] on div at bounding box center [616, 281] width 33 height 33
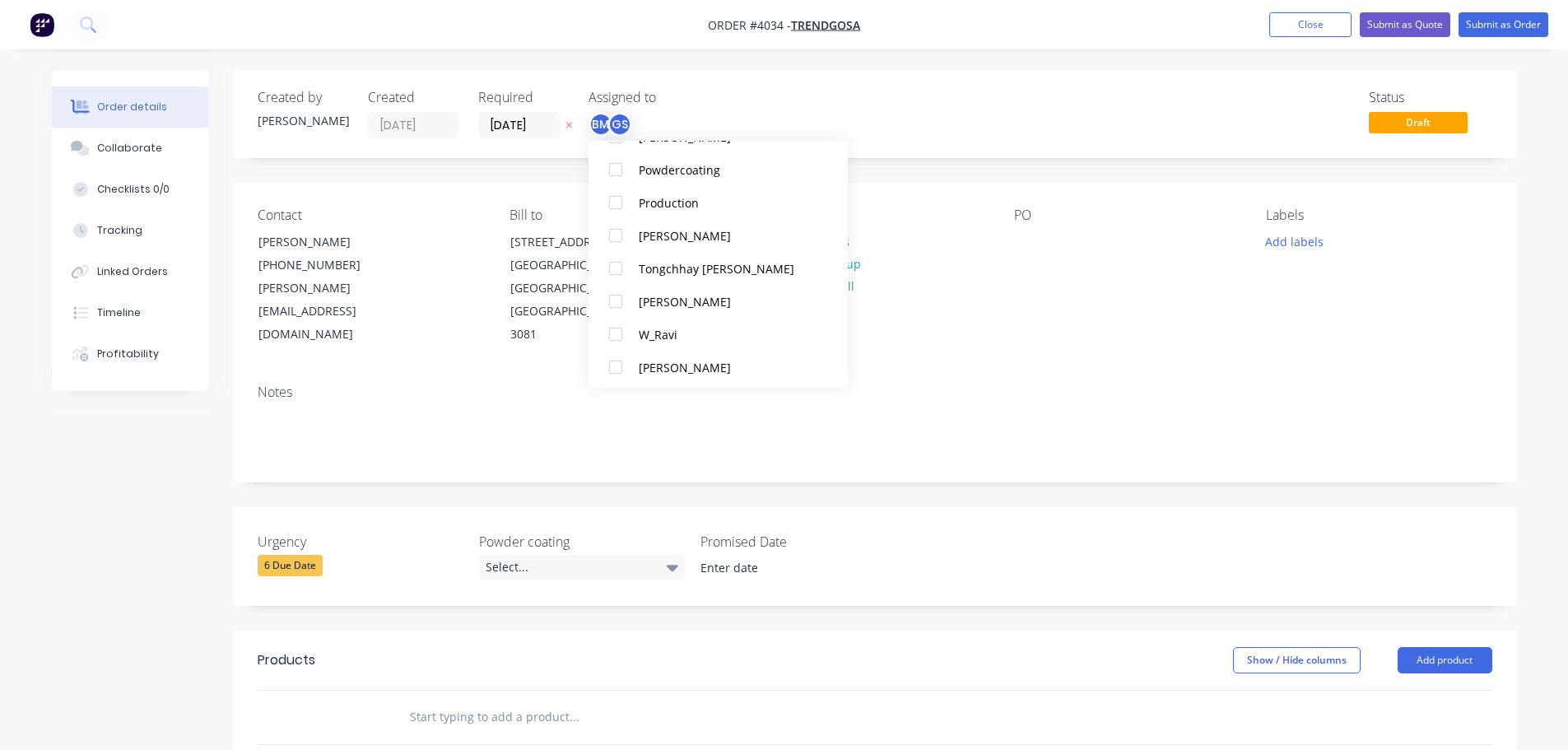
scroll to position [1104, 0]
click at [612, 194] on div at bounding box center [616, 198] width 33 height 33
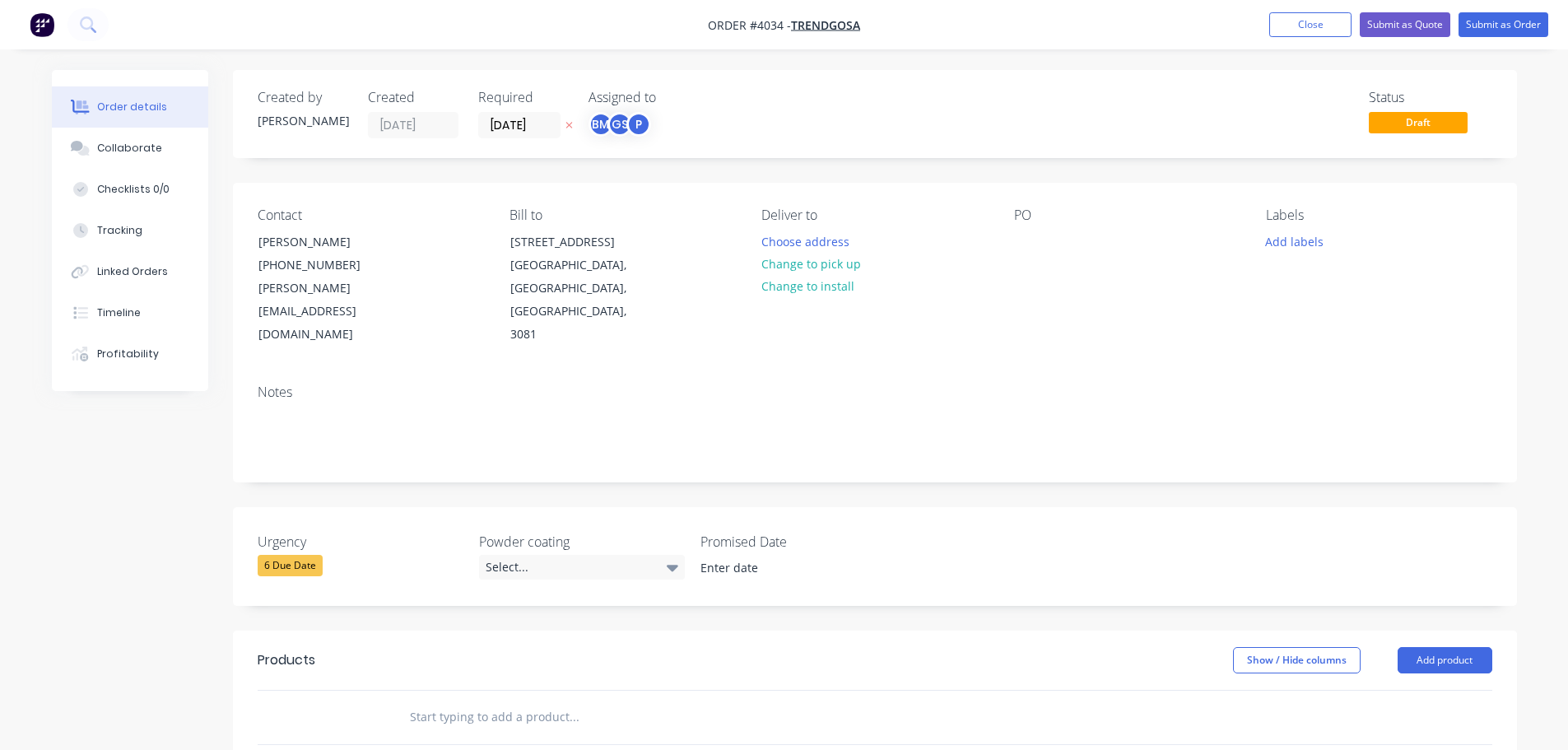
click at [1184, 312] on div "Contact [PERSON_NAME] [PHONE_NUMBER] [PERSON_NAME][EMAIL_ADDRESS][DOMAIN_NAME] …" at bounding box center [875, 277] width 1284 height 189
click at [799, 242] on button "Choose address" at bounding box center [805, 240] width 105 height 22
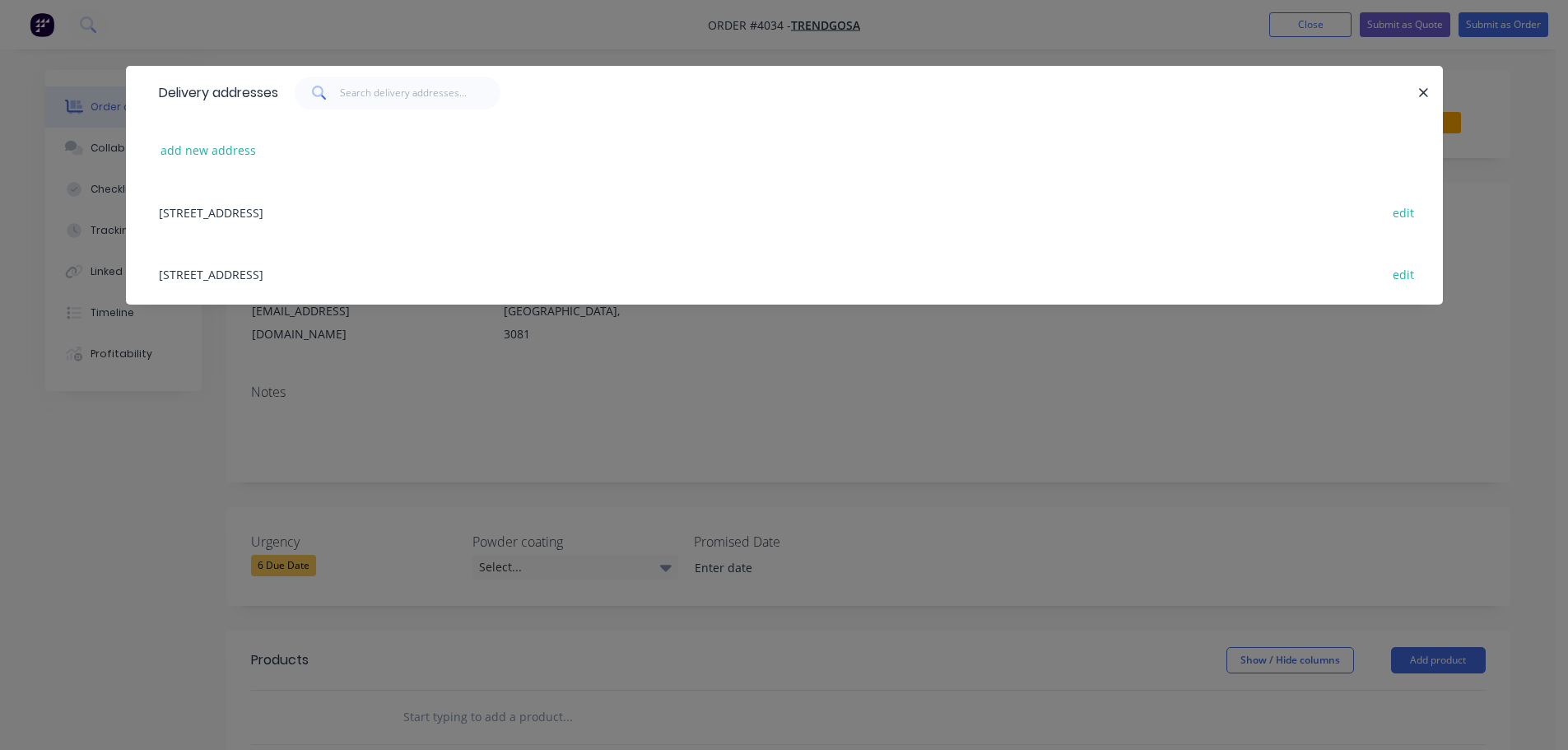
click at [319, 274] on div "[STREET_ADDRESS] edit" at bounding box center [784, 274] width 1268 height 62
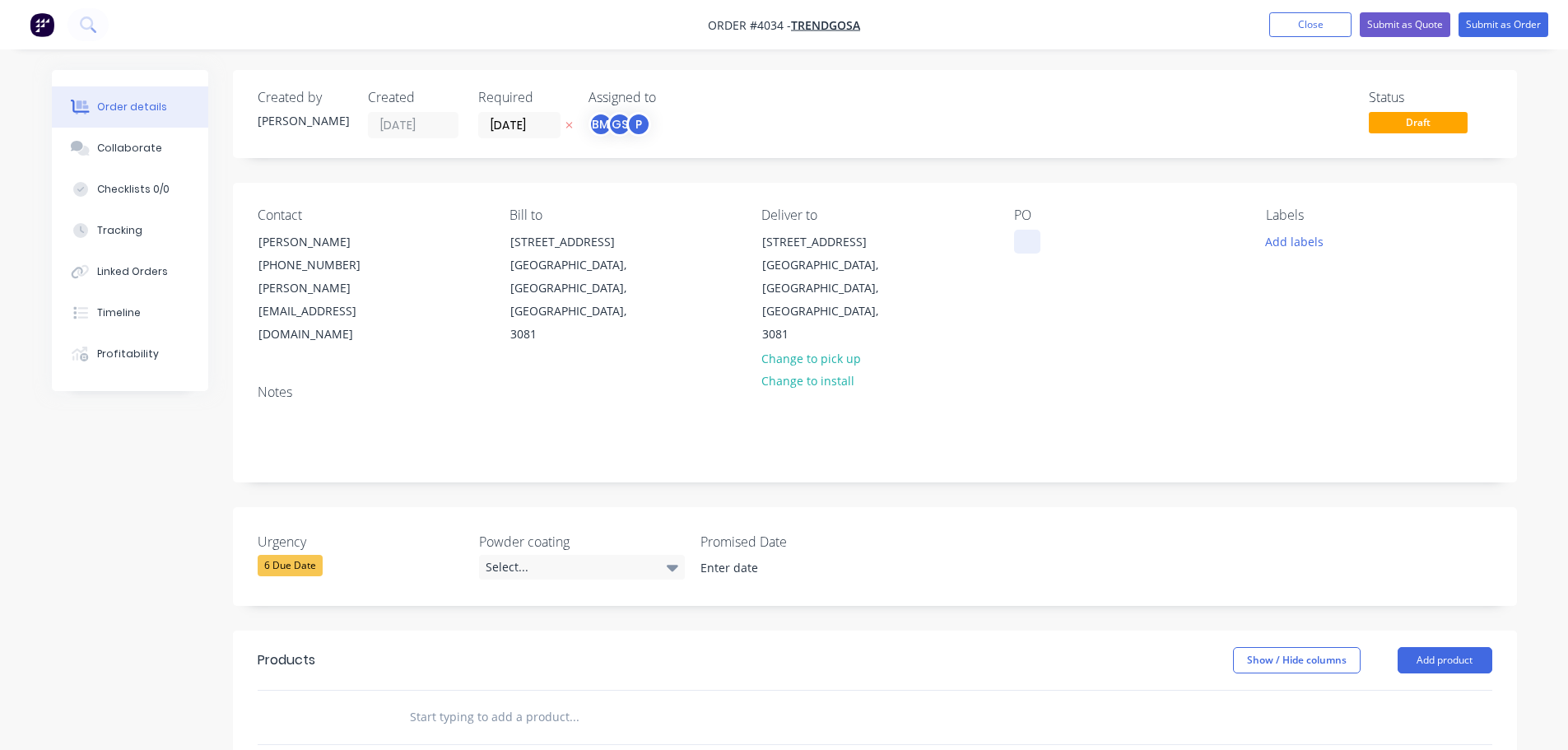
click at [1022, 239] on div at bounding box center [1027, 241] width 26 height 24
click at [110, 152] on div "Collaborate" at bounding box center [130, 148] width 65 height 15
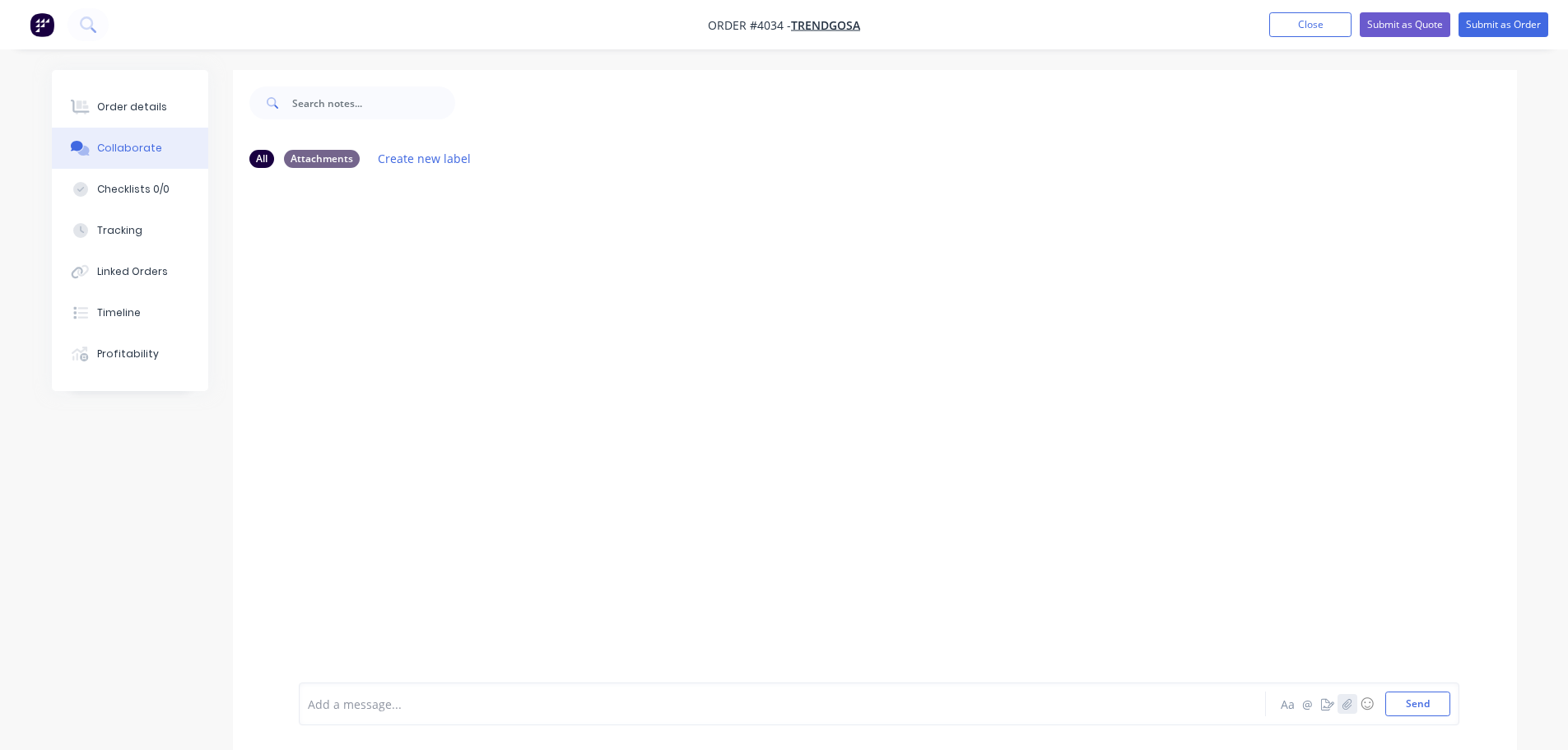
click at [1354, 703] on button "button" at bounding box center [1347, 704] width 20 height 20
click at [1406, 715] on button "Send" at bounding box center [1418, 704] width 65 height 25
click at [138, 107] on div "Order details" at bounding box center [132, 106] width 70 height 15
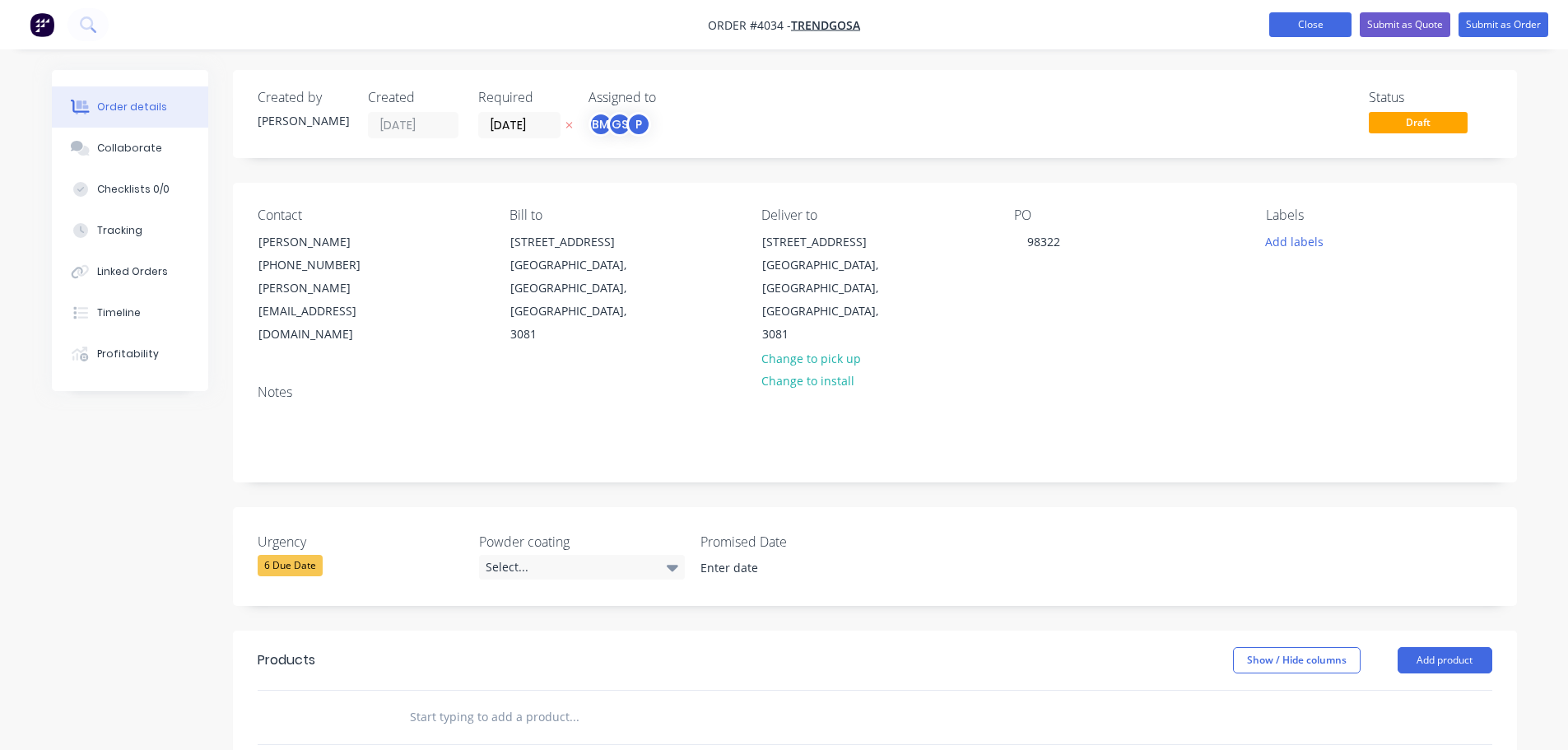
click at [1281, 28] on button "Close" at bounding box center [1311, 25] width 82 height 25
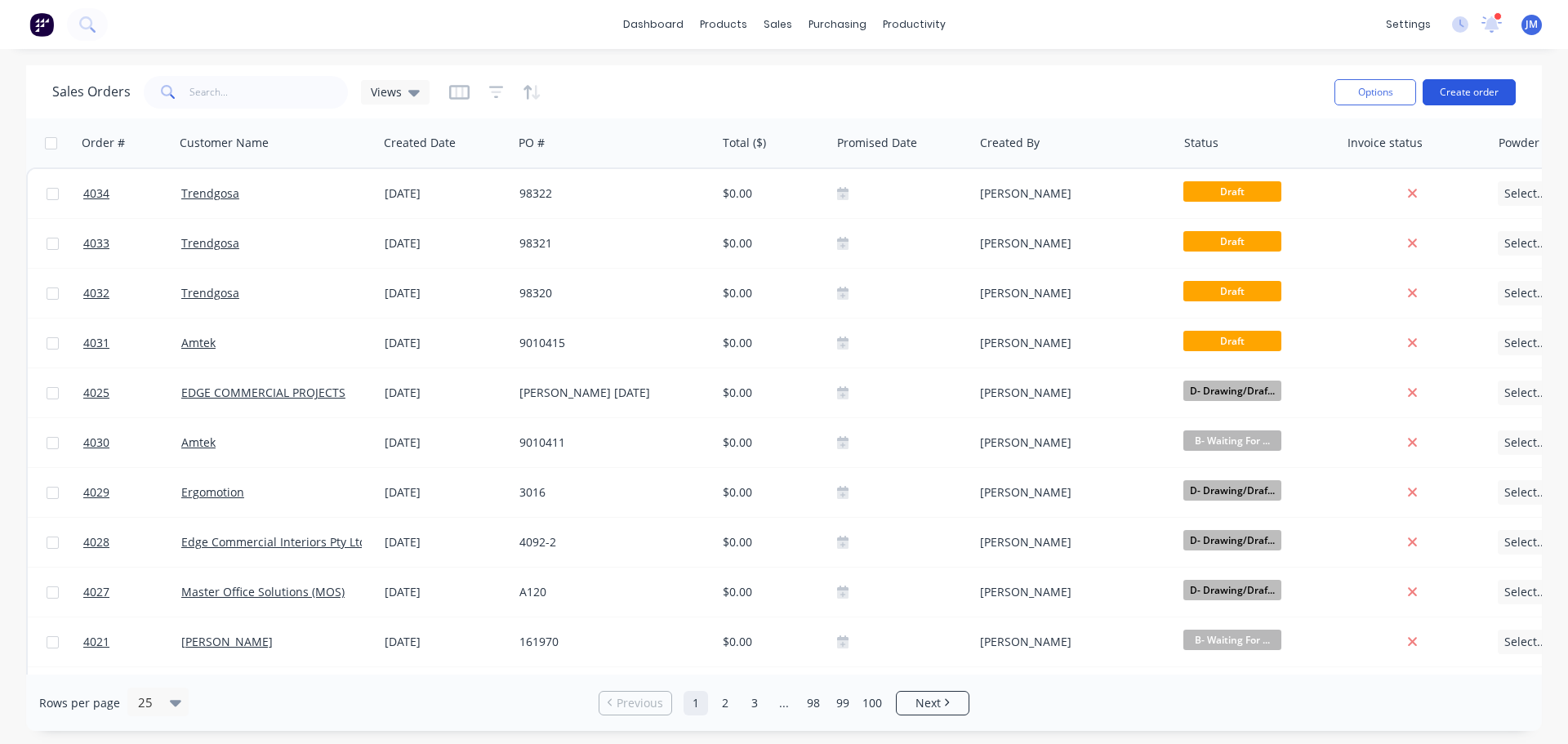
click at [1474, 91] on button "Create order" at bounding box center [1469, 91] width 93 height 26
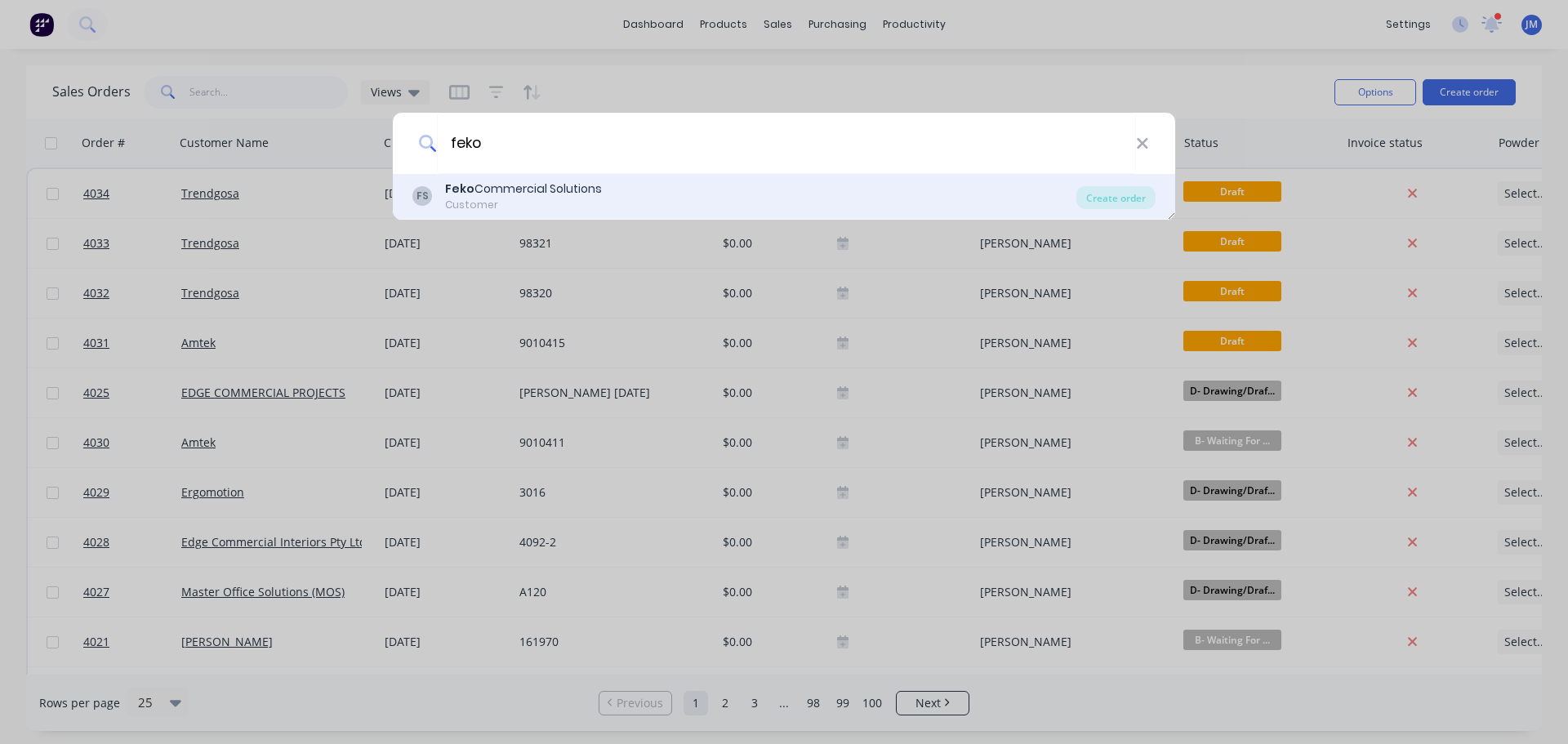
type input "feko"
click at [480, 186] on div "Feko Commercial Solutions" at bounding box center [523, 189] width 157 height 17
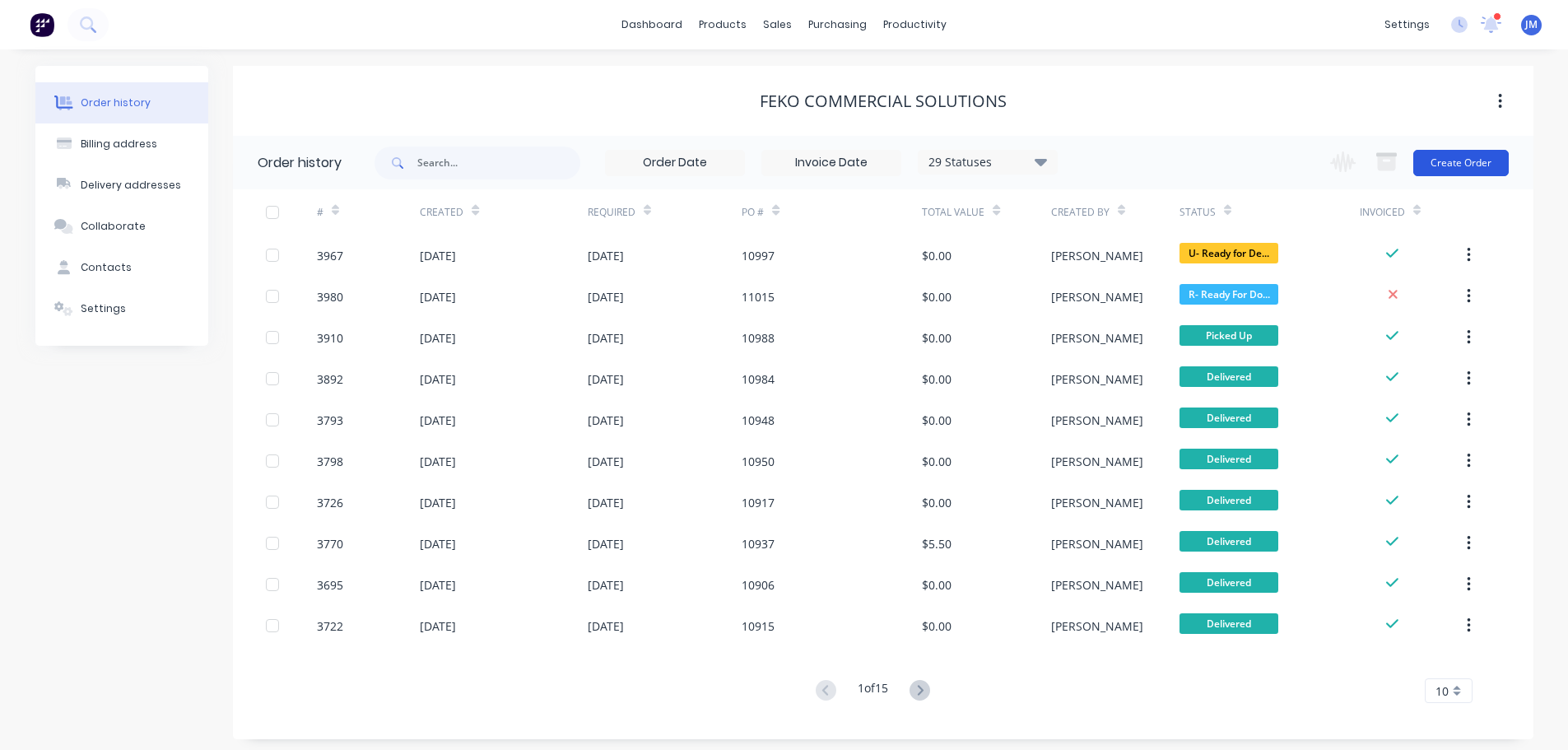
click at [1455, 152] on button "Create Order" at bounding box center [1461, 163] width 96 height 26
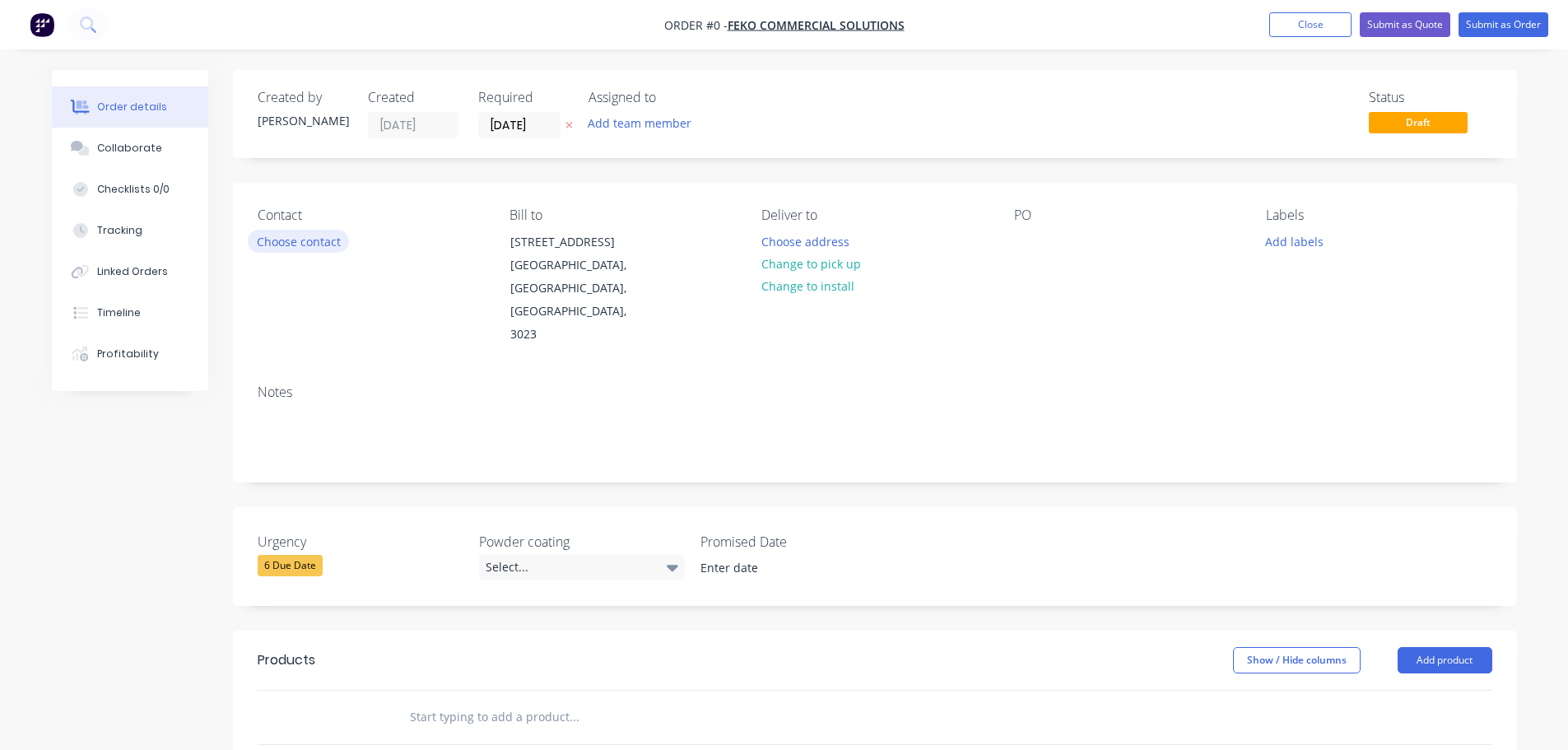
click at [298, 232] on button "Choose contact" at bounding box center [298, 240] width 101 height 22
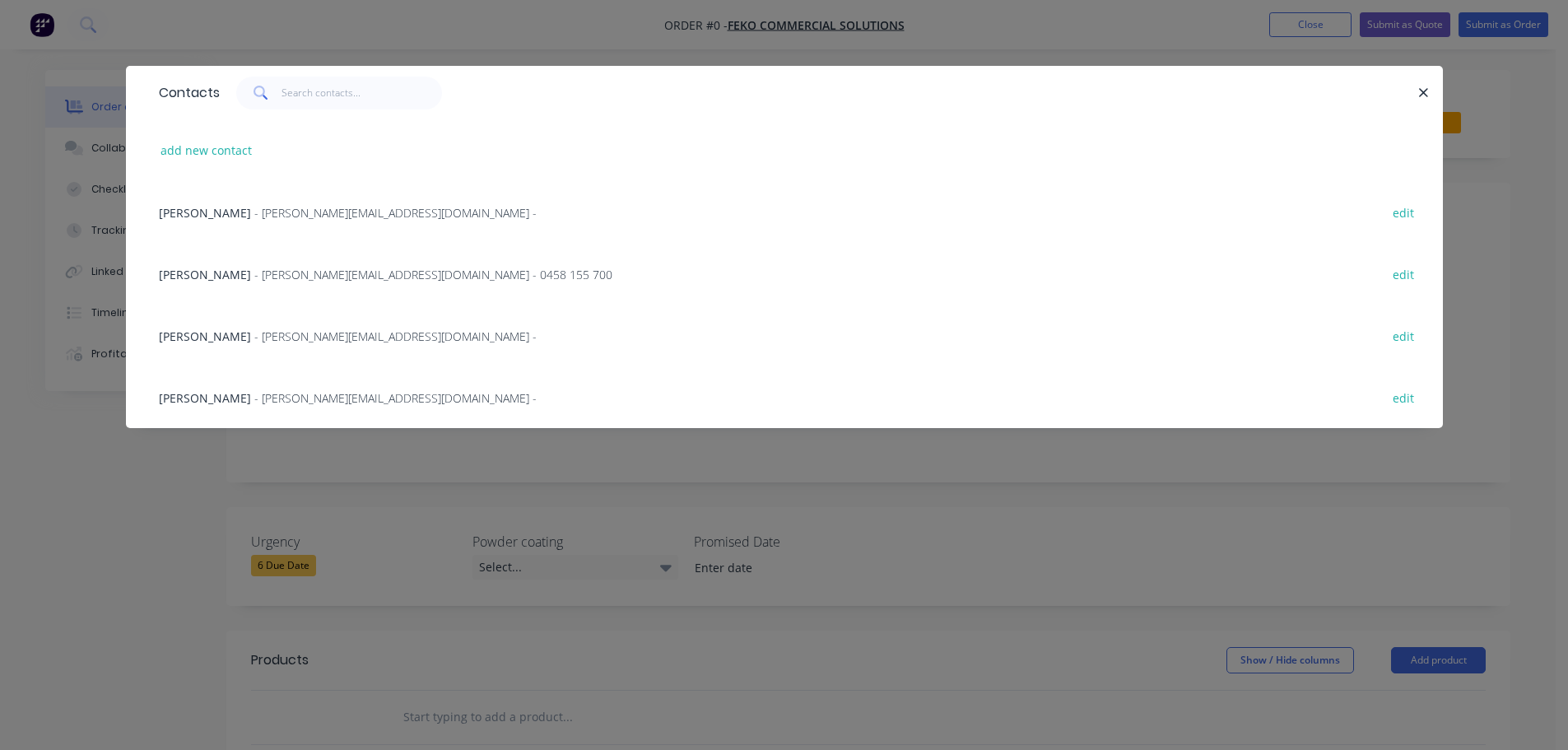
click at [255, 394] on span "- [PERSON_NAME][EMAIL_ADDRESS][DOMAIN_NAME] -" at bounding box center [396, 399] width 282 height 16
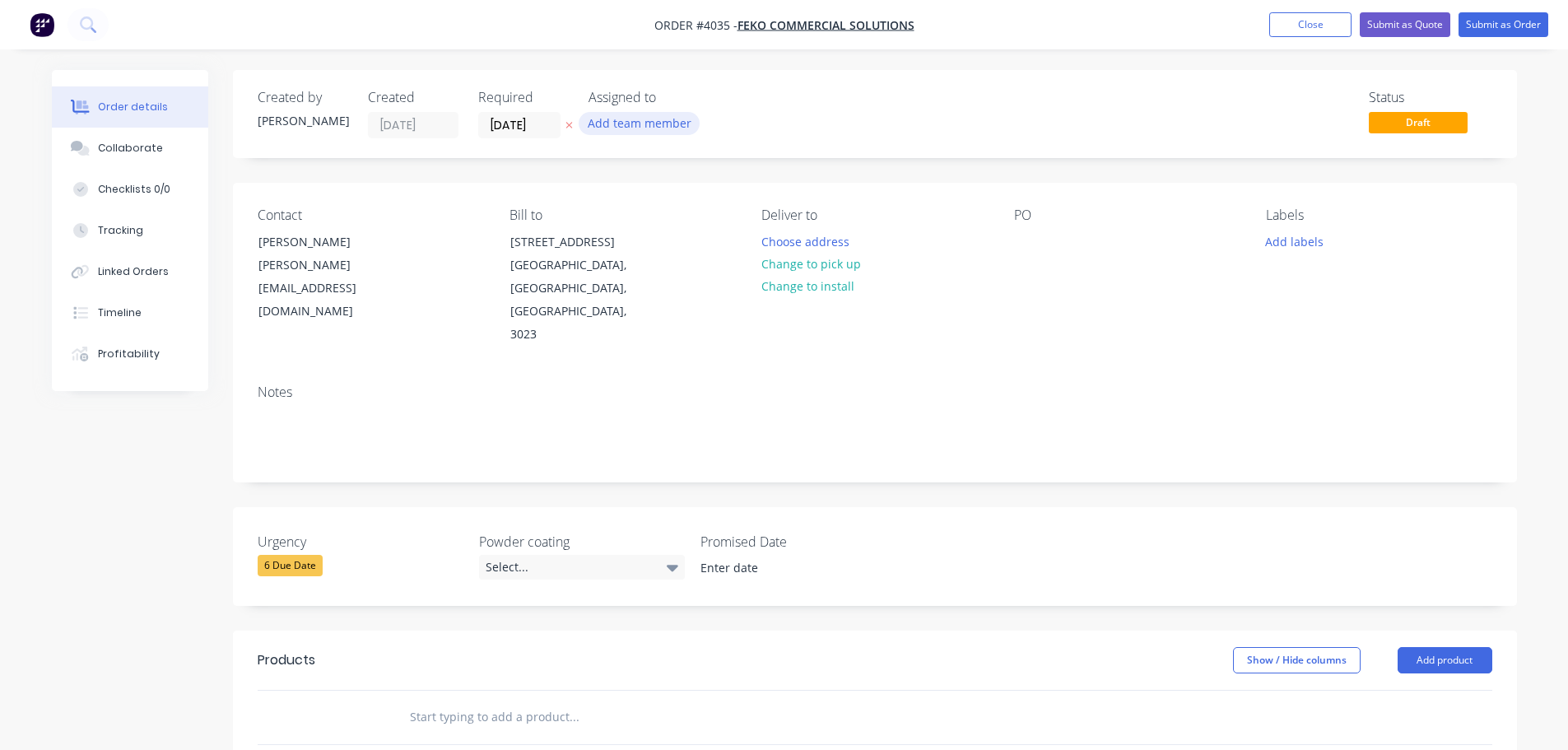
click at [622, 114] on button "Add team member" at bounding box center [639, 122] width 121 height 22
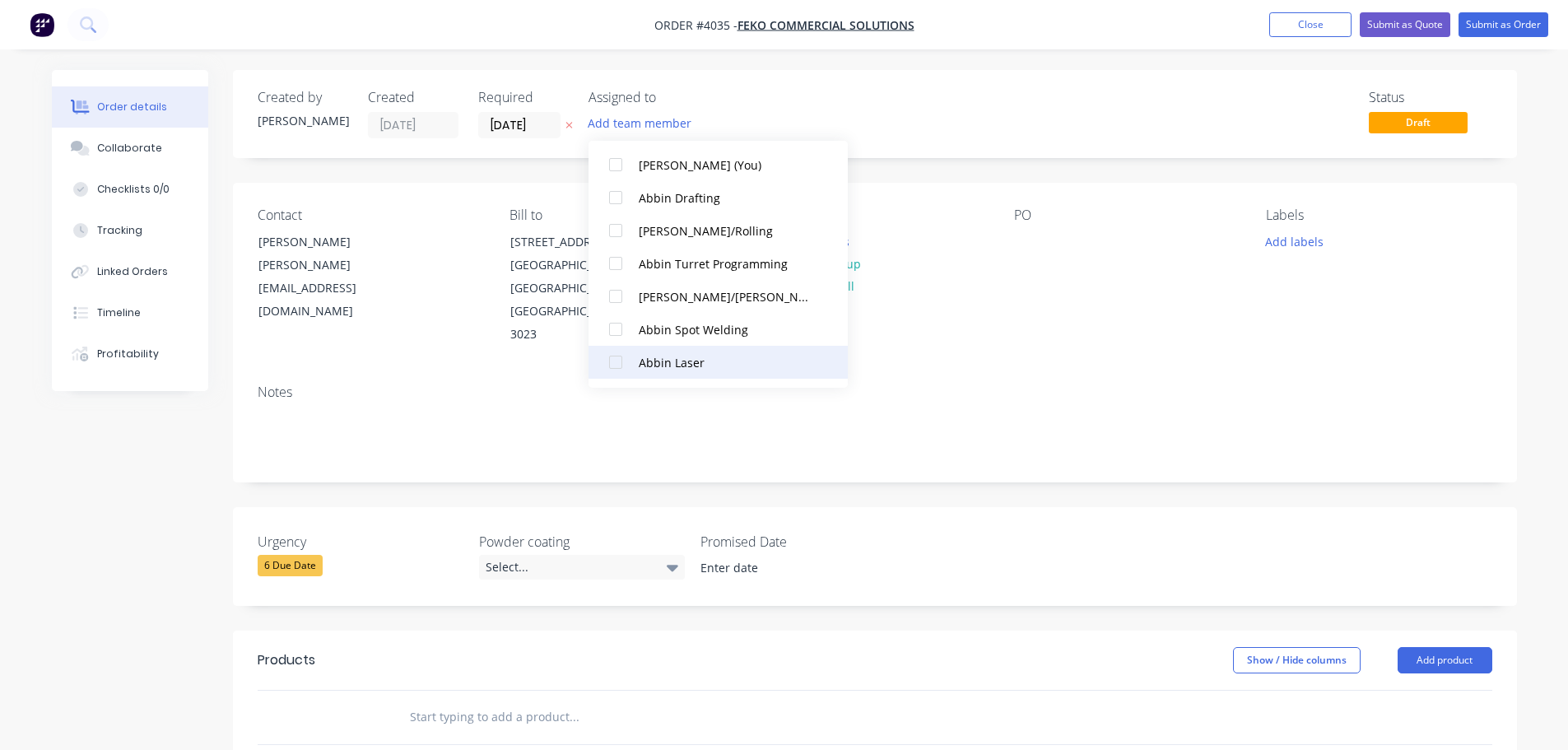
scroll to position [330, 0]
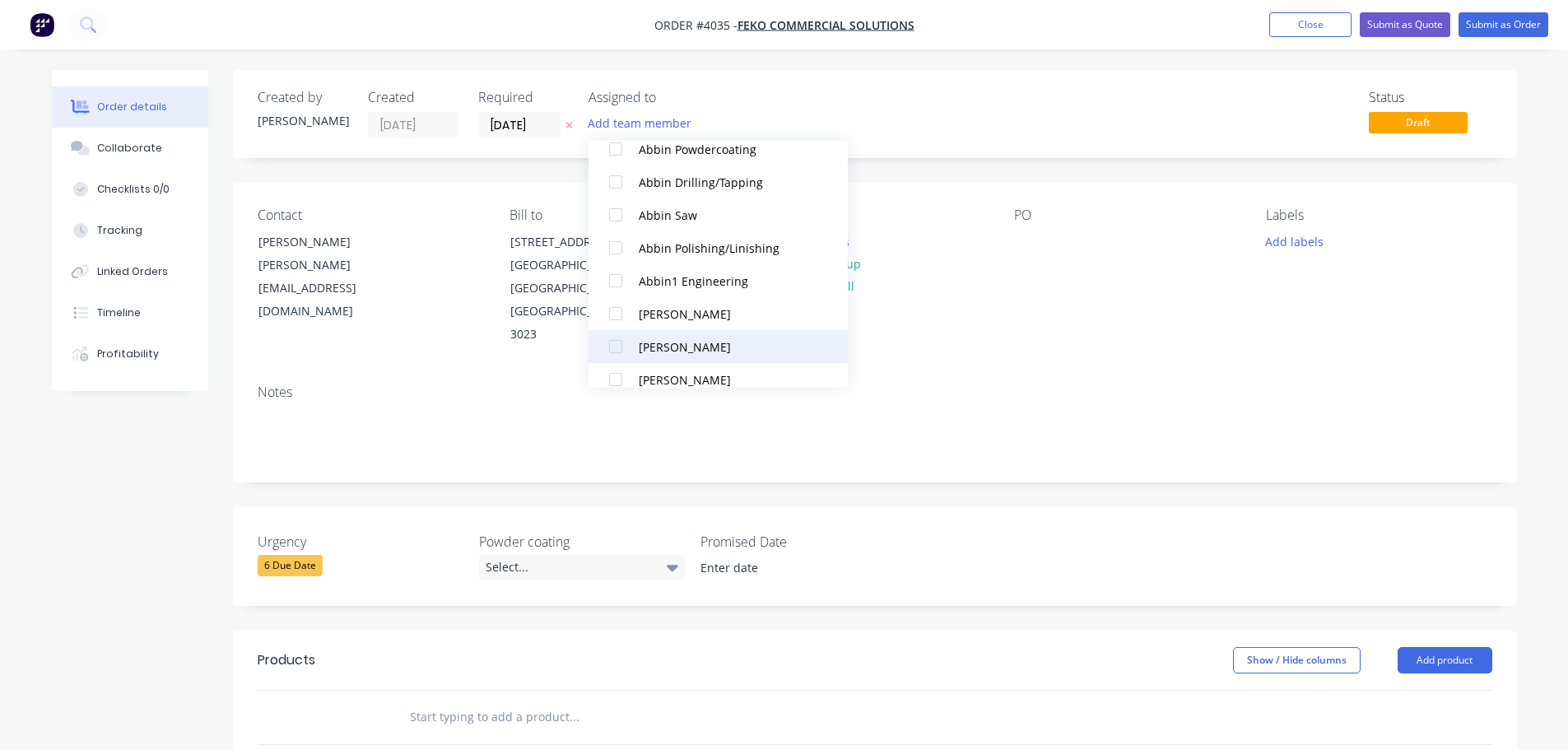
click at [618, 350] on div at bounding box center [616, 346] width 33 height 33
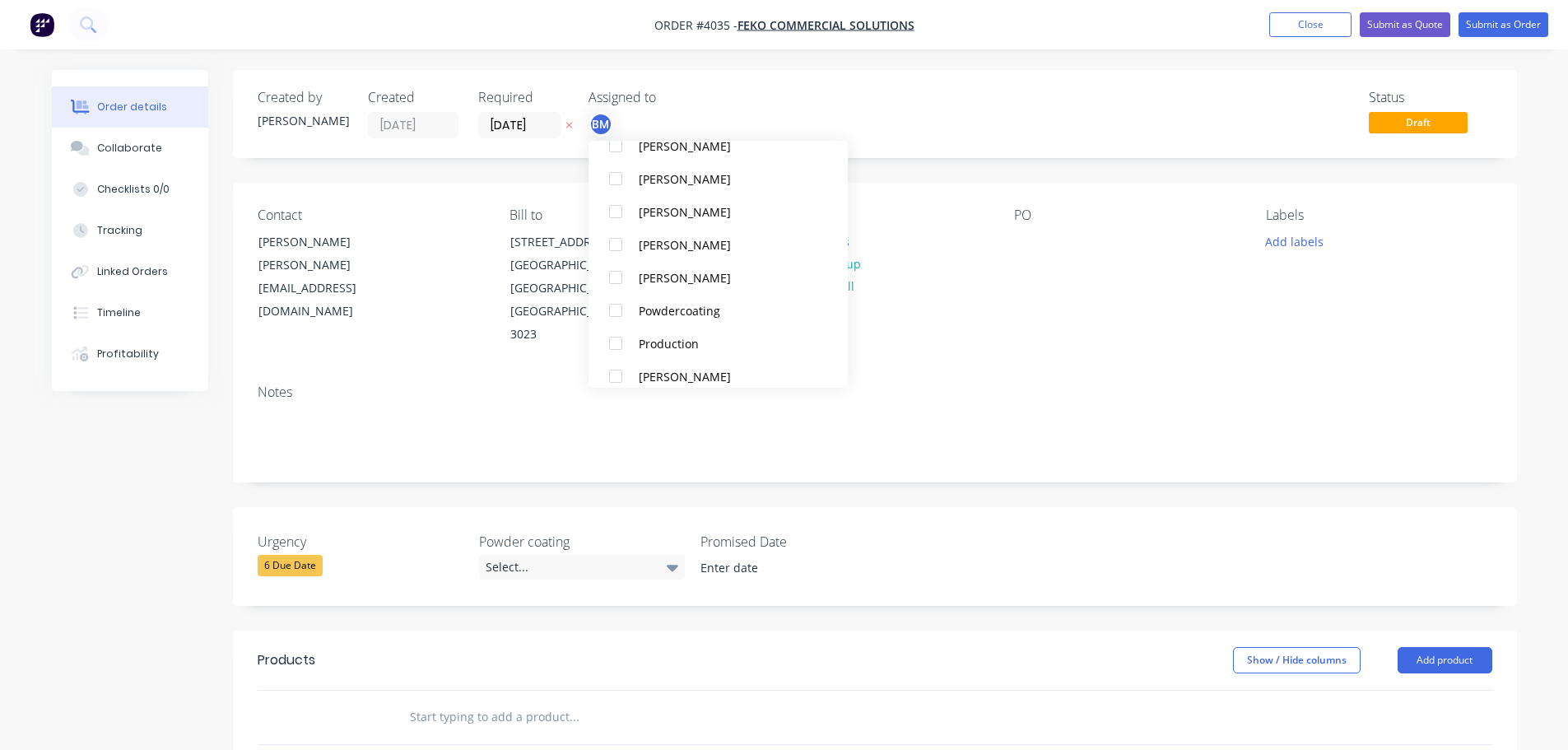
scroll to position [989, 0]
click at [622, 317] on div at bounding box center [616, 314] width 33 height 33
click at [943, 371] on div "Notes" at bounding box center [875, 426] width 1284 height 110
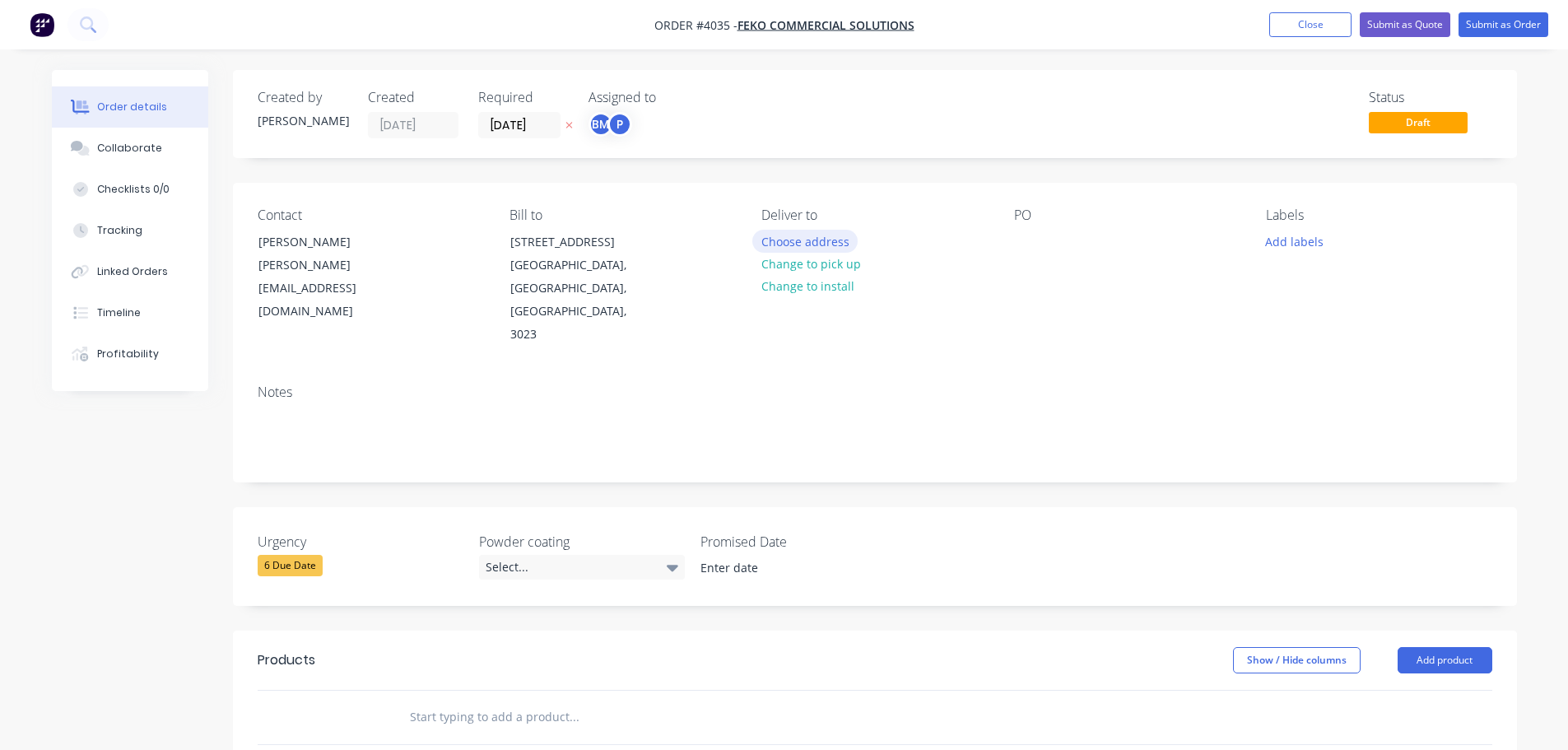
click at [833, 245] on button "Choose address" at bounding box center [805, 240] width 105 height 22
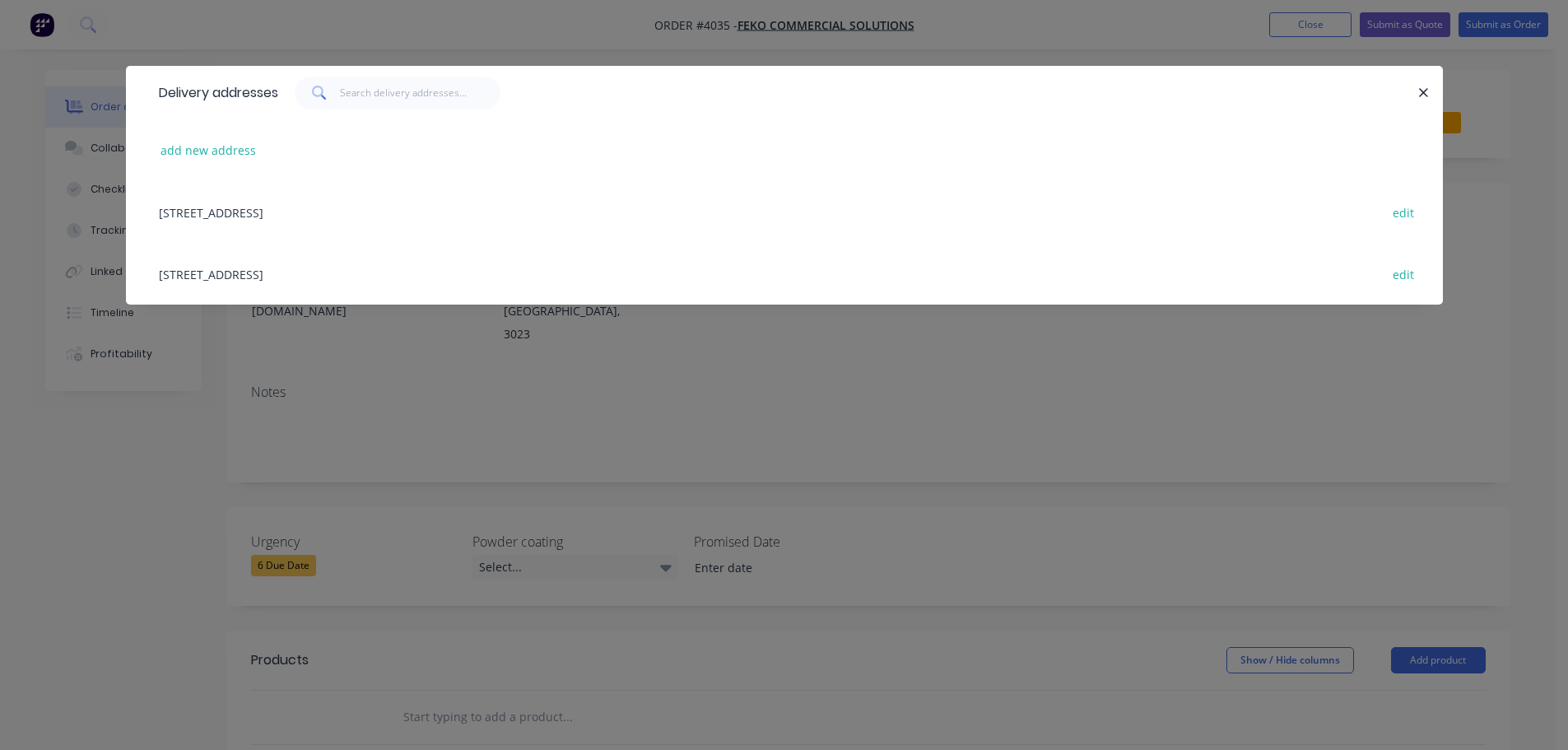
click at [293, 290] on div "[STREET_ADDRESS] edit" at bounding box center [784, 274] width 1268 height 62
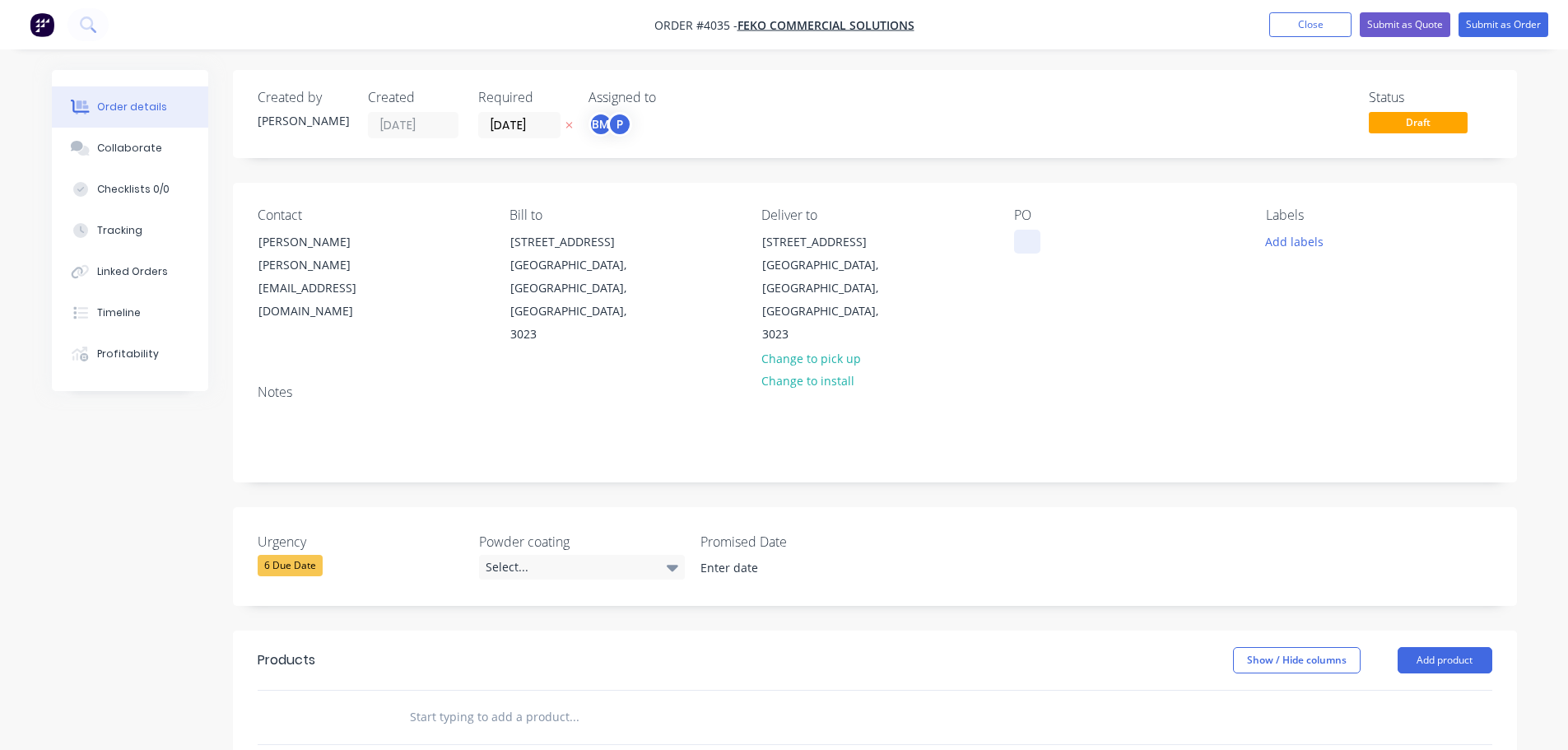
click at [1026, 234] on div at bounding box center [1027, 241] width 26 height 24
click at [172, 152] on button "Collaborate" at bounding box center [130, 148] width 156 height 41
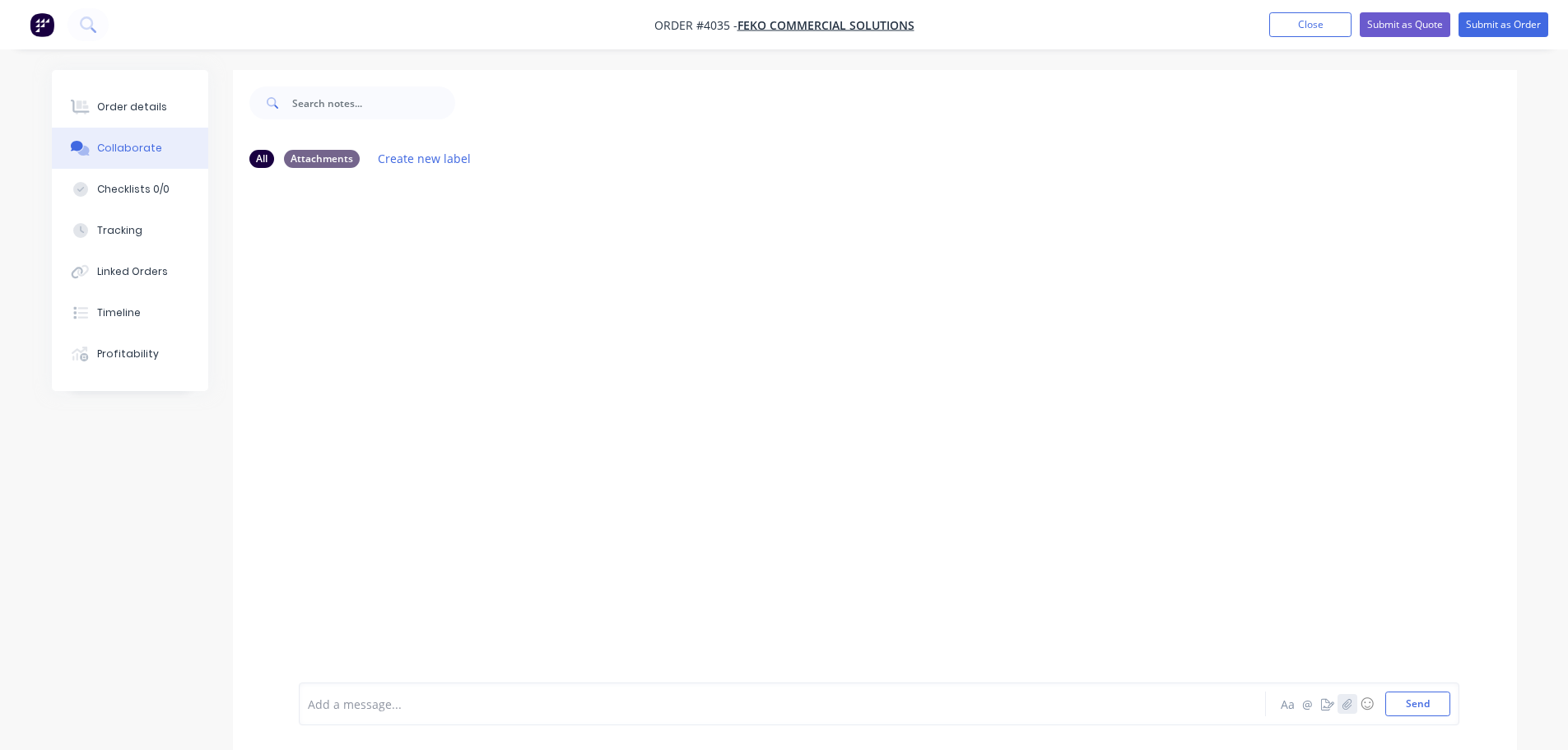
click at [1350, 707] on icon "button" at bounding box center [1346, 704] width 10 height 12
click at [1424, 712] on button "Send" at bounding box center [1418, 704] width 65 height 25
click at [139, 114] on button "Order details" at bounding box center [130, 107] width 156 height 41
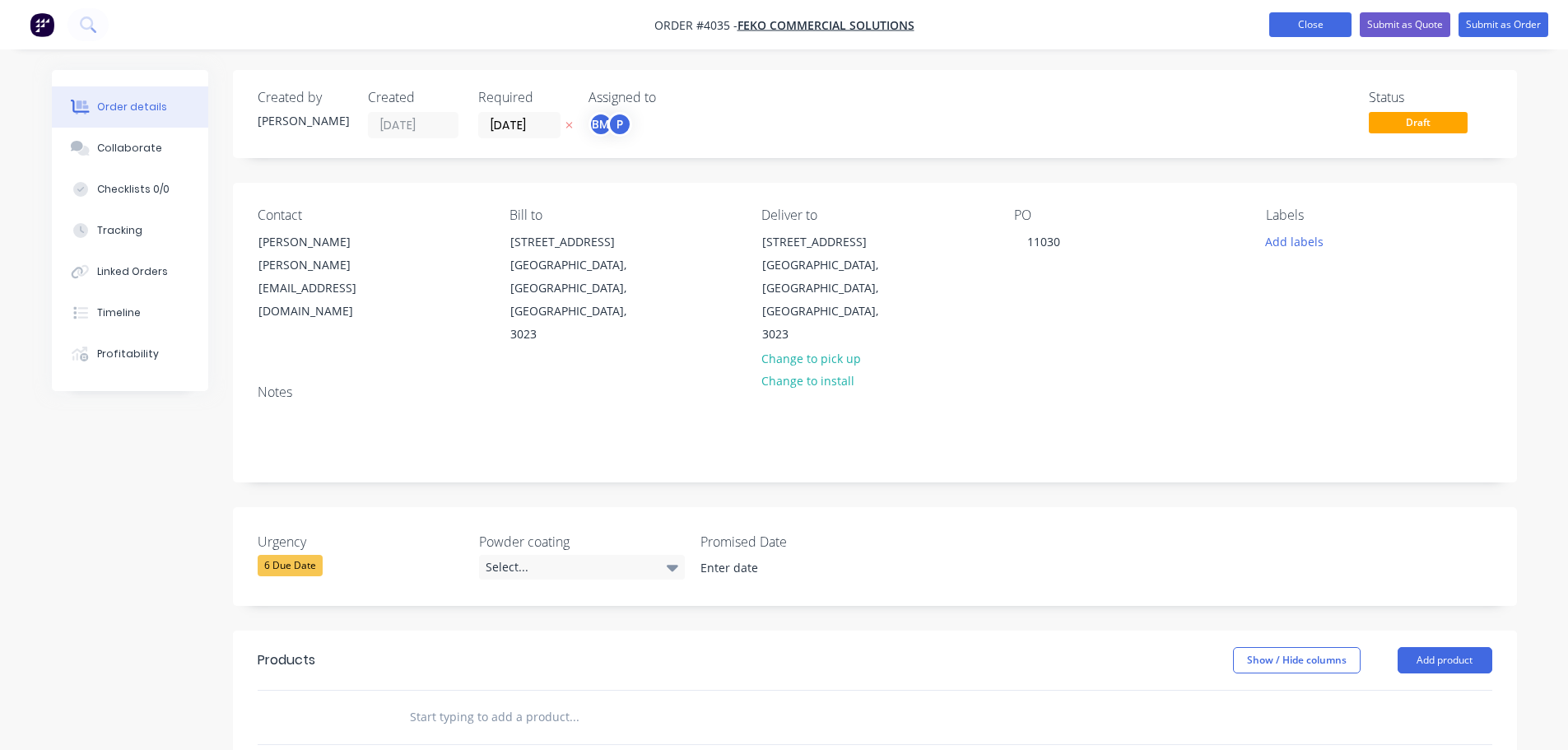
click at [1301, 27] on button "Close" at bounding box center [1311, 25] width 82 height 25
